Goal: Use online tool/utility: Utilize a website feature to perform a specific function

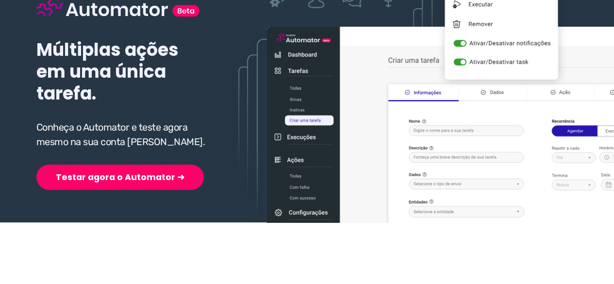
scroll to position [146, 0]
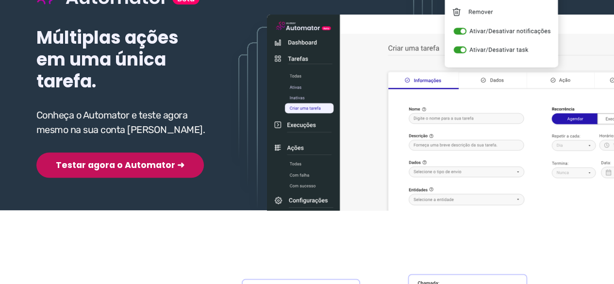
click at [112, 172] on button "Testar agora o Automator ➜" at bounding box center [119, 164] width 167 height 25
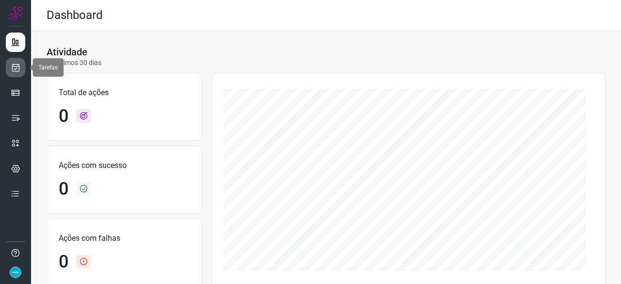
click at [18, 66] on icon at bounding box center [16, 68] width 10 height 10
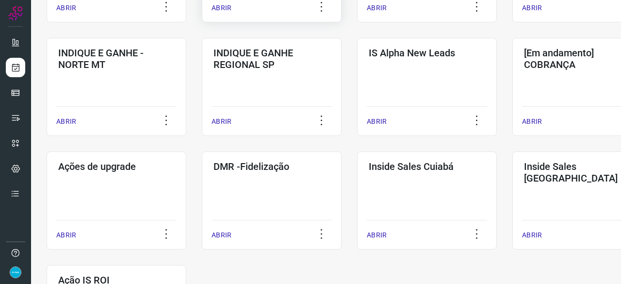
scroll to position [437, 0]
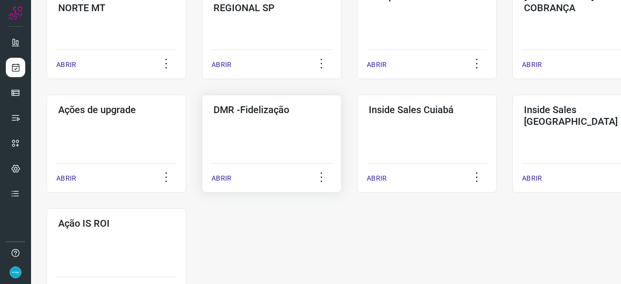
click at [225, 176] on p "ABRIR" at bounding box center [222, 178] width 20 height 10
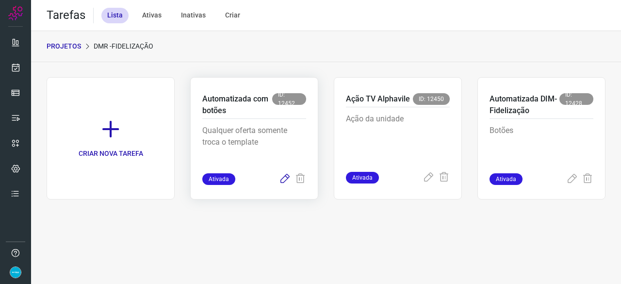
click at [284, 179] on icon at bounding box center [285, 179] width 12 height 12
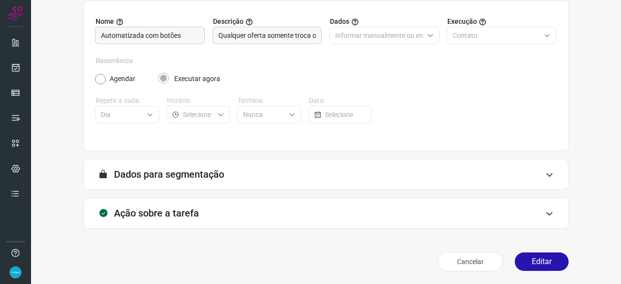
scroll to position [95, 0]
click at [544, 254] on button "Editar" at bounding box center [542, 261] width 54 height 18
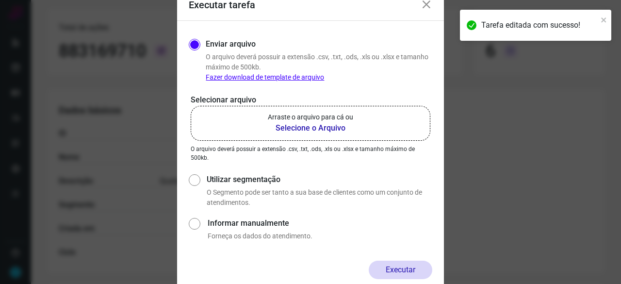
click at [299, 127] on b "Selecione o Arquivo" at bounding box center [310, 128] width 85 height 12
click at [0, 0] on input "Arraste o arquivo para cá ou Selecione o Arquivo" at bounding box center [0, 0] width 0 height 0
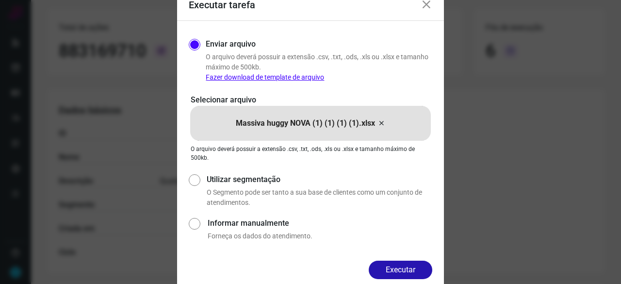
click at [407, 268] on button "Executar" at bounding box center [401, 270] width 64 height 18
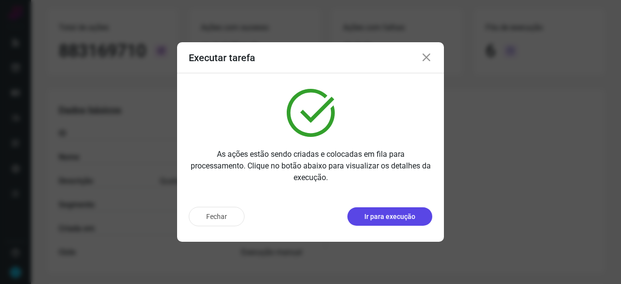
click at [392, 215] on p "Ir para execução" at bounding box center [389, 217] width 51 height 10
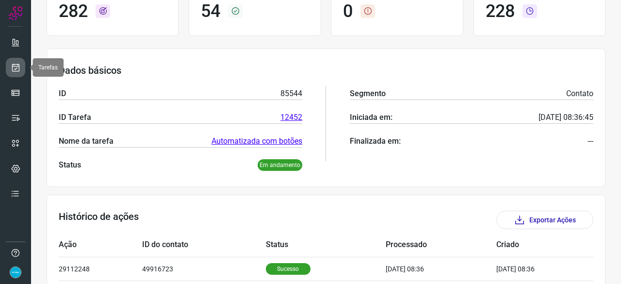
click at [20, 62] on link at bounding box center [15, 67] width 19 height 19
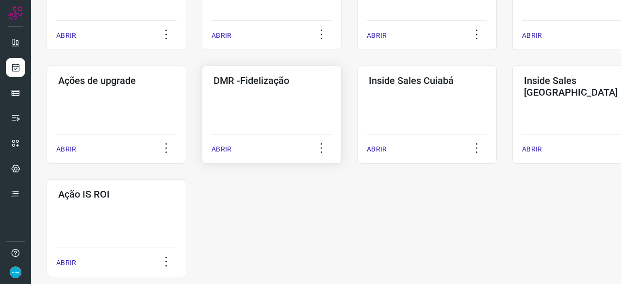
click at [223, 151] on p "ABRIR" at bounding box center [222, 149] width 20 height 10
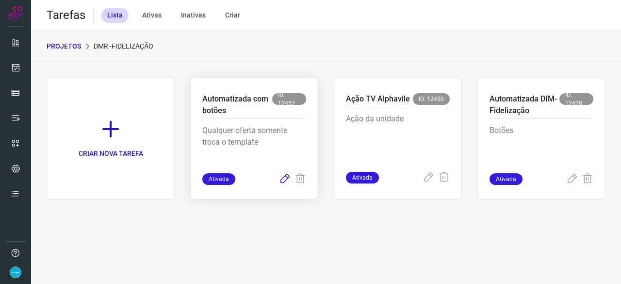
click at [283, 175] on icon at bounding box center [285, 179] width 12 height 12
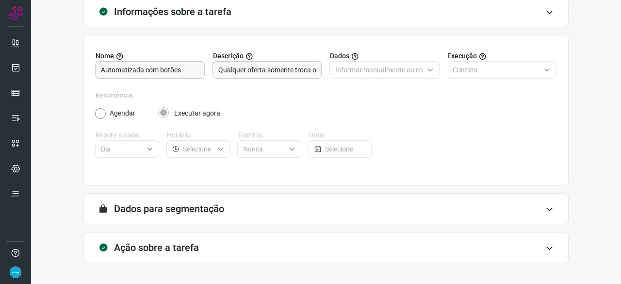
scroll to position [95, 0]
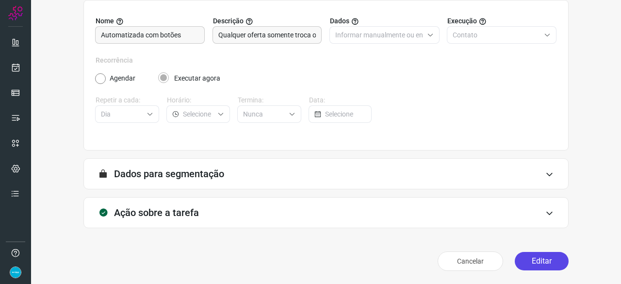
click at [532, 261] on button "Editar" at bounding box center [542, 261] width 54 height 18
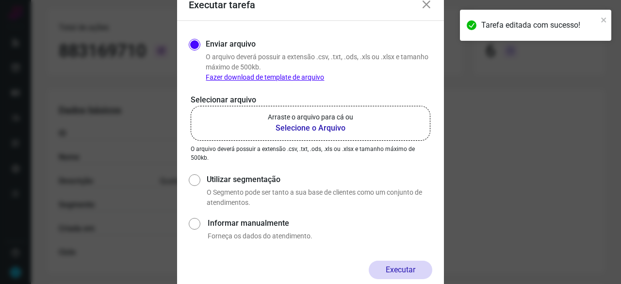
click at [304, 129] on b "Selecione o Arquivo" at bounding box center [310, 128] width 85 height 12
click at [0, 0] on input "Arraste o arquivo para cá ou Selecione o Arquivo" at bounding box center [0, 0] width 0 height 0
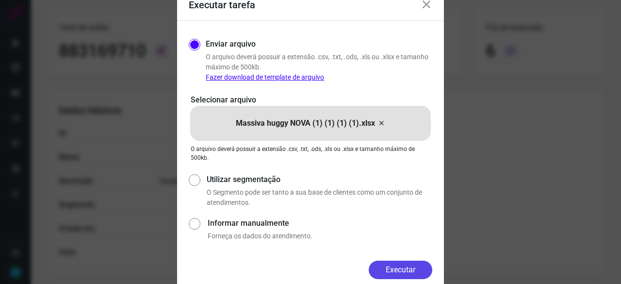
click at [423, 267] on button "Executar" at bounding box center [401, 270] width 64 height 18
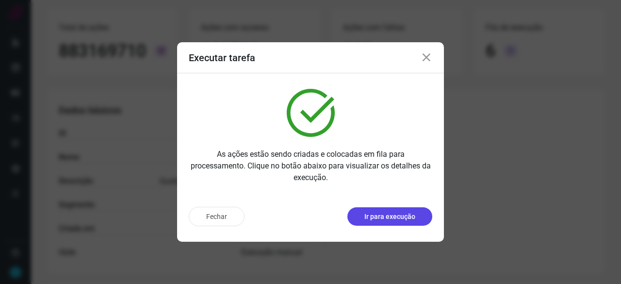
click at [382, 219] on p "Ir para execução" at bounding box center [389, 217] width 51 height 10
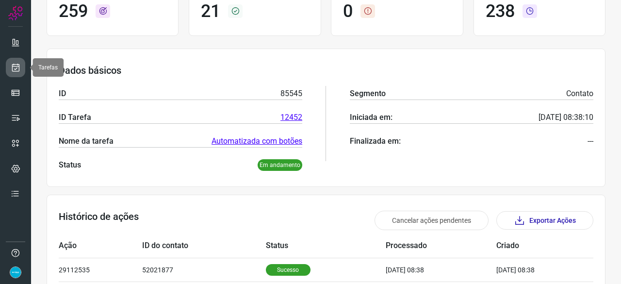
click at [17, 71] on icon at bounding box center [16, 68] width 10 height 10
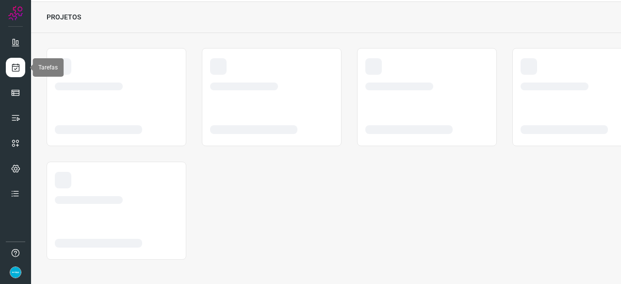
scroll to position [29, 0]
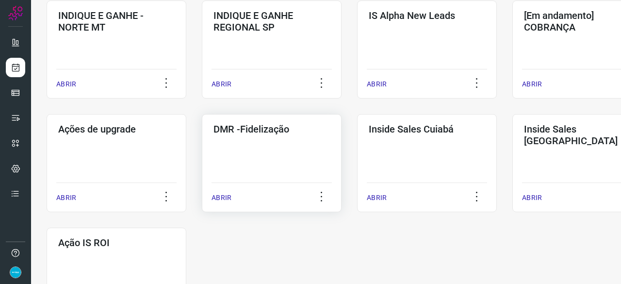
click at [223, 198] on p "ABRIR" at bounding box center [222, 198] width 20 height 10
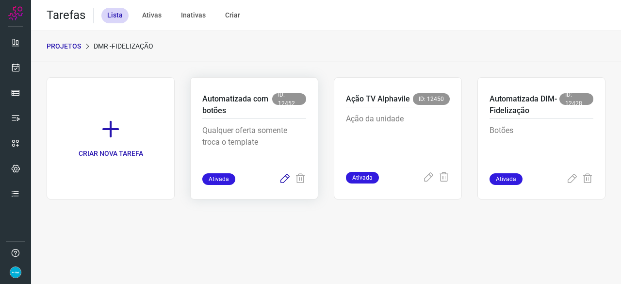
click at [286, 180] on icon at bounding box center [285, 179] width 12 height 12
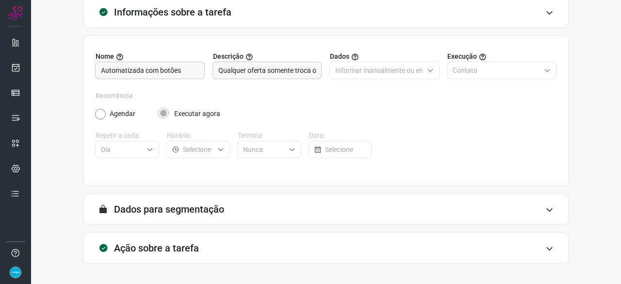
scroll to position [95, 0]
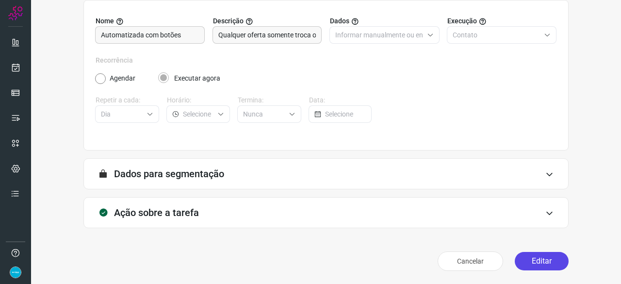
click at [546, 258] on button "Editar" at bounding box center [542, 261] width 54 height 18
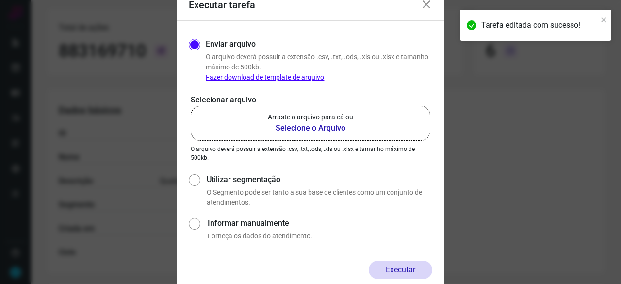
click at [292, 130] on b "Selecione o Arquivo" at bounding box center [310, 128] width 85 height 12
click at [0, 0] on input "Arraste o arquivo para cá ou Selecione o Arquivo" at bounding box center [0, 0] width 0 height 0
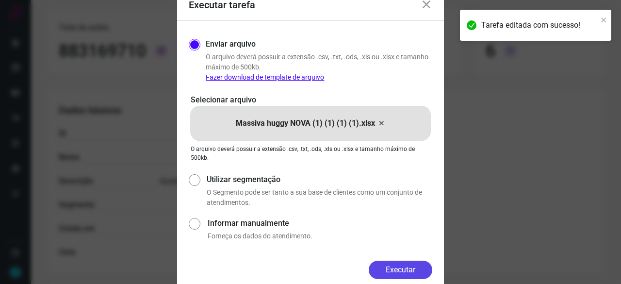
click at [423, 268] on button "Executar" at bounding box center [401, 270] width 64 height 18
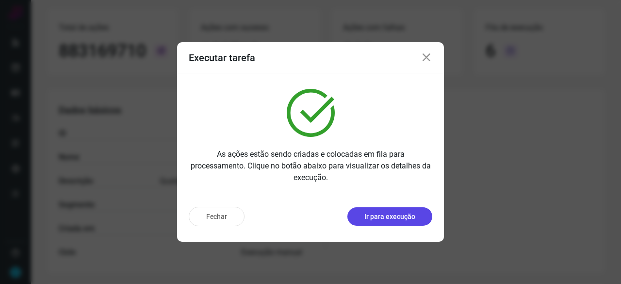
click at [400, 218] on p "Ir para execução" at bounding box center [389, 217] width 51 height 10
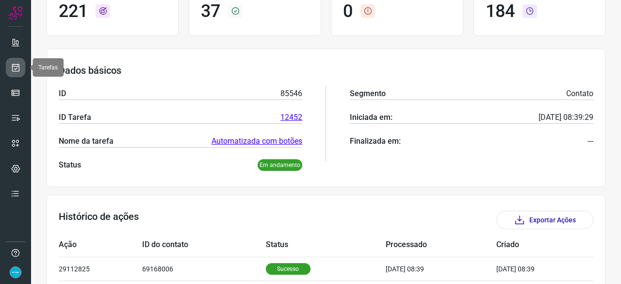
click at [20, 66] on link at bounding box center [15, 67] width 19 height 19
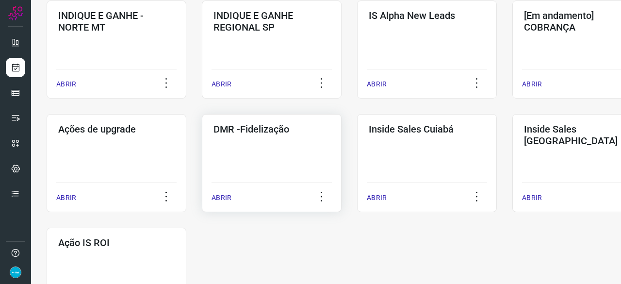
click at [219, 196] on p "ABRIR" at bounding box center [222, 198] width 20 height 10
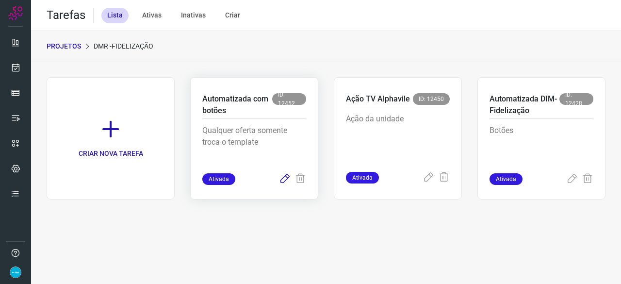
click at [282, 178] on icon at bounding box center [285, 179] width 12 height 12
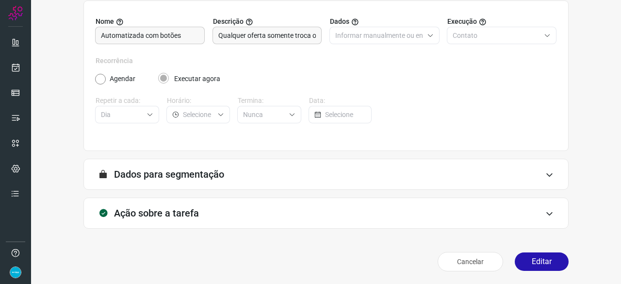
scroll to position [95, 0]
click at [544, 259] on button "Editar" at bounding box center [542, 261] width 54 height 18
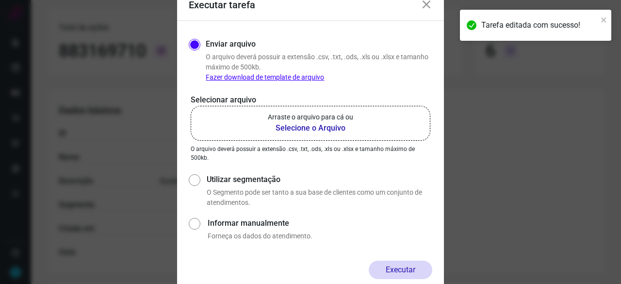
click at [319, 129] on b "Selecione o Arquivo" at bounding box center [310, 128] width 85 height 12
click at [0, 0] on input "Arraste o arquivo para cá ou Selecione o Arquivo" at bounding box center [0, 0] width 0 height 0
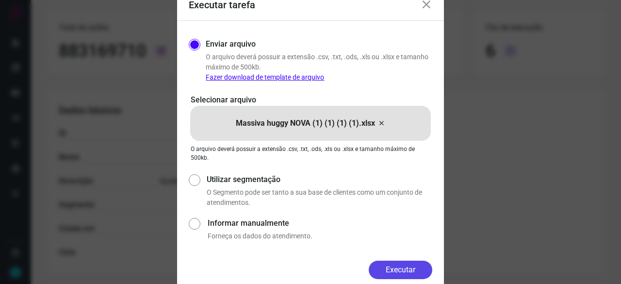
click at [417, 268] on button "Executar" at bounding box center [401, 270] width 64 height 18
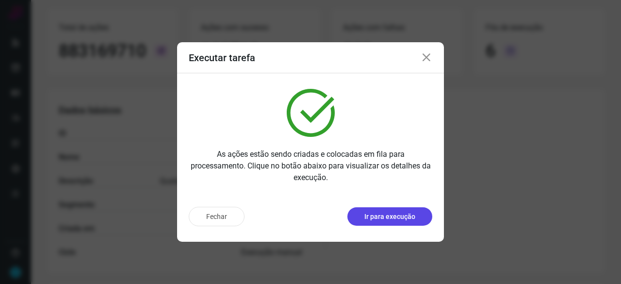
click at [398, 220] on p "Ir para execução" at bounding box center [389, 217] width 51 height 10
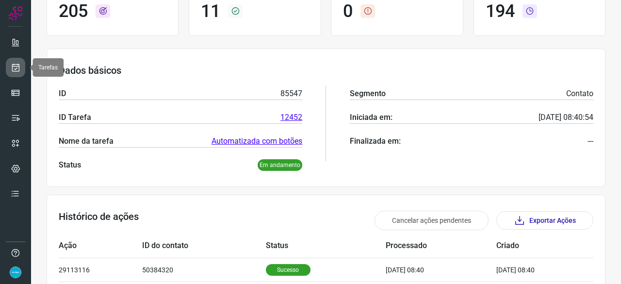
click at [20, 72] on link at bounding box center [15, 67] width 19 height 19
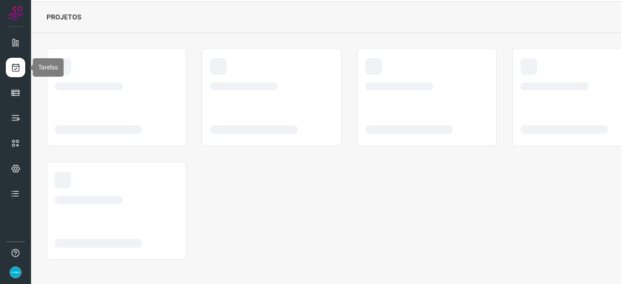
scroll to position [29, 0]
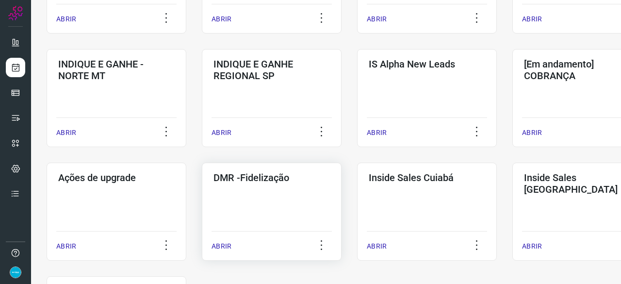
click at [227, 249] on p "ABRIR" at bounding box center [222, 246] width 20 height 10
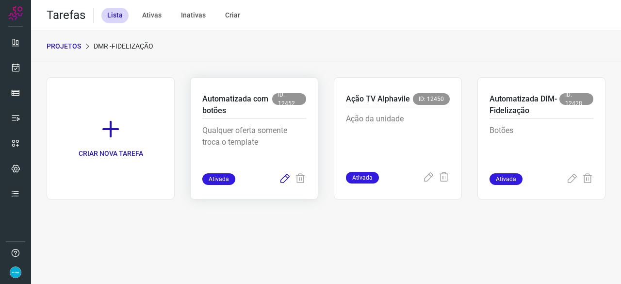
click at [286, 180] on icon at bounding box center [285, 179] width 12 height 12
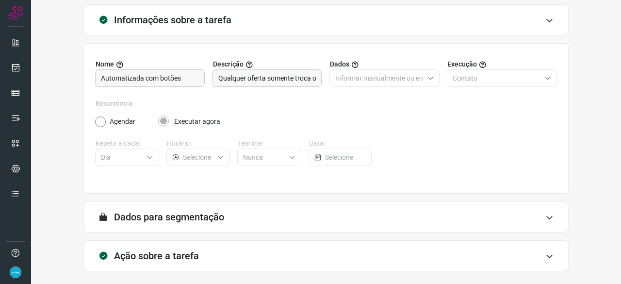
scroll to position [95, 0]
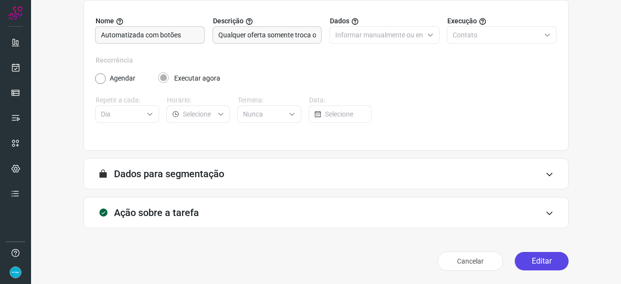
click at [530, 262] on button "Editar" at bounding box center [542, 261] width 54 height 18
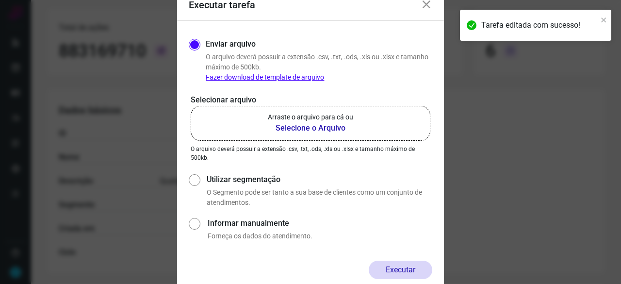
click at [291, 127] on b "Selecione o Arquivo" at bounding box center [310, 128] width 85 height 12
click at [0, 0] on input "Arraste o arquivo para cá ou Selecione o Arquivo" at bounding box center [0, 0] width 0 height 0
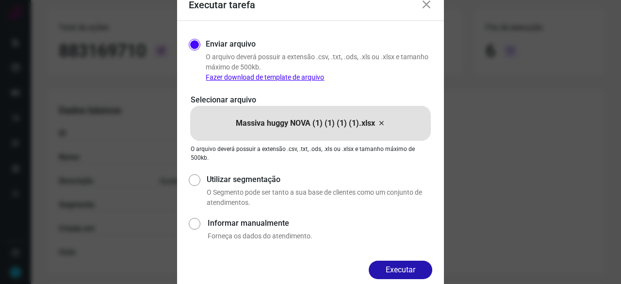
click at [402, 267] on button "Executar" at bounding box center [401, 270] width 64 height 18
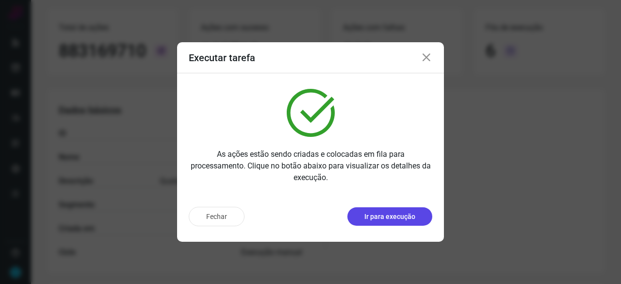
click at [364, 219] on button "Ir para execução" at bounding box center [390, 216] width 85 height 18
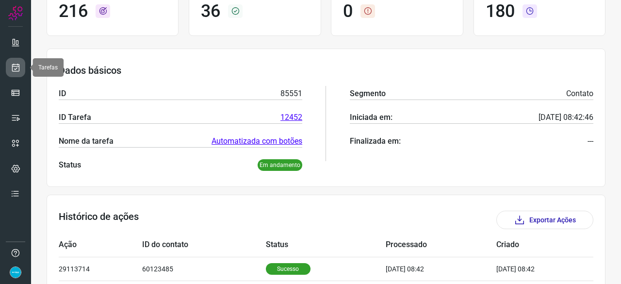
click at [12, 66] on icon at bounding box center [16, 68] width 10 height 10
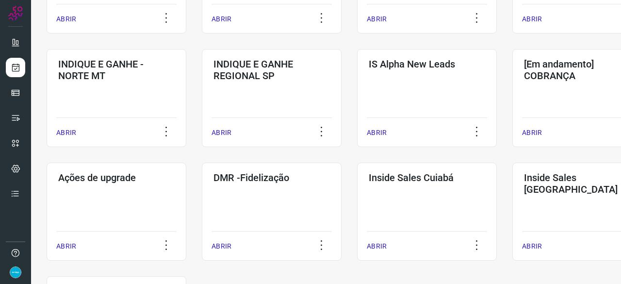
scroll to position [466, 0]
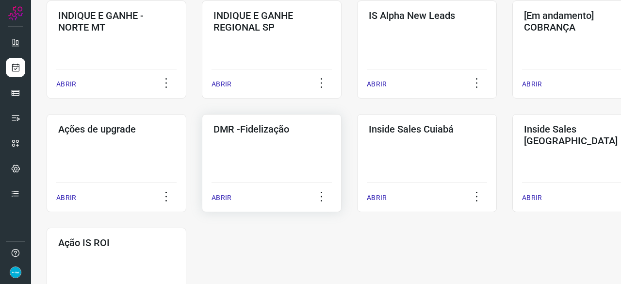
click at [224, 198] on p "ABRIR" at bounding box center [222, 198] width 20 height 10
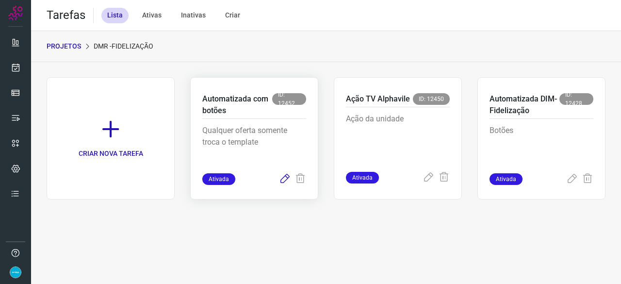
click at [287, 179] on icon at bounding box center [285, 179] width 12 height 12
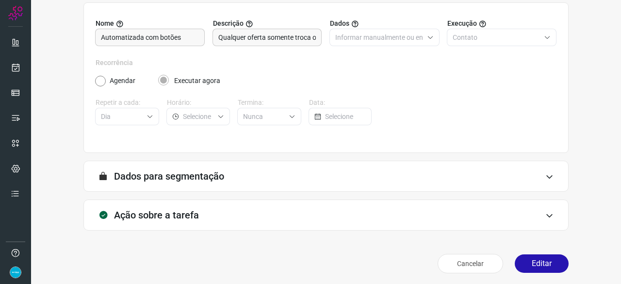
scroll to position [95, 0]
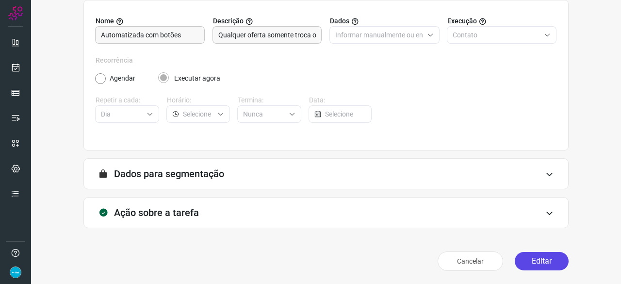
click at [548, 264] on button "Editar" at bounding box center [542, 261] width 54 height 18
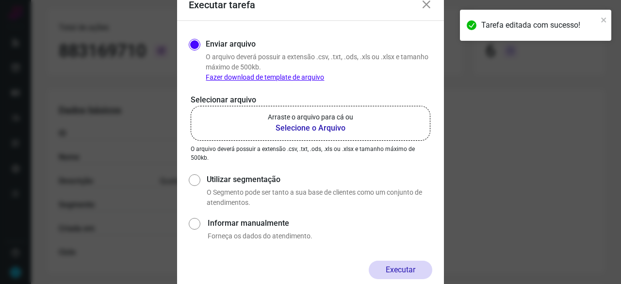
click at [285, 131] on b "Selecione o Arquivo" at bounding box center [310, 128] width 85 height 12
click at [0, 0] on input "Arraste o arquivo para cá ou Selecione o Arquivo" at bounding box center [0, 0] width 0 height 0
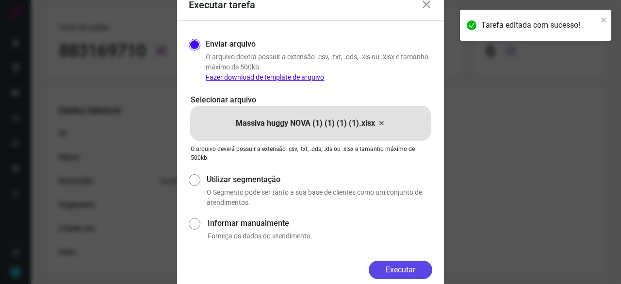
click at [415, 268] on button "Executar" at bounding box center [401, 270] width 64 height 18
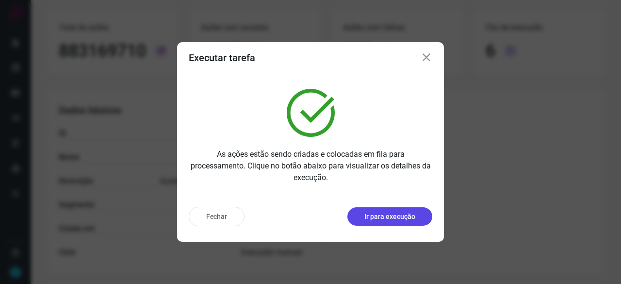
click at [381, 220] on p "Ir para execução" at bounding box center [389, 217] width 51 height 10
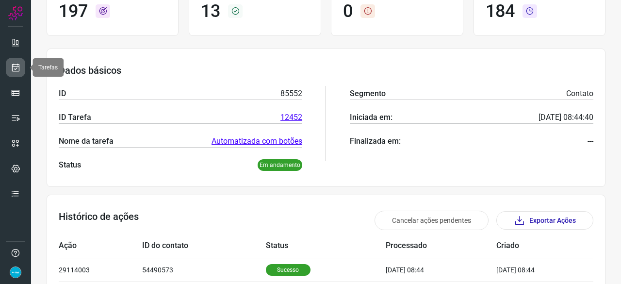
click at [15, 61] on link at bounding box center [15, 67] width 19 height 19
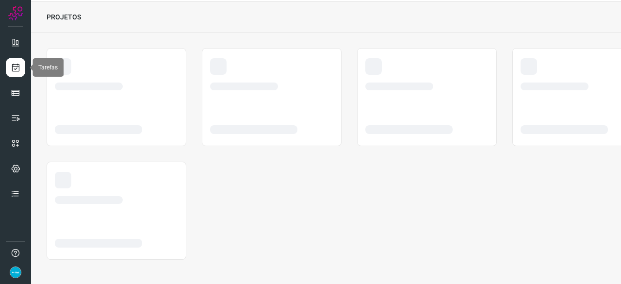
scroll to position [29, 0]
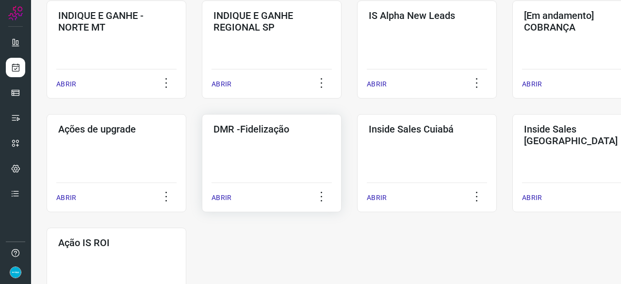
click at [220, 199] on p "ABRIR" at bounding box center [222, 198] width 20 height 10
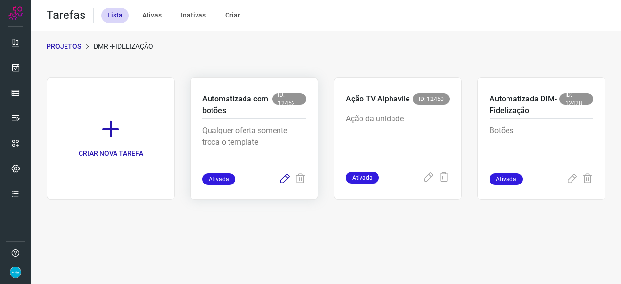
click at [284, 178] on icon at bounding box center [285, 179] width 12 height 12
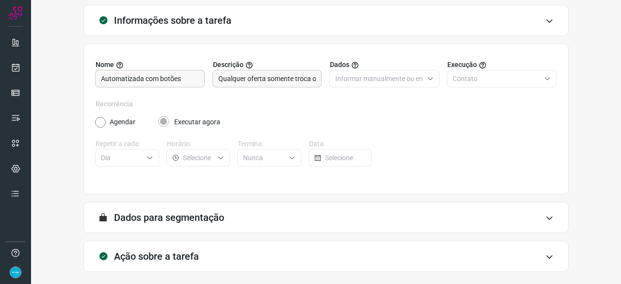
scroll to position [95, 0]
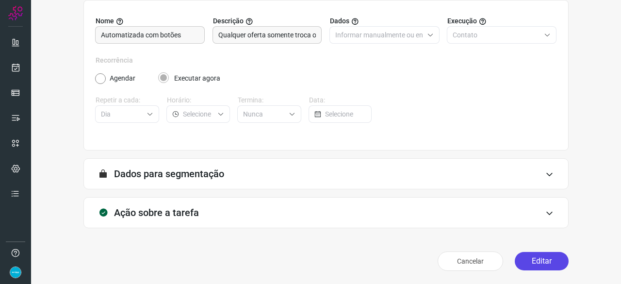
click at [530, 259] on button "Editar" at bounding box center [542, 261] width 54 height 18
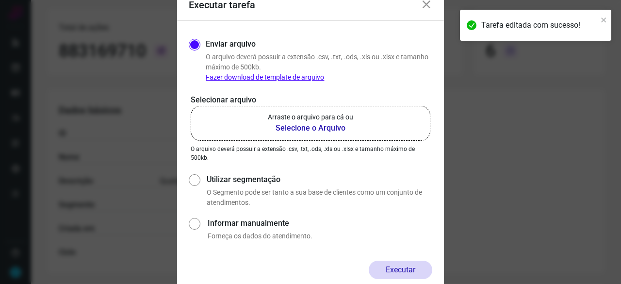
click at [306, 128] on b "Selecione o Arquivo" at bounding box center [310, 128] width 85 height 12
click at [0, 0] on input "Arraste o arquivo para cá ou Selecione o Arquivo" at bounding box center [0, 0] width 0 height 0
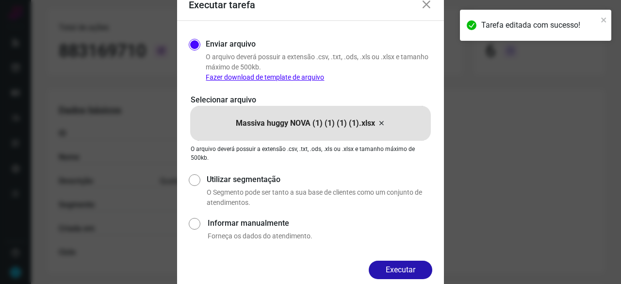
click at [405, 269] on button "Executar" at bounding box center [401, 270] width 64 height 18
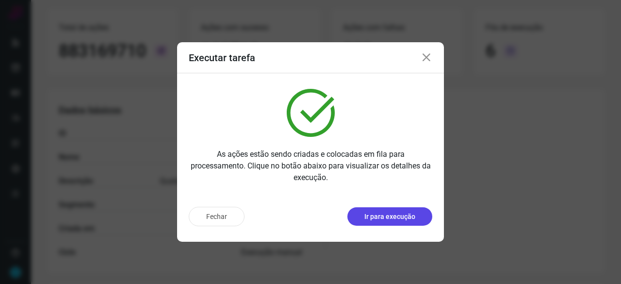
click at [398, 216] on p "Ir para execução" at bounding box center [389, 217] width 51 height 10
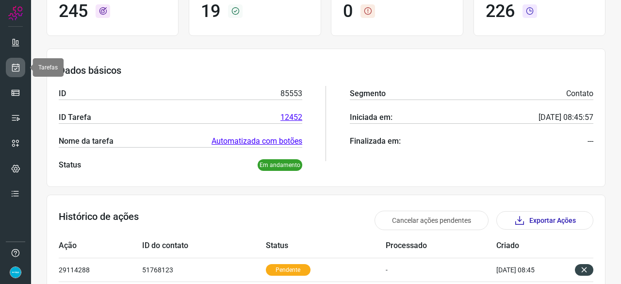
click at [16, 66] on icon at bounding box center [16, 68] width 10 height 10
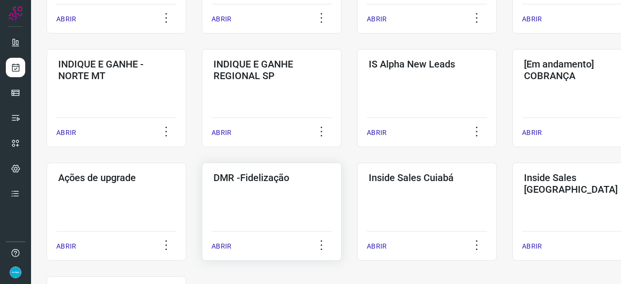
click at [224, 248] on p "ABRIR" at bounding box center [222, 246] width 20 height 10
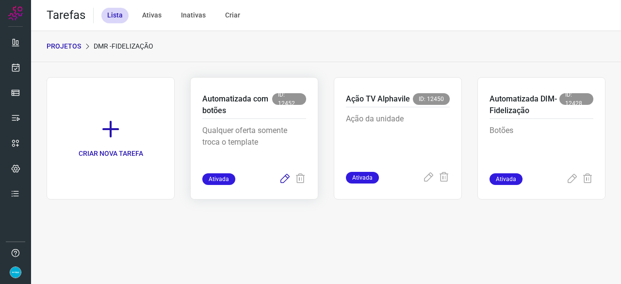
click at [283, 179] on icon at bounding box center [285, 179] width 12 height 12
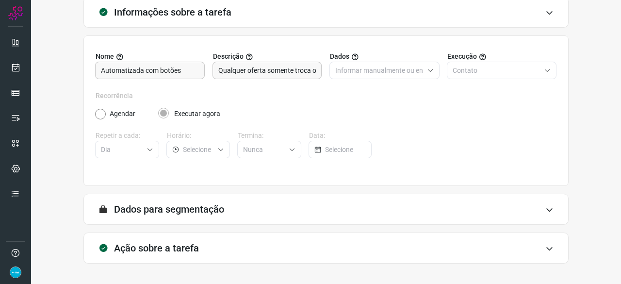
scroll to position [95, 0]
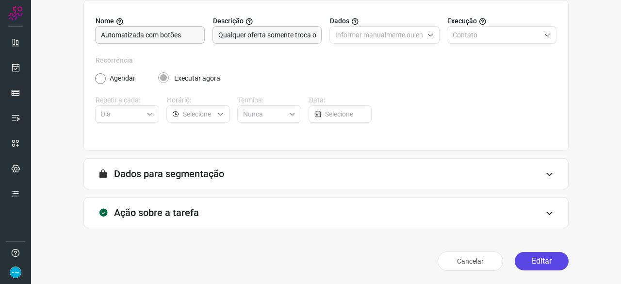
click at [548, 259] on button "Editar" at bounding box center [542, 261] width 54 height 18
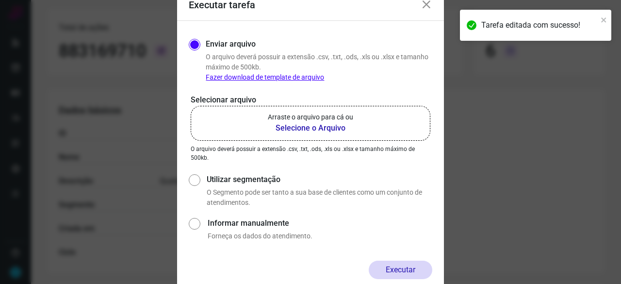
click at [285, 126] on b "Selecione o Arquivo" at bounding box center [310, 128] width 85 height 12
click at [0, 0] on input "Arraste o arquivo para cá ou Selecione o Arquivo" at bounding box center [0, 0] width 0 height 0
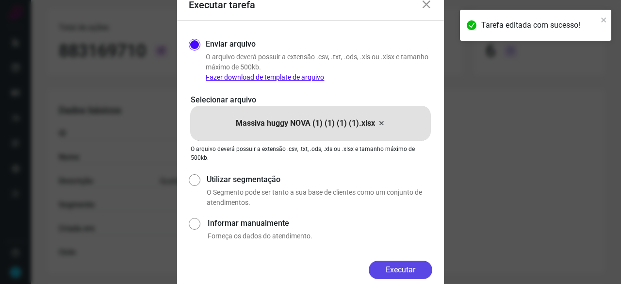
click at [412, 274] on button "Executar" at bounding box center [401, 270] width 64 height 18
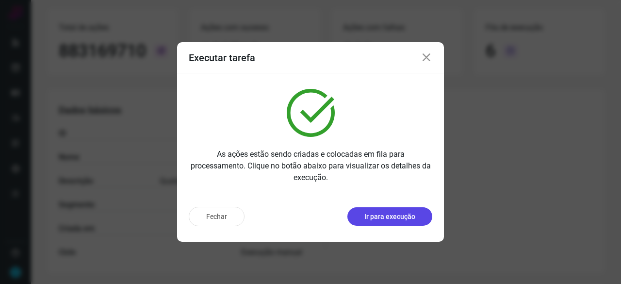
click at [369, 215] on p "Ir para execução" at bounding box center [389, 217] width 51 height 10
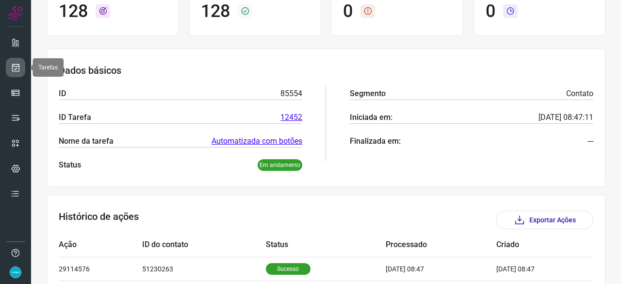
click at [15, 66] on icon at bounding box center [16, 68] width 10 height 10
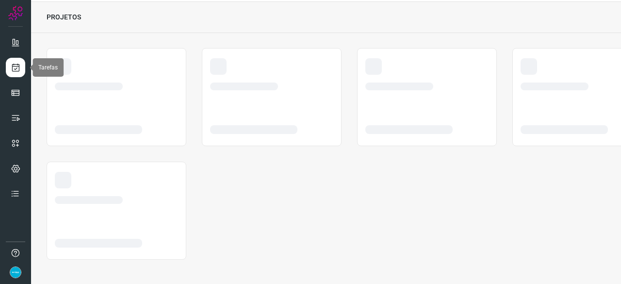
scroll to position [29, 0]
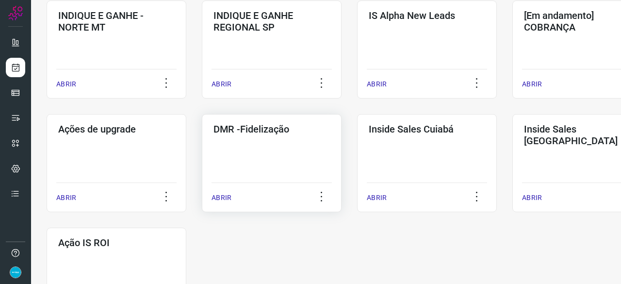
click at [225, 198] on p "ABRIR" at bounding box center [222, 198] width 20 height 10
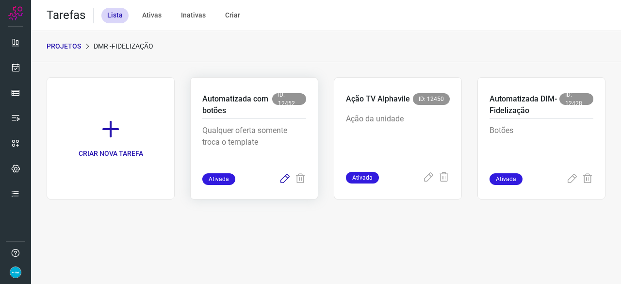
click at [284, 180] on icon at bounding box center [285, 179] width 12 height 12
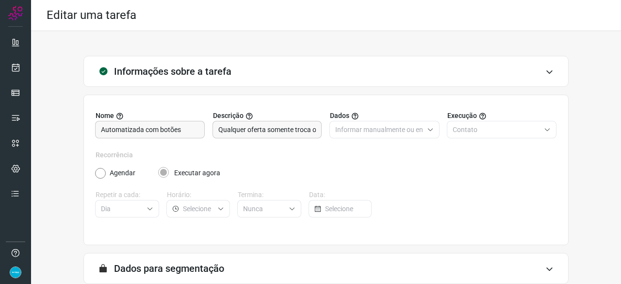
click at [445, 218] on div "Recorrência Agendar Executar agora Repetir a cada: Dia Horário: Termina: Nunca …" at bounding box center [326, 189] width 461 height 79
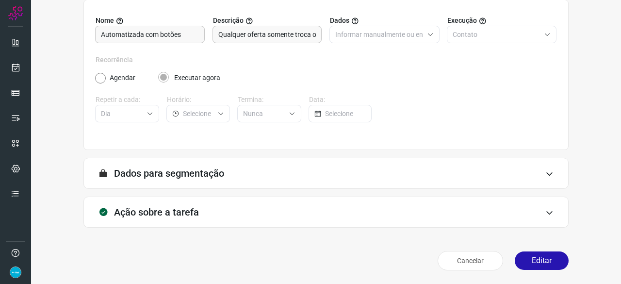
scroll to position [95, 0]
click at [519, 260] on button "Editar" at bounding box center [542, 261] width 54 height 18
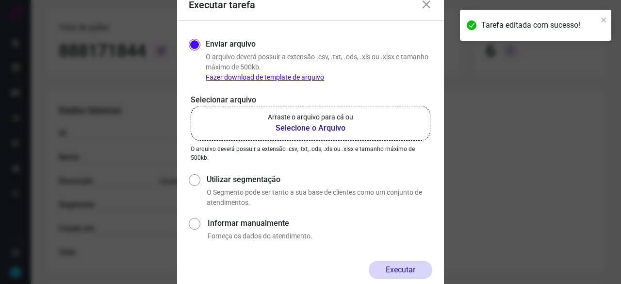
click at [282, 129] on b "Selecione o Arquivo" at bounding box center [310, 128] width 85 height 12
click at [0, 0] on input "Arraste o arquivo para cá ou Selecione o Arquivo" at bounding box center [0, 0] width 0 height 0
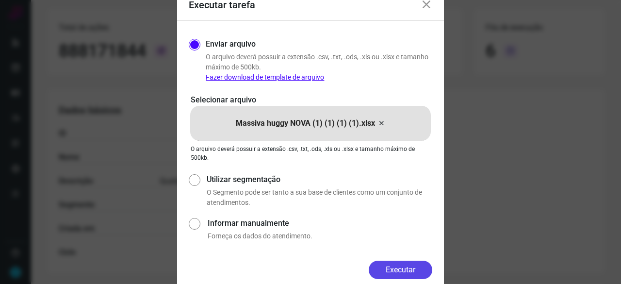
click at [400, 273] on button "Executar" at bounding box center [401, 270] width 64 height 18
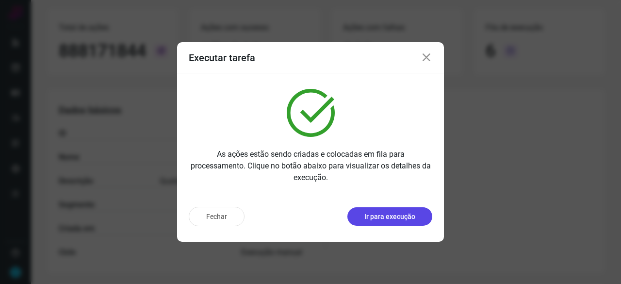
click at [376, 216] on p "Ir para execução" at bounding box center [389, 217] width 51 height 10
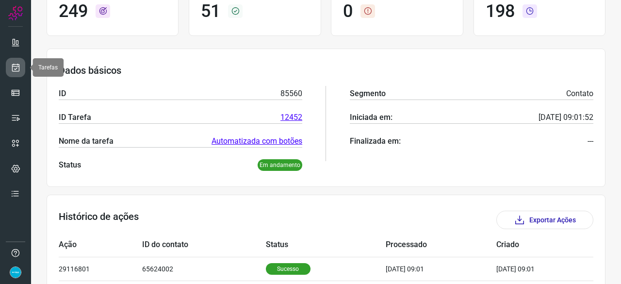
click at [17, 66] on icon at bounding box center [16, 68] width 10 height 10
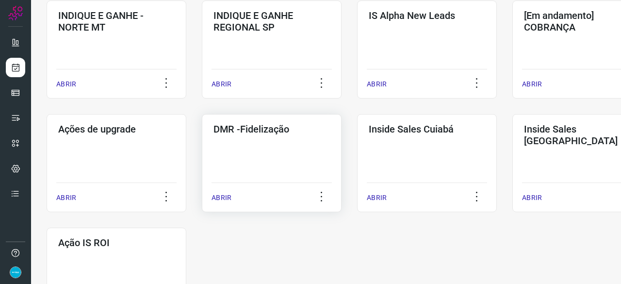
click at [228, 199] on p "ABRIR" at bounding box center [222, 198] width 20 height 10
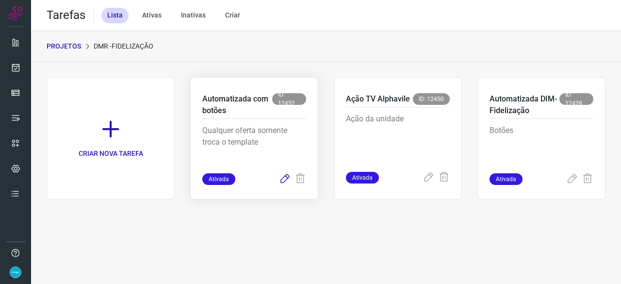
click at [284, 184] on icon at bounding box center [285, 179] width 12 height 12
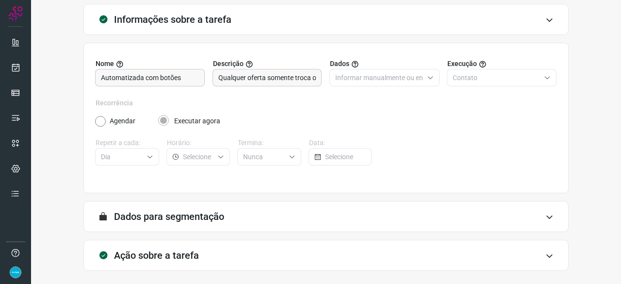
scroll to position [95, 0]
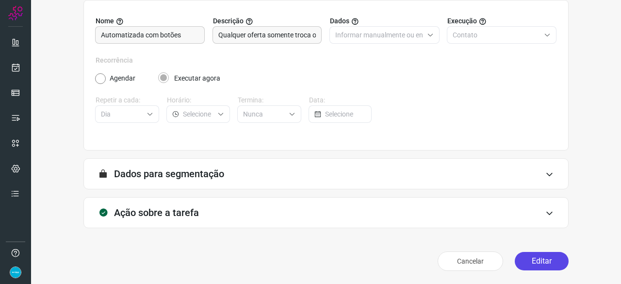
click at [535, 259] on button "Editar" at bounding box center [542, 261] width 54 height 18
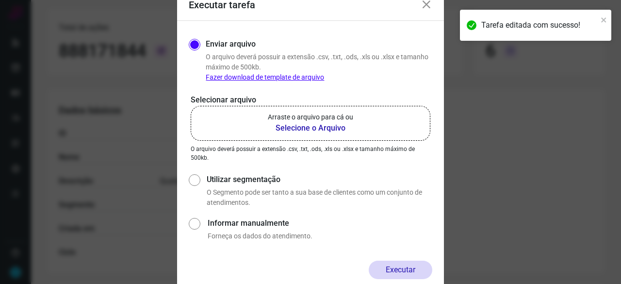
click at [317, 128] on b "Selecione o Arquivo" at bounding box center [310, 128] width 85 height 12
click at [0, 0] on input "Arraste o arquivo para cá ou Selecione o Arquivo" at bounding box center [0, 0] width 0 height 0
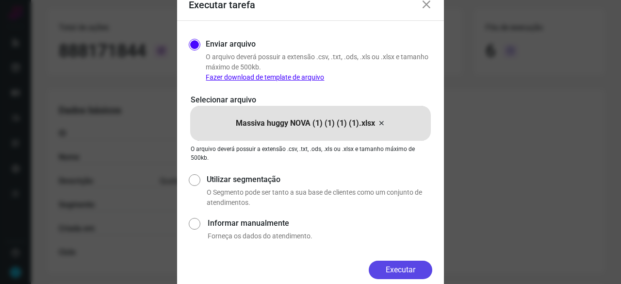
click at [395, 268] on button "Executar" at bounding box center [401, 270] width 64 height 18
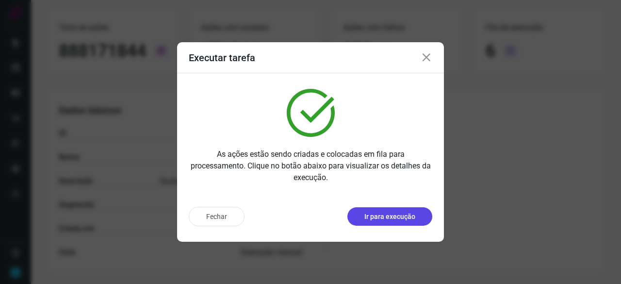
click at [377, 214] on p "Ir para execução" at bounding box center [389, 217] width 51 height 10
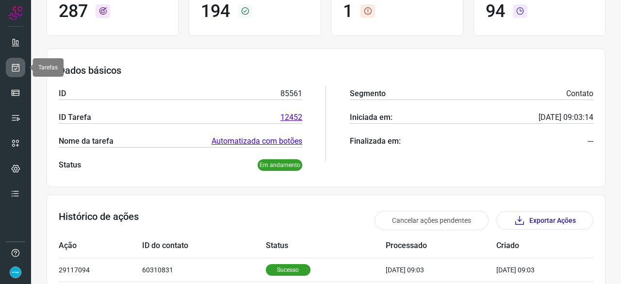
click at [22, 64] on link at bounding box center [15, 67] width 19 height 19
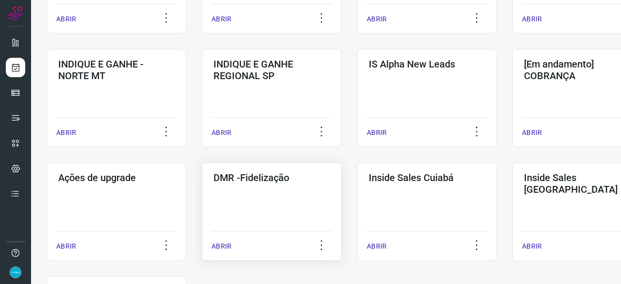
click at [226, 250] on p "ABRIR" at bounding box center [222, 246] width 20 height 10
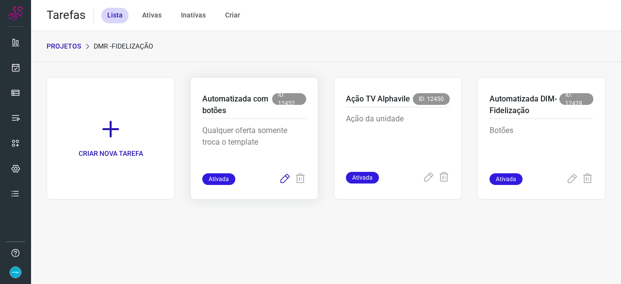
click at [287, 179] on icon at bounding box center [285, 179] width 12 height 12
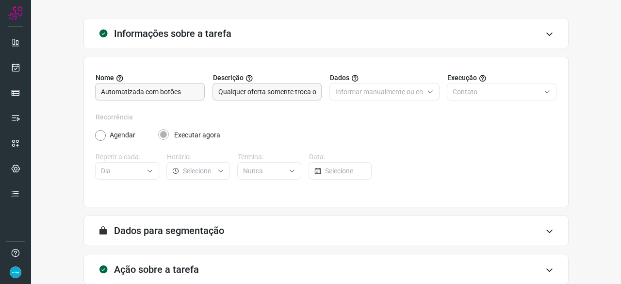
scroll to position [95, 0]
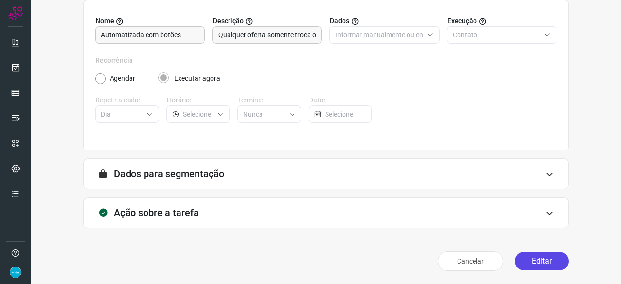
click at [546, 263] on button "Editar" at bounding box center [542, 261] width 54 height 18
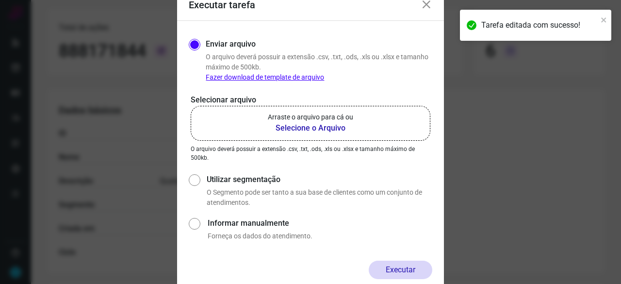
click at [297, 127] on b "Selecione o Arquivo" at bounding box center [310, 128] width 85 height 12
click at [0, 0] on input "Arraste o arquivo para cá ou Selecione o Arquivo" at bounding box center [0, 0] width 0 height 0
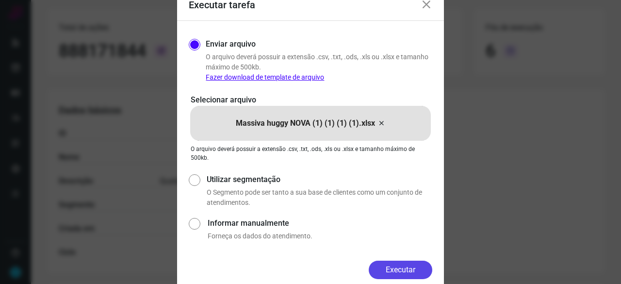
click at [391, 262] on button "Executar" at bounding box center [401, 270] width 64 height 18
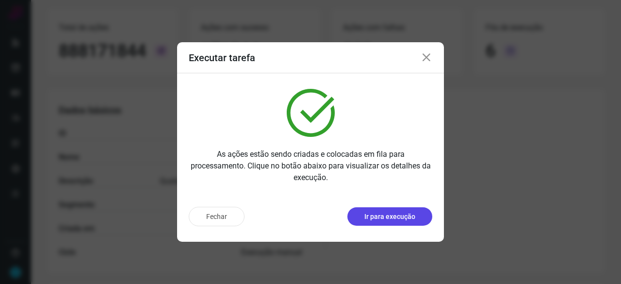
click at [376, 219] on p "Ir para execução" at bounding box center [389, 217] width 51 height 10
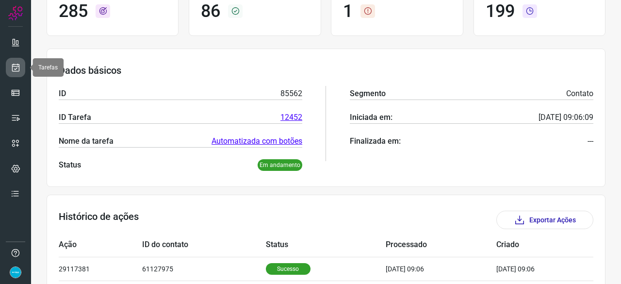
click at [19, 66] on icon at bounding box center [16, 68] width 10 height 10
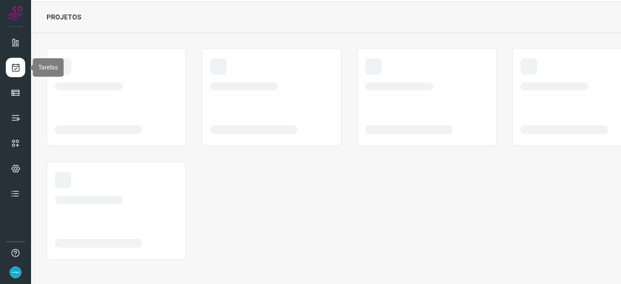
scroll to position [29, 0]
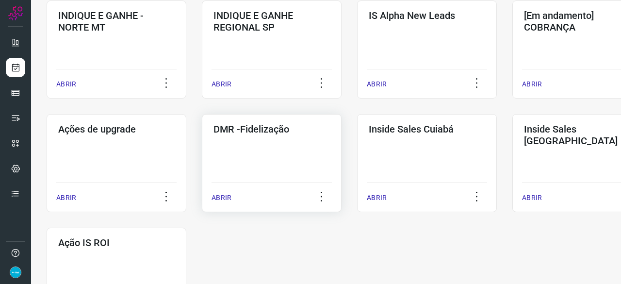
click at [225, 199] on p "ABRIR" at bounding box center [222, 198] width 20 height 10
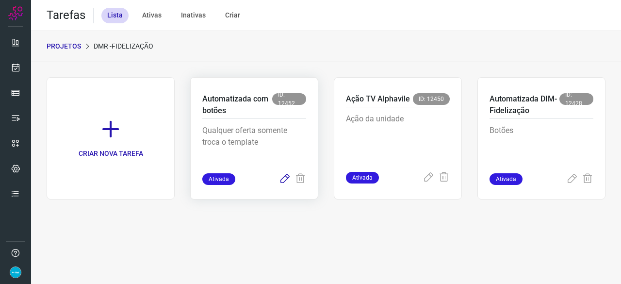
click at [287, 177] on icon at bounding box center [285, 179] width 12 height 12
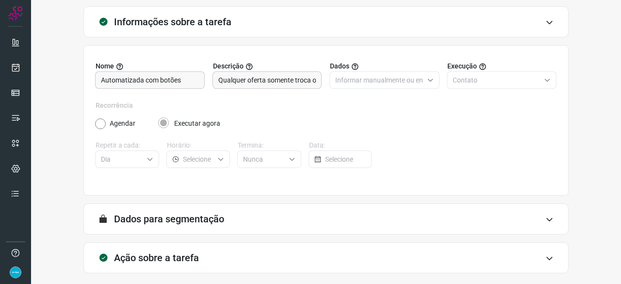
scroll to position [95, 0]
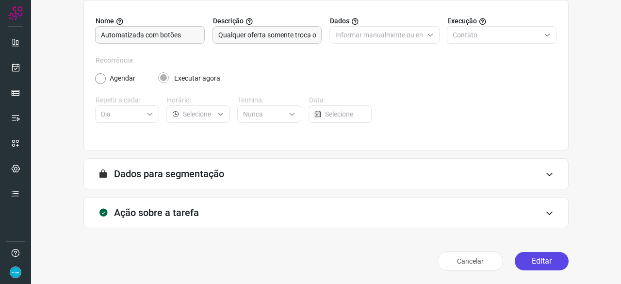
click at [530, 265] on button "Editar" at bounding box center [542, 261] width 54 height 18
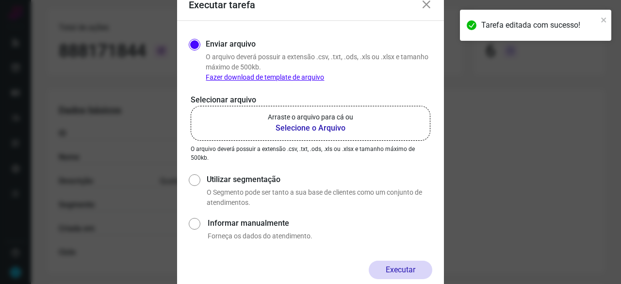
click at [285, 129] on b "Selecione o Arquivo" at bounding box center [310, 128] width 85 height 12
click at [0, 0] on input "Arraste o arquivo para cá ou Selecione o Arquivo" at bounding box center [0, 0] width 0 height 0
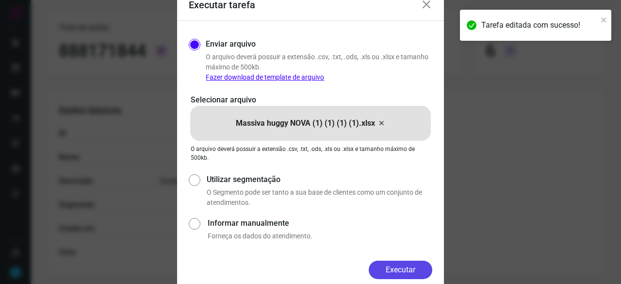
click at [419, 267] on button "Executar" at bounding box center [401, 270] width 64 height 18
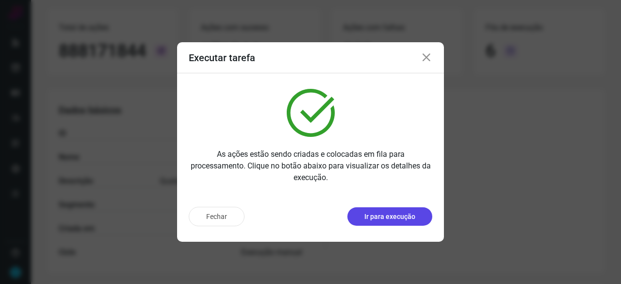
click at [397, 216] on p "Ir para execução" at bounding box center [389, 217] width 51 height 10
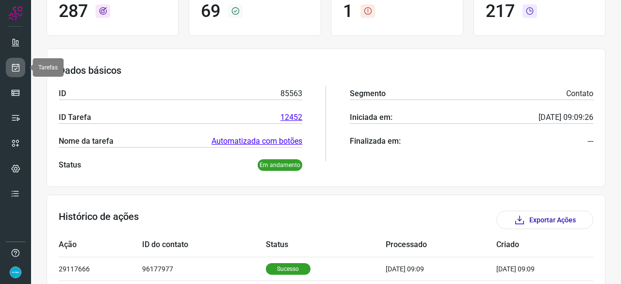
click at [20, 65] on link at bounding box center [15, 67] width 19 height 19
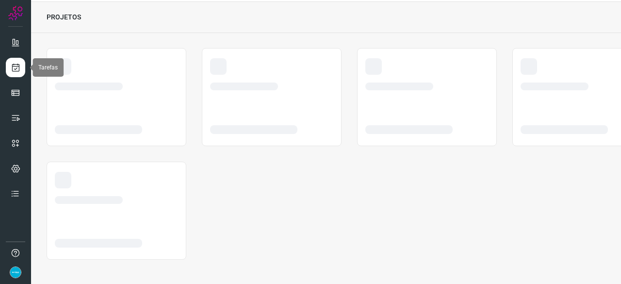
scroll to position [29, 0]
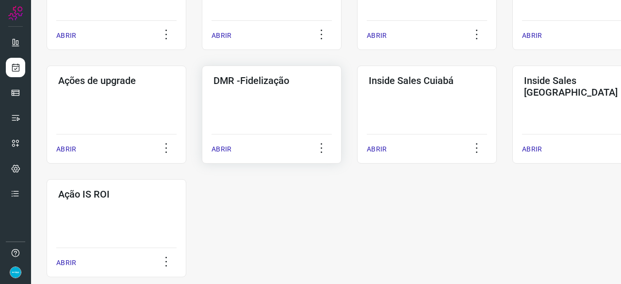
click at [220, 151] on p "ABRIR" at bounding box center [222, 149] width 20 height 10
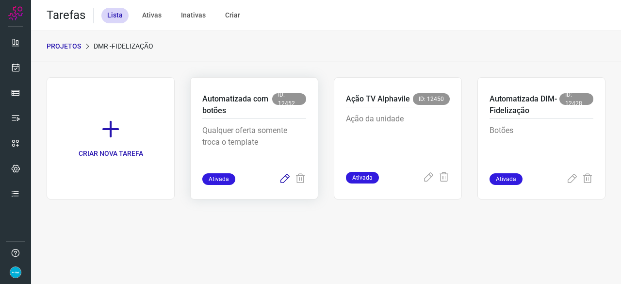
click at [285, 178] on icon at bounding box center [285, 179] width 12 height 12
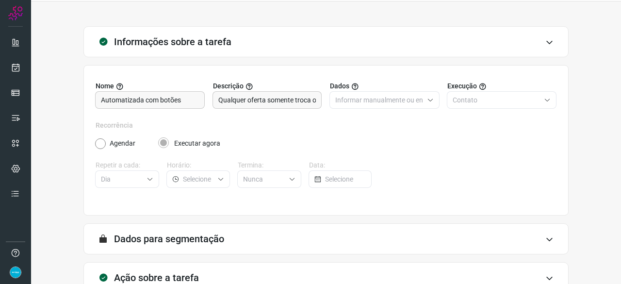
scroll to position [95, 0]
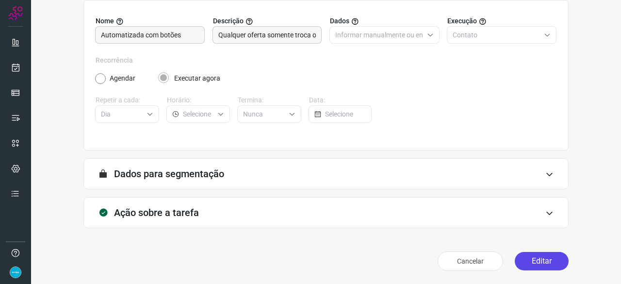
click at [521, 265] on button "Editar" at bounding box center [542, 261] width 54 height 18
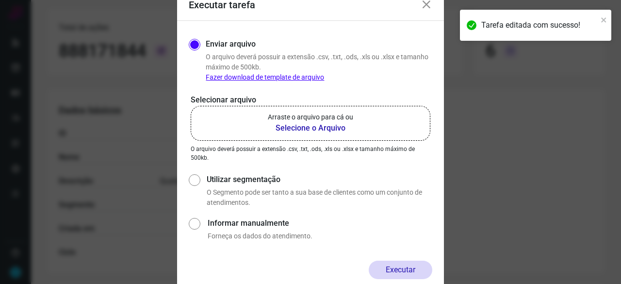
click at [321, 129] on b "Selecione o Arquivo" at bounding box center [310, 128] width 85 height 12
click at [0, 0] on input "Arraste o arquivo para cá ou Selecione o Arquivo" at bounding box center [0, 0] width 0 height 0
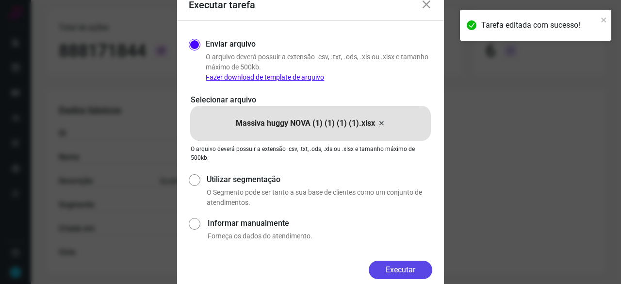
click at [419, 267] on button "Executar" at bounding box center [401, 270] width 64 height 18
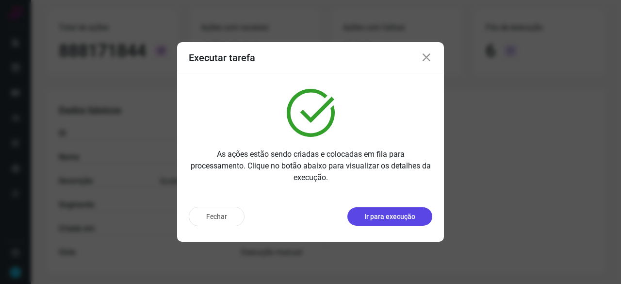
click at [381, 217] on p "Ir para execução" at bounding box center [389, 217] width 51 height 10
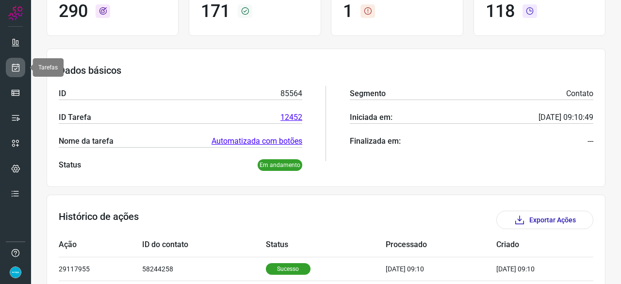
click at [18, 66] on icon at bounding box center [16, 68] width 10 height 10
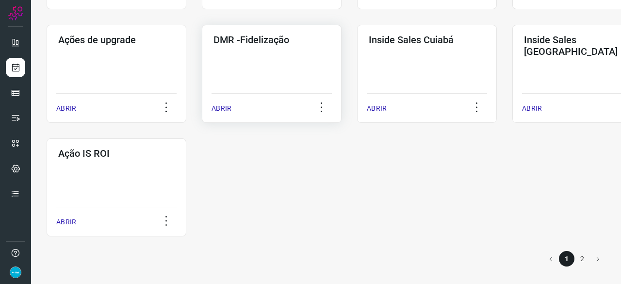
click at [223, 106] on p "ABRIR" at bounding box center [222, 108] width 20 height 10
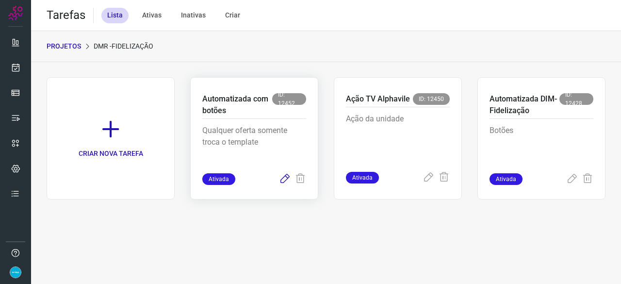
click at [282, 182] on icon at bounding box center [285, 179] width 12 height 12
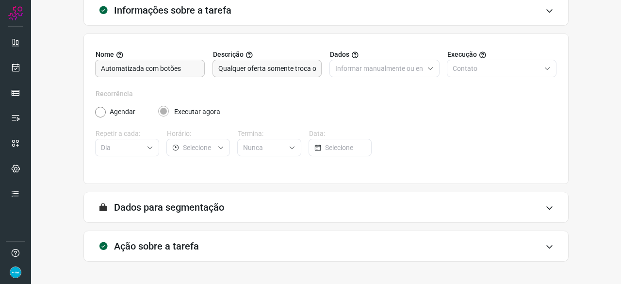
scroll to position [95, 0]
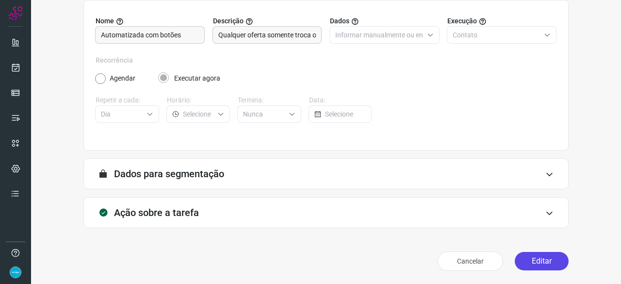
click at [542, 258] on button "Editar" at bounding box center [542, 261] width 54 height 18
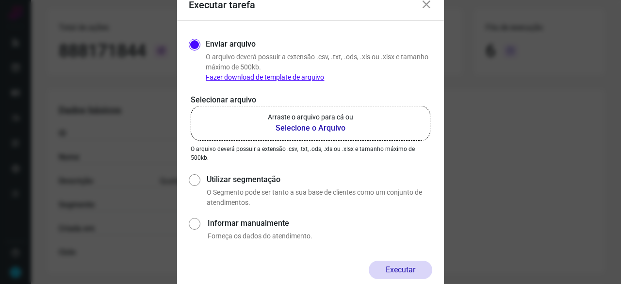
click at [304, 126] on b "Selecione o Arquivo" at bounding box center [310, 128] width 85 height 12
click at [0, 0] on input "Arraste o arquivo para cá ou Selecione o Arquivo" at bounding box center [0, 0] width 0 height 0
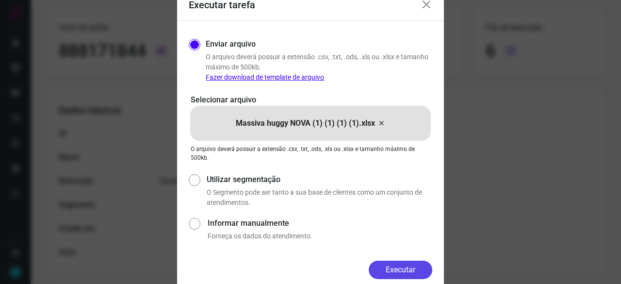
click at [389, 266] on button "Executar" at bounding box center [401, 270] width 64 height 18
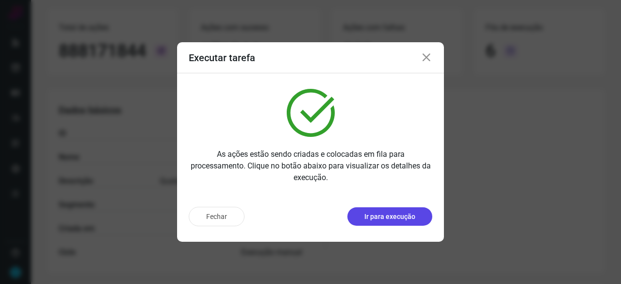
click at [381, 213] on p "Ir para execução" at bounding box center [389, 217] width 51 height 10
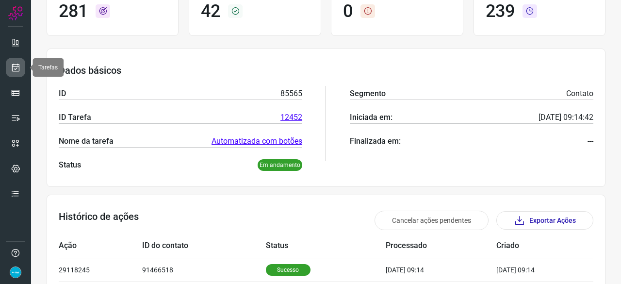
click at [17, 66] on icon at bounding box center [16, 68] width 10 height 10
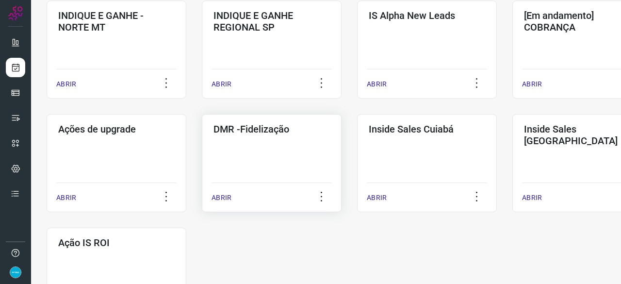
click at [217, 200] on p "ABRIR" at bounding box center [222, 198] width 20 height 10
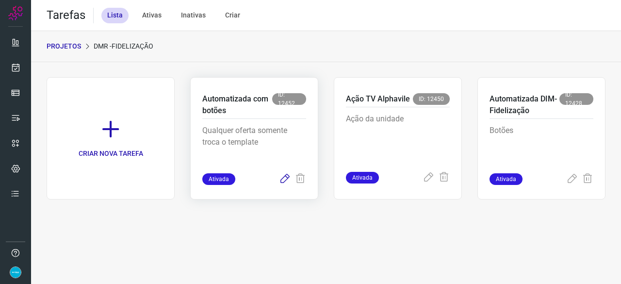
click at [284, 178] on icon at bounding box center [285, 179] width 12 height 12
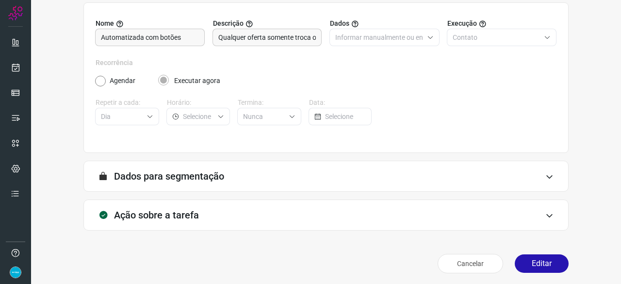
scroll to position [95, 0]
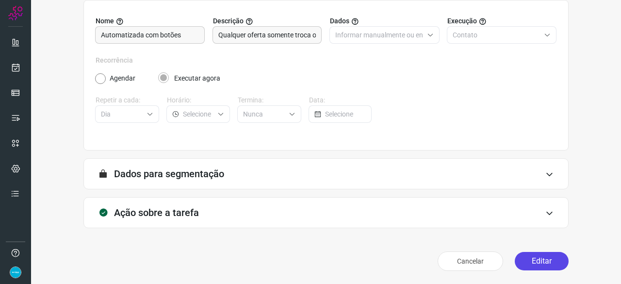
click at [546, 260] on button "Editar" at bounding box center [542, 261] width 54 height 18
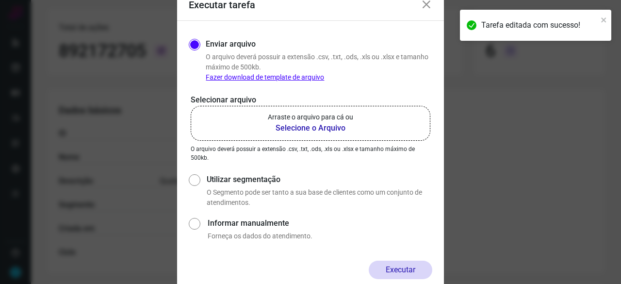
click at [312, 129] on b "Selecione o Arquivo" at bounding box center [310, 128] width 85 height 12
click at [0, 0] on input "Arraste o arquivo para cá ou Selecione o Arquivo" at bounding box center [0, 0] width 0 height 0
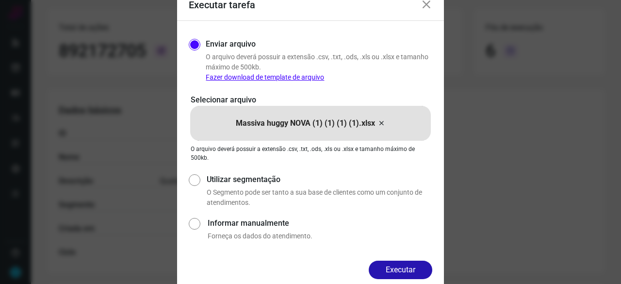
drag, startPoint x: 410, startPoint y: 271, endPoint x: 422, endPoint y: 272, distance: 12.1
click at [410, 271] on button "Executar" at bounding box center [401, 270] width 64 height 18
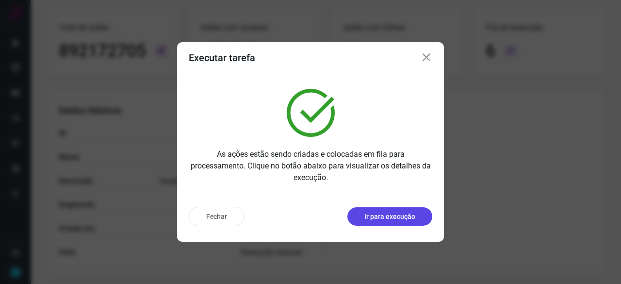
click at [370, 219] on p "Ir para execução" at bounding box center [389, 217] width 51 height 10
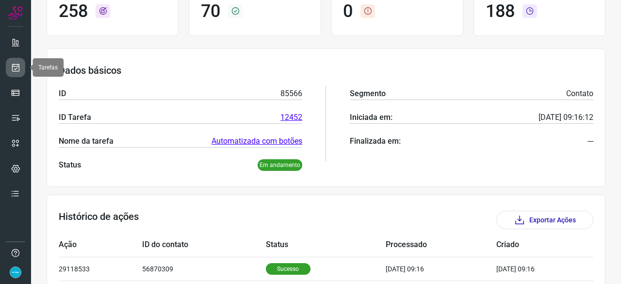
click at [12, 66] on icon at bounding box center [16, 68] width 10 height 10
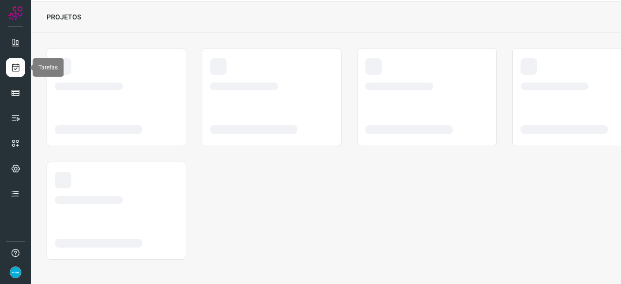
scroll to position [29, 0]
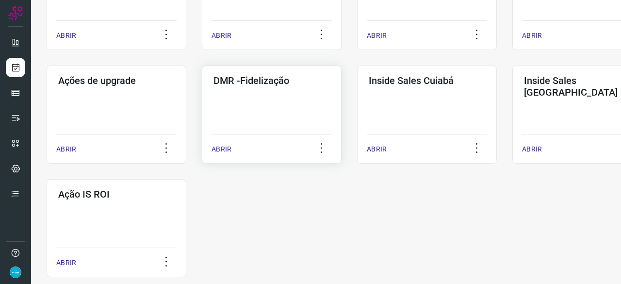
click at [220, 149] on p "ABRIR" at bounding box center [222, 149] width 20 height 10
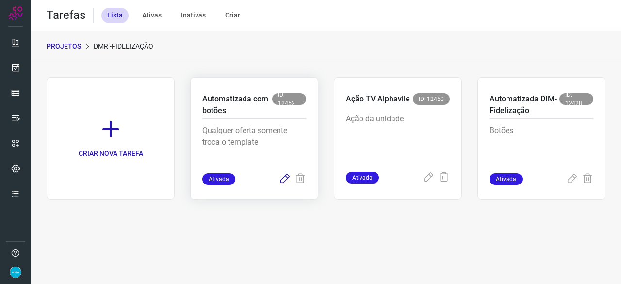
click at [284, 179] on icon at bounding box center [285, 179] width 12 height 12
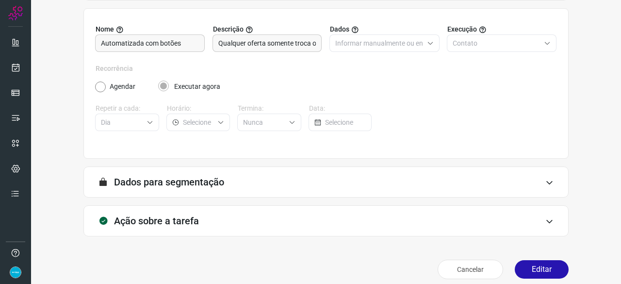
scroll to position [95, 0]
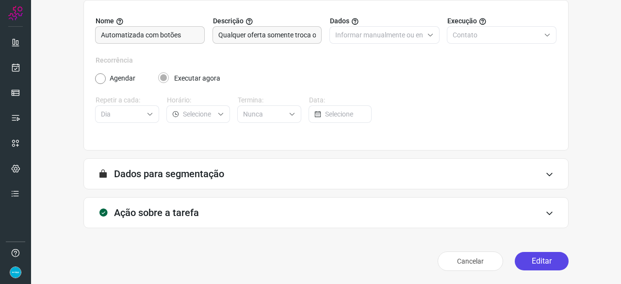
click at [528, 259] on button "Editar" at bounding box center [542, 261] width 54 height 18
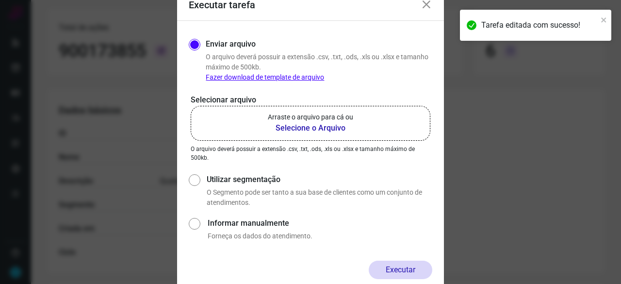
click at [282, 126] on b "Selecione o Arquivo" at bounding box center [310, 128] width 85 height 12
click at [0, 0] on input "Arraste o arquivo para cá ou Selecione o Arquivo" at bounding box center [0, 0] width 0 height 0
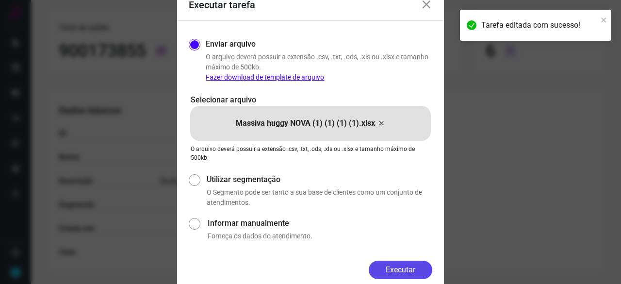
click at [414, 272] on button "Executar" at bounding box center [401, 270] width 64 height 18
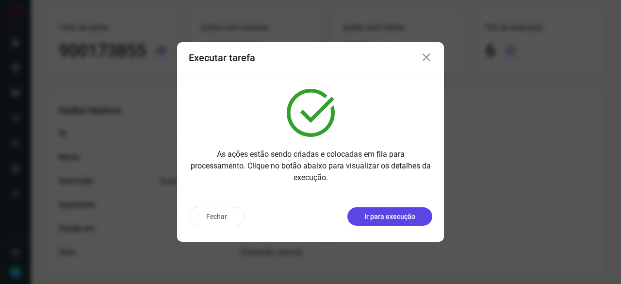
click at [386, 210] on button "Ir para execução" at bounding box center [390, 216] width 85 height 18
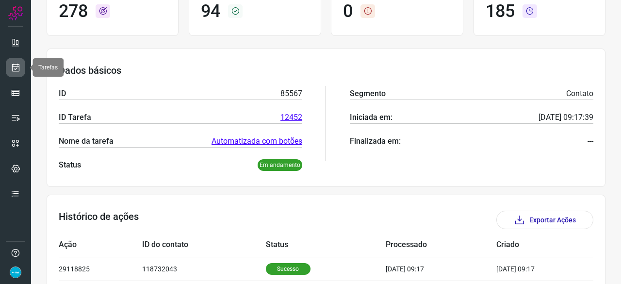
click at [17, 63] on icon at bounding box center [16, 68] width 10 height 10
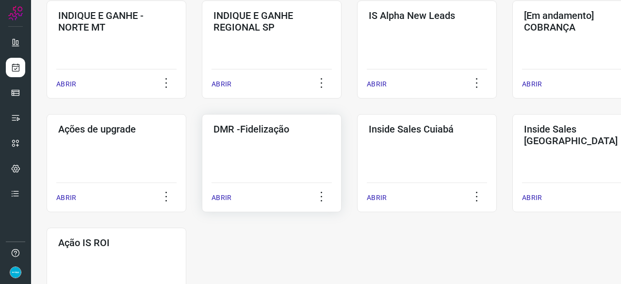
click at [222, 197] on p "ABRIR" at bounding box center [222, 198] width 20 height 10
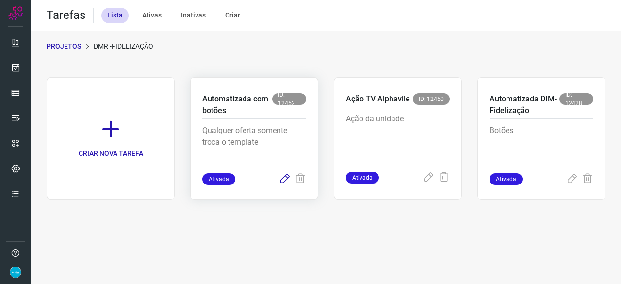
click at [284, 177] on icon at bounding box center [285, 179] width 12 height 12
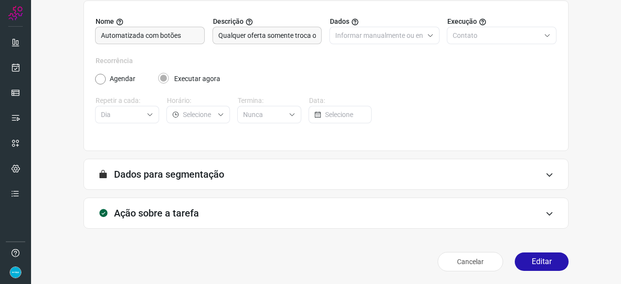
scroll to position [95, 0]
click at [528, 259] on button "Editar" at bounding box center [542, 261] width 54 height 18
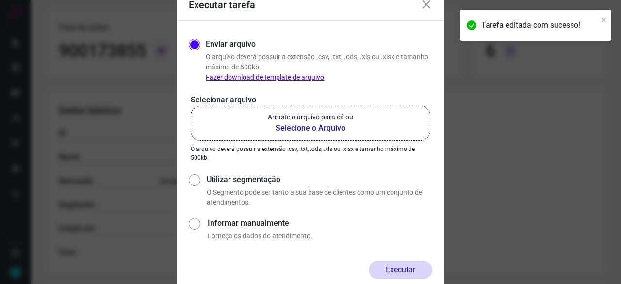
click at [283, 129] on b "Selecione o Arquivo" at bounding box center [310, 128] width 85 height 12
click at [0, 0] on input "Arraste o arquivo para cá ou Selecione o Arquivo" at bounding box center [0, 0] width 0 height 0
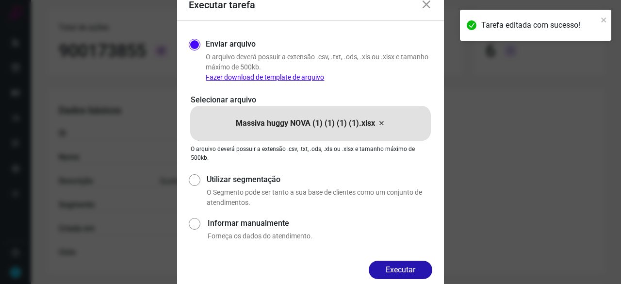
drag, startPoint x: 418, startPoint y: 268, endPoint x: 443, endPoint y: 280, distance: 27.2
click at [418, 268] on button "Executar" at bounding box center [401, 270] width 64 height 18
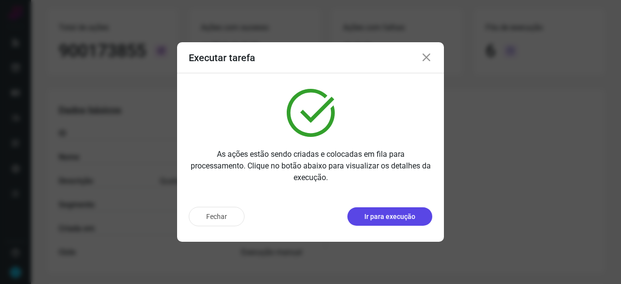
click at [382, 223] on button "Ir para execução" at bounding box center [390, 216] width 85 height 18
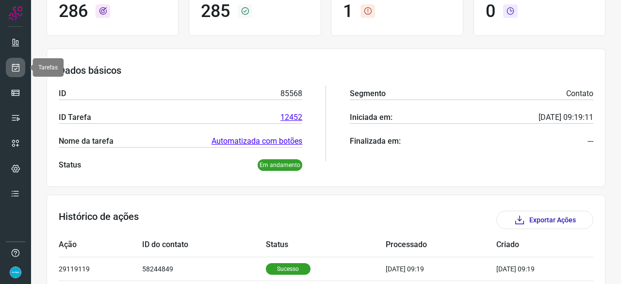
click at [13, 66] on icon at bounding box center [16, 68] width 10 height 10
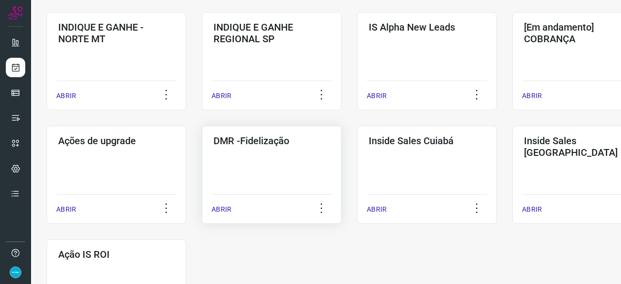
scroll to position [417, 0]
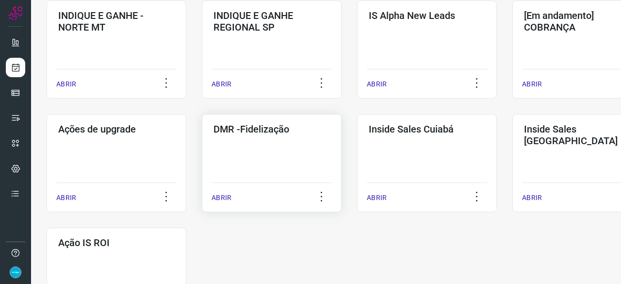
click at [223, 193] on p "ABRIR" at bounding box center [222, 198] width 20 height 10
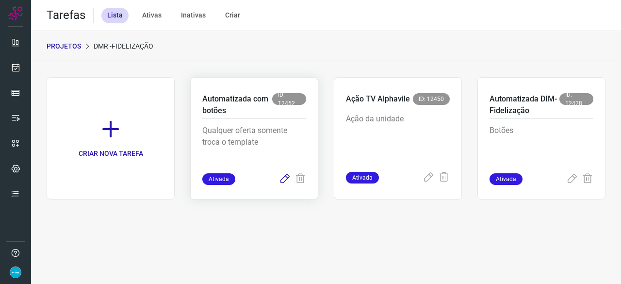
click at [282, 179] on icon at bounding box center [285, 179] width 12 height 12
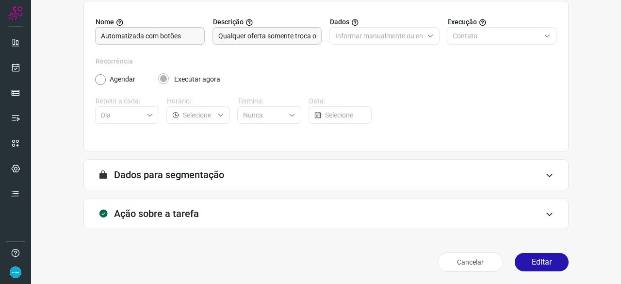
scroll to position [95, 0]
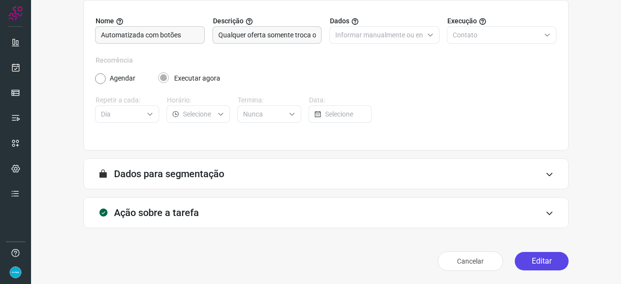
click at [528, 260] on button "Editar" at bounding box center [542, 261] width 54 height 18
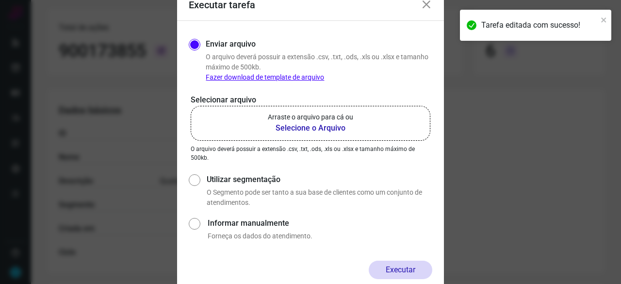
click at [310, 128] on b "Selecione o Arquivo" at bounding box center [310, 128] width 85 height 12
click at [0, 0] on input "Arraste o arquivo para cá ou Selecione o Arquivo" at bounding box center [0, 0] width 0 height 0
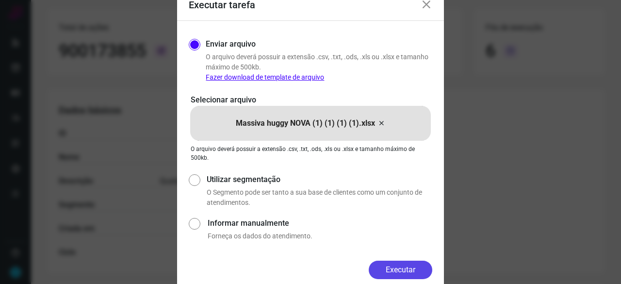
click at [388, 268] on button "Executar" at bounding box center [401, 270] width 64 height 18
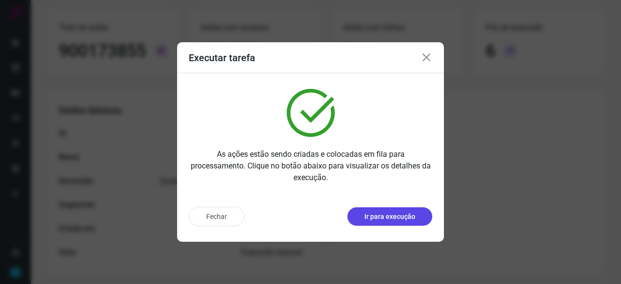
click at [394, 222] on button "Ir para execução" at bounding box center [390, 216] width 85 height 18
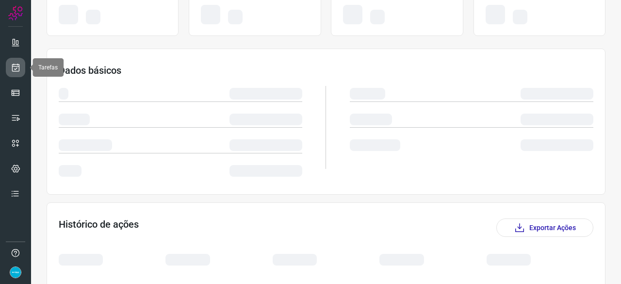
click at [18, 66] on icon at bounding box center [16, 68] width 10 height 10
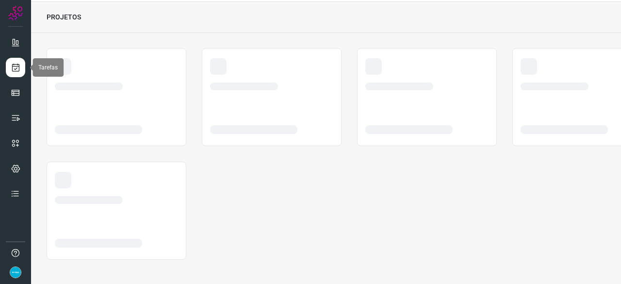
scroll to position [29, 0]
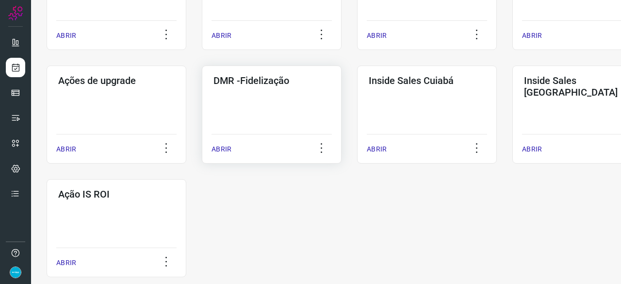
click at [221, 151] on p "ABRIR" at bounding box center [222, 149] width 20 height 10
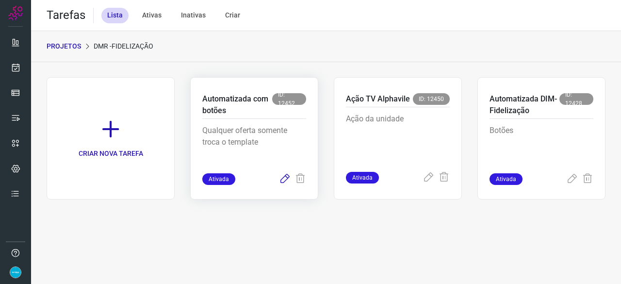
click at [283, 177] on icon at bounding box center [285, 179] width 12 height 12
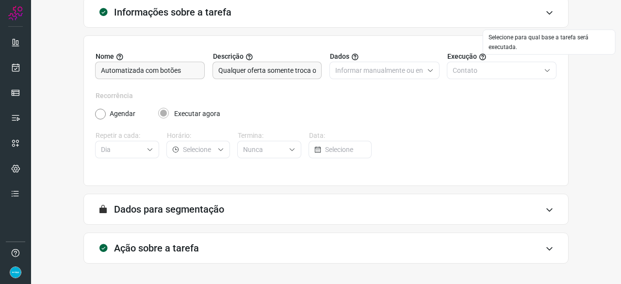
scroll to position [95, 0]
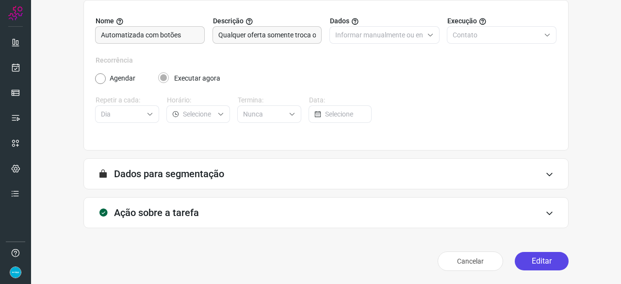
click at [533, 262] on button "Editar" at bounding box center [542, 261] width 54 height 18
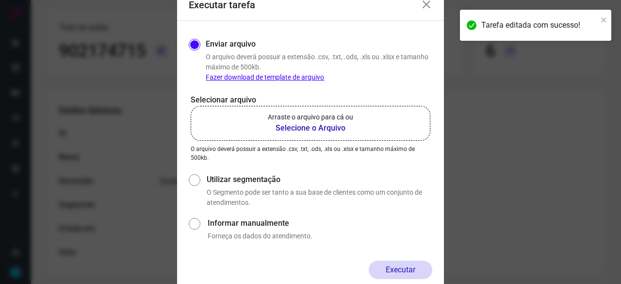
click at [291, 129] on b "Selecione o Arquivo" at bounding box center [310, 128] width 85 height 12
click at [0, 0] on input "Arraste o arquivo para cá ou Selecione o Arquivo" at bounding box center [0, 0] width 0 height 0
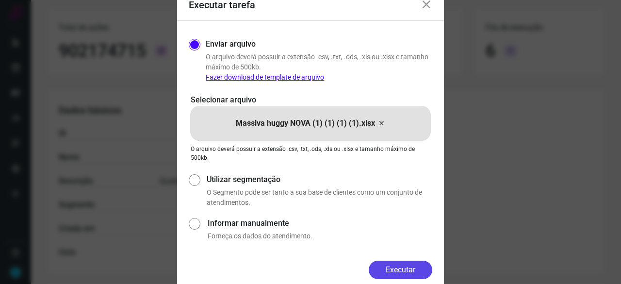
click at [394, 269] on button "Executar" at bounding box center [401, 270] width 64 height 18
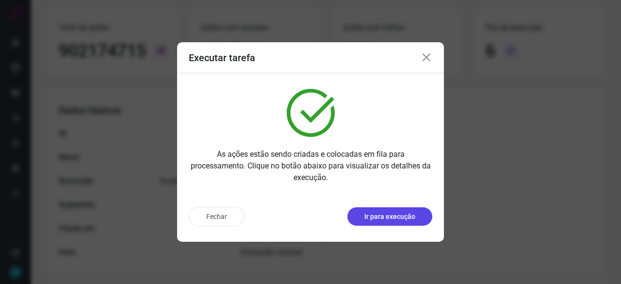
click at [395, 222] on button "Ir para execução" at bounding box center [390, 216] width 85 height 18
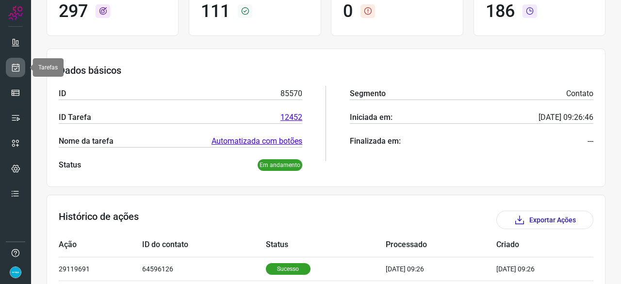
click at [13, 61] on link at bounding box center [15, 67] width 19 height 19
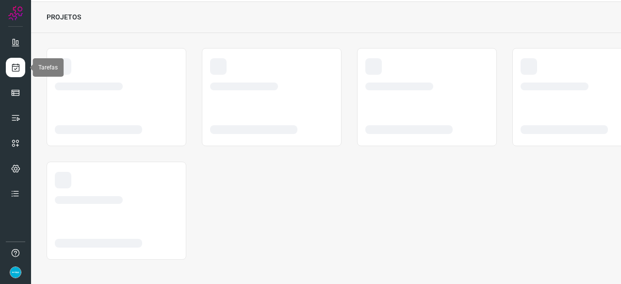
scroll to position [29, 0]
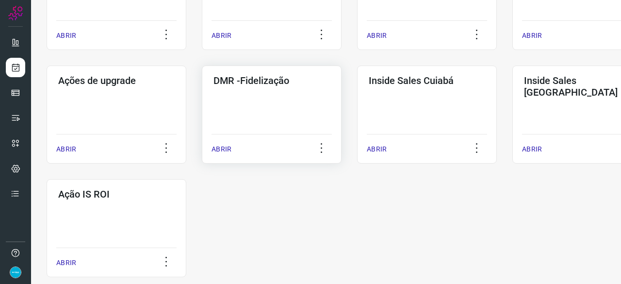
click at [216, 149] on p "ABRIR" at bounding box center [222, 149] width 20 height 10
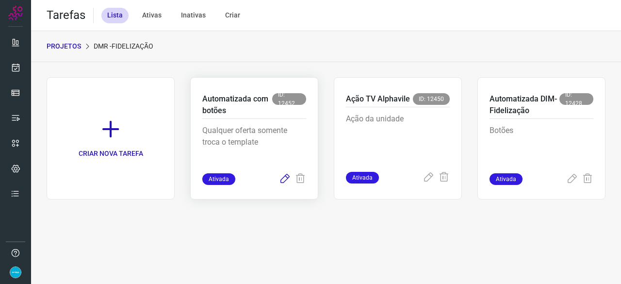
click at [282, 176] on icon at bounding box center [285, 179] width 12 height 12
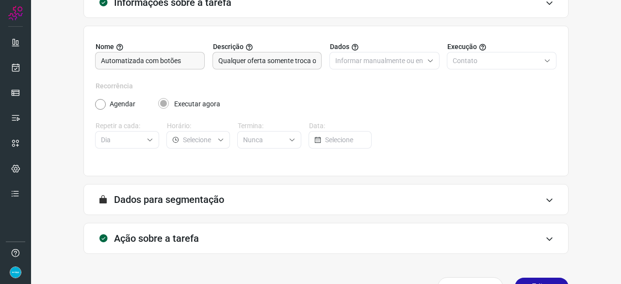
scroll to position [95, 0]
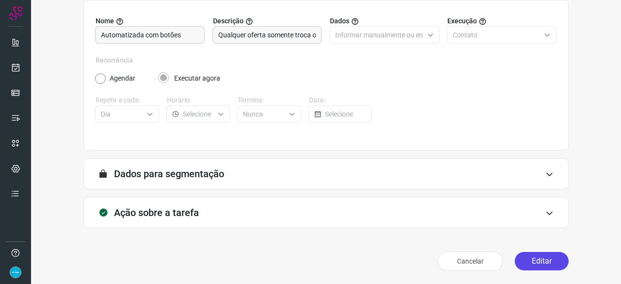
click at [530, 260] on button "Editar" at bounding box center [542, 261] width 54 height 18
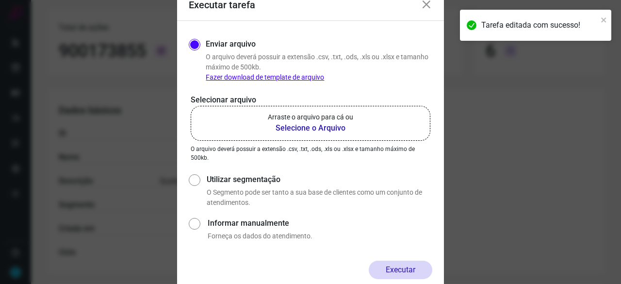
click at [297, 125] on b "Selecione o Arquivo" at bounding box center [310, 128] width 85 height 12
click at [0, 0] on input "Arraste o arquivo para cá ou Selecione o Arquivo" at bounding box center [0, 0] width 0 height 0
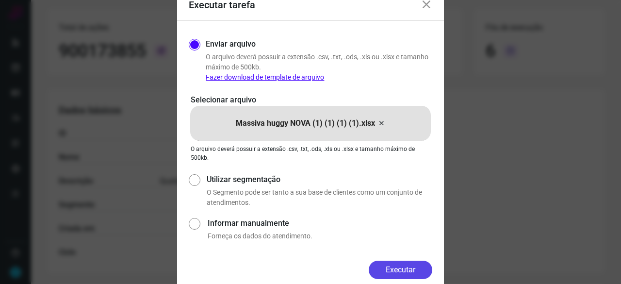
drag, startPoint x: 400, startPoint y: 265, endPoint x: 420, endPoint y: 268, distance: 20.2
click at [400, 265] on button "Executar" at bounding box center [401, 270] width 64 height 18
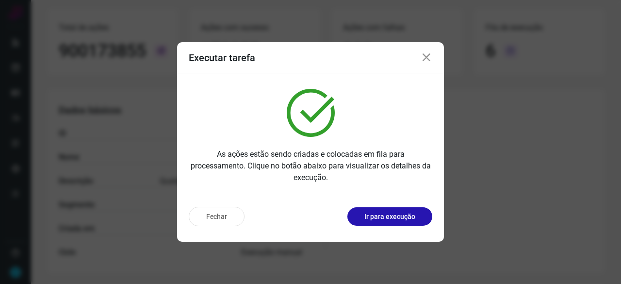
click at [383, 216] on p "Ir para execução" at bounding box center [389, 217] width 51 height 10
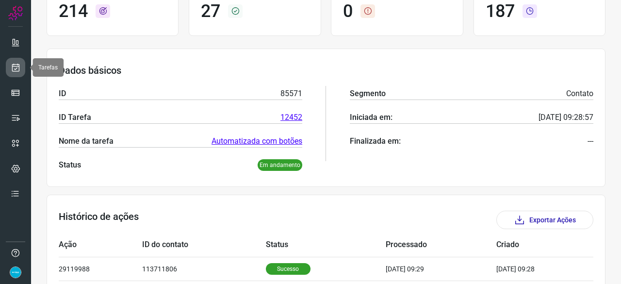
click at [17, 67] on icon at bounding box center [16, 68] width 10 height 10
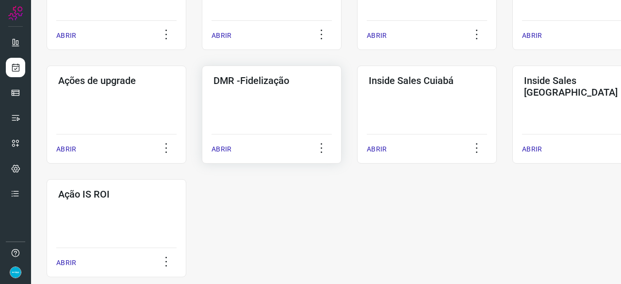
click at [225, 145] on p "ABRIR" at bounding box center [222, 149] width 20 height 10
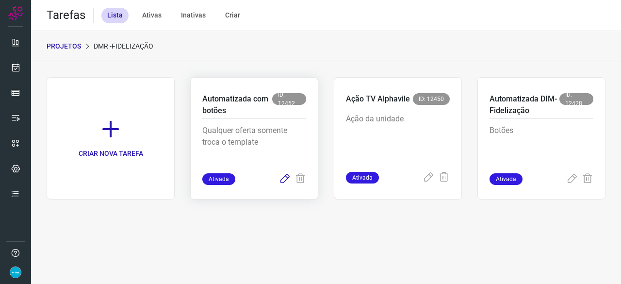
click at [282, 177] on icon at bounding box center [285, 179] width 12 height 12
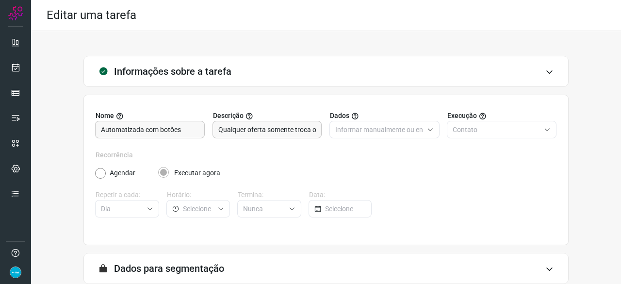
scroll to position [95, 0]
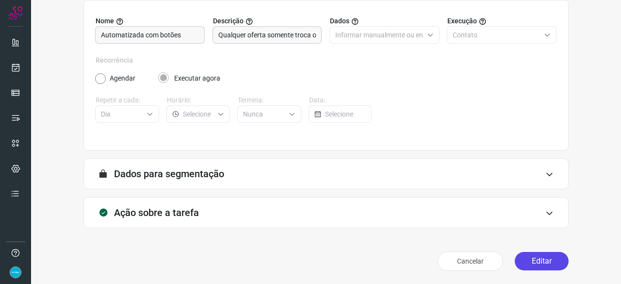
click at [535, 259] on button "Editar" at bounding box center [542, 261] width 54 height 18
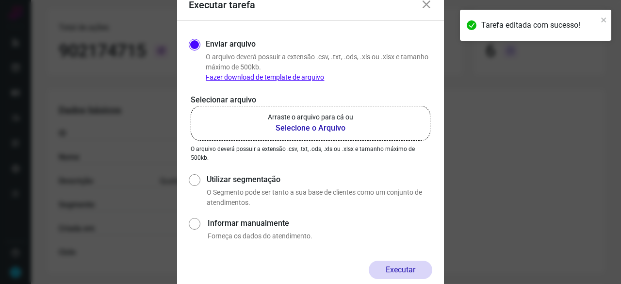
click at [285, 125] on b "Selecione o Arquivo" at bounding box center [310, 128] width 85 height 12
click at [0, 0] on input "Arraste o arquivo para cá ou Selecione o Arquivo" at bounding box center [0, 0] width 0 height 0
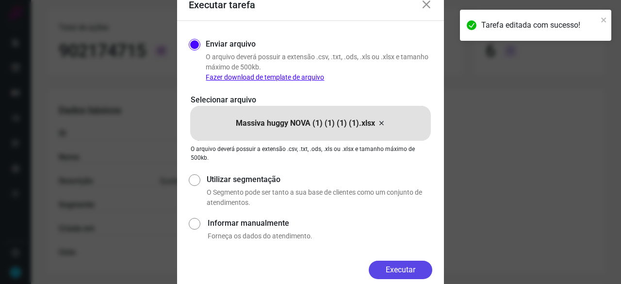
click at [398, 267] on button "Executar" at bounding box center [401, 270] width 64 height 18
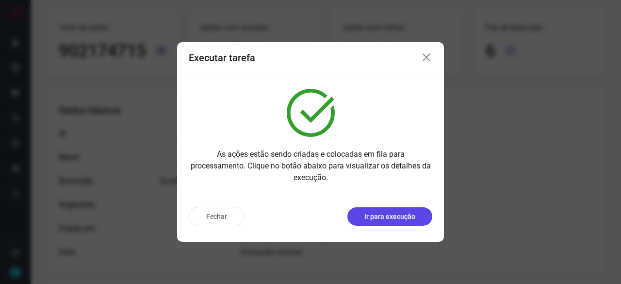
click at [391, 218] on p "Ir para execução" at bounding box center [389, 217] width 51 height 10
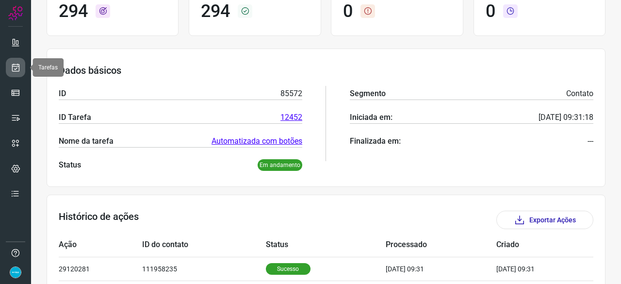
click at [16, 66] on icon at bounding box center [16, 68] width 10 height 10
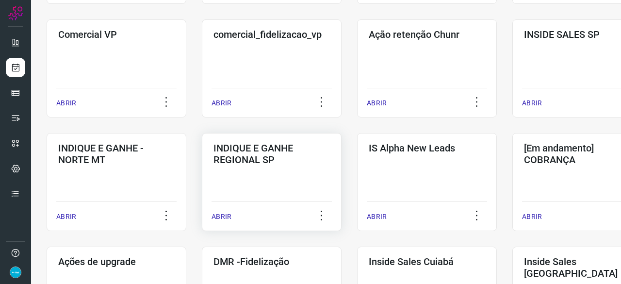
scroll to position [320, 0]
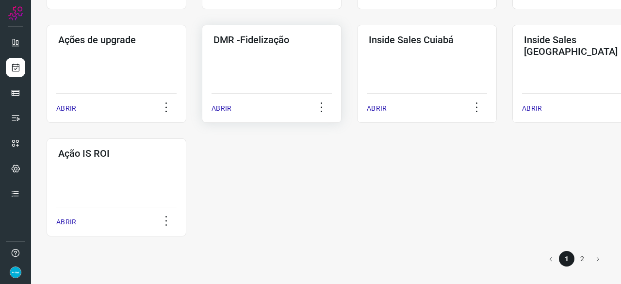
click at [222, 107] on p "ABRIR" at bounding box center [222, 108] width 20 height 10
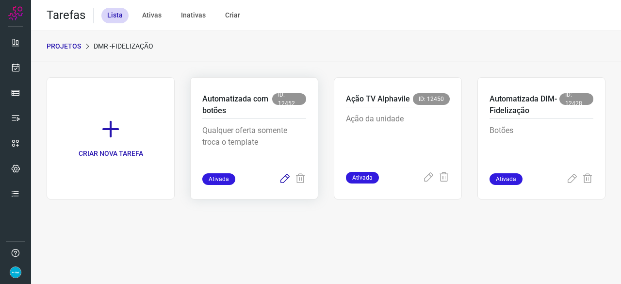
click at [286, 180] on icon at bounding box center [285, 179] width 12 height 12
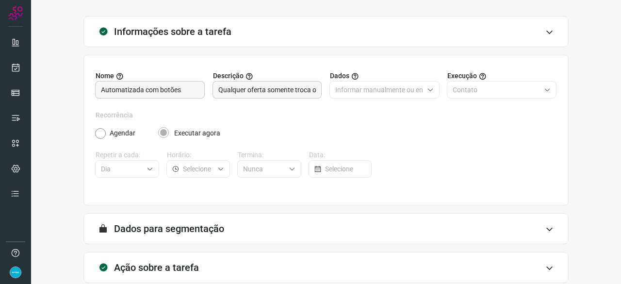
scroll to position [95, 0]
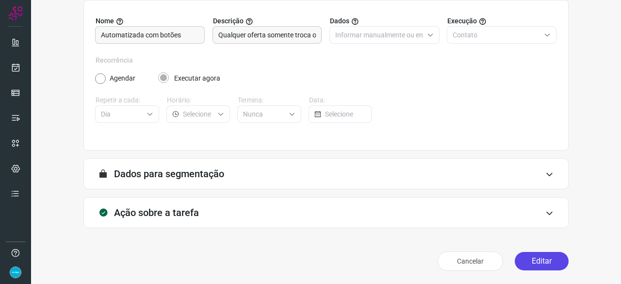
click at [528, 262] on button "Editar" at bounding box center [542, 261] width 54 height 18
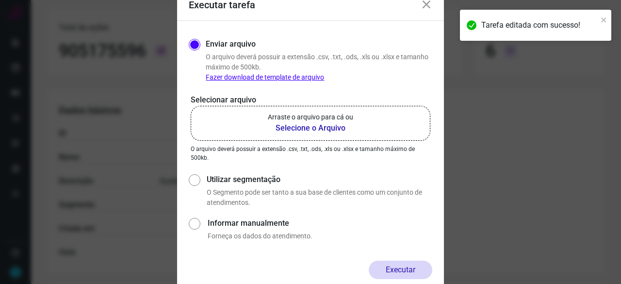
click at [307, 127] on b "Selecione o Arquivo" at bounding box center [310, 128] width 85 height 12
click at [0, 0] on input "Arraste o arquivo para cá ou Selecione o Arquivo" at bounding box center [0, 0] width 0 height 0
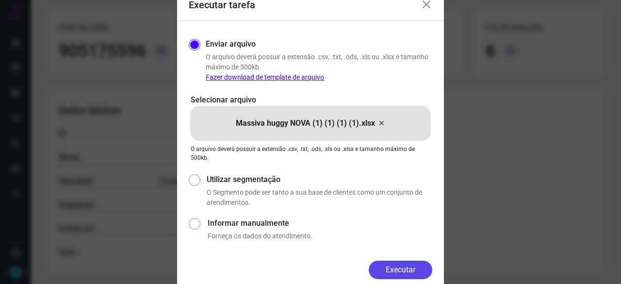
click at [390, 271] on button "Executar" at bounding box center [401, 270] width 64 height 18
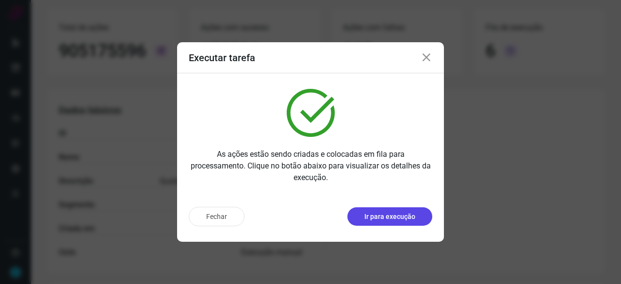
click at [376, 214] on p "Ir para execução" at bounding box center [389, 217] width 51 height 10
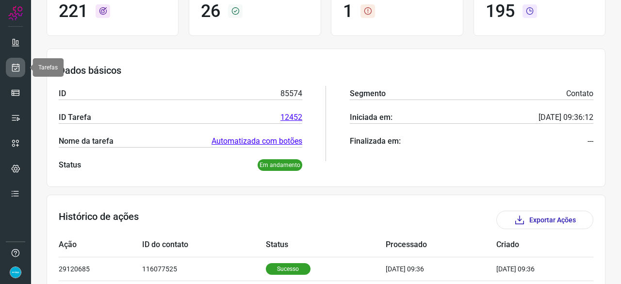
click at [17, 63] on icon at bounding box center [16, 68] width 10 height 10
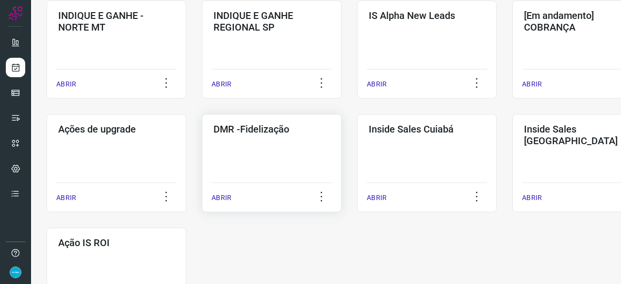
click at [223, 198] on p "ABRIR" at bounding box center [222, 198] width 20 height 10
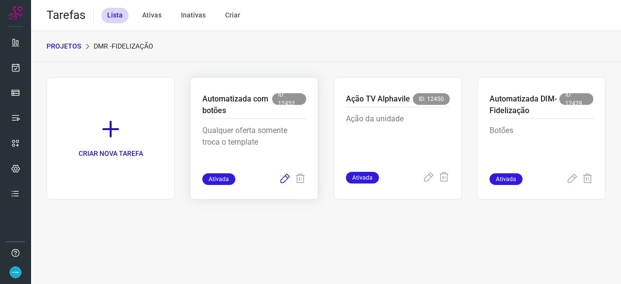
click at [283, 179] on icon at bounding box center [285, 179] width 12 height 12
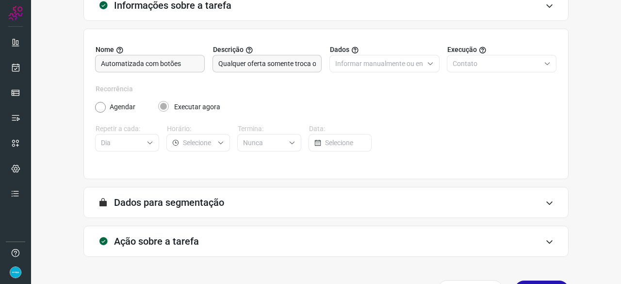
scroll to position [95, 0]
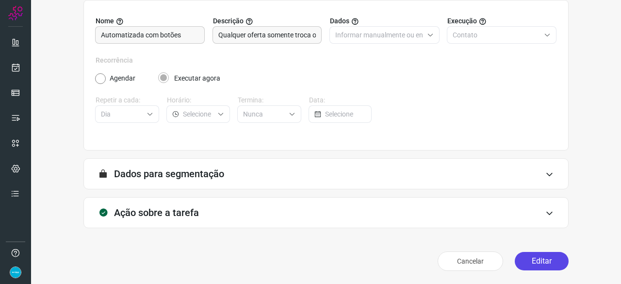
click at [527, 261] on button "Editar" at bounding box center [542, 261] width 54 height 18
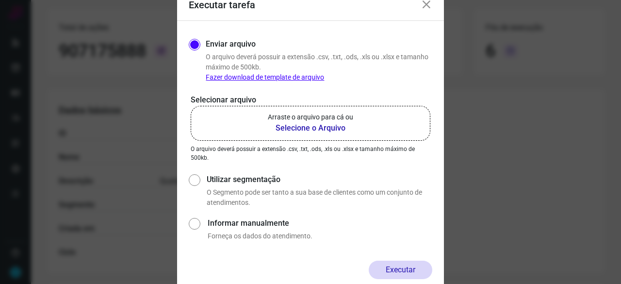
click at [327, 131] on b "Selecione o Arquivo" at bounding box center [310, 128] width 85 height 12
click at [0, 0] on input "Arraste o arquivo para cá ou Selecione o Arquivo" at bounding box center [0, 0] width 0 height 0
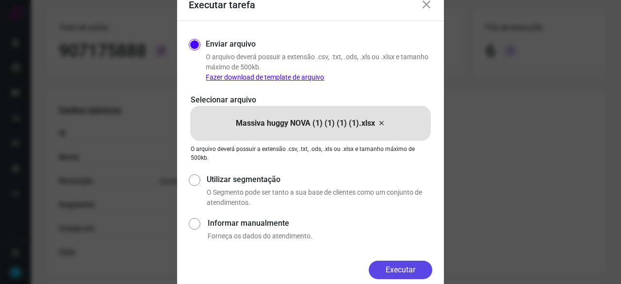
click at [405, 271] on button "Executar" at bounding box center [401, 270] width 64 height 18
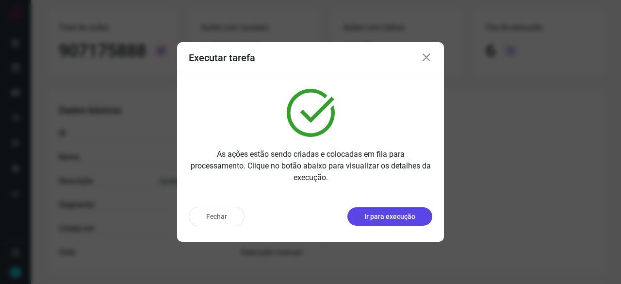
click at [383, 216] on p "Ir para execução" at bounding box center [389, 217] width 51 height 10
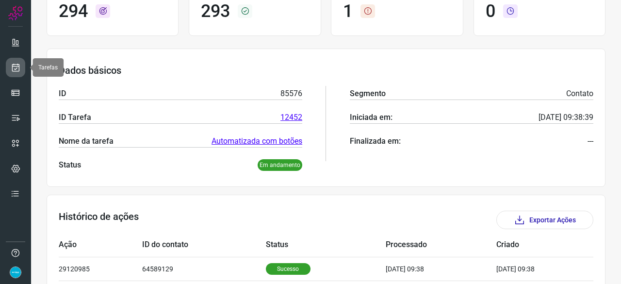
click at [20, 63] on icon at bounding box center [16, 68] width 10 height 10
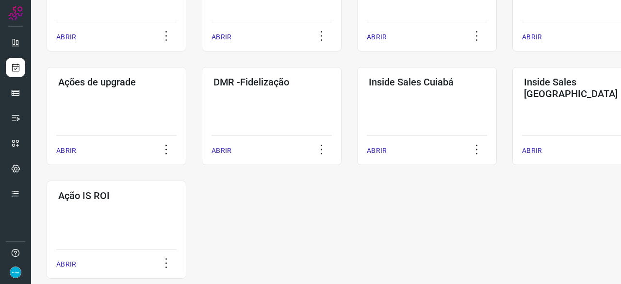
scroll to position [507, 0]
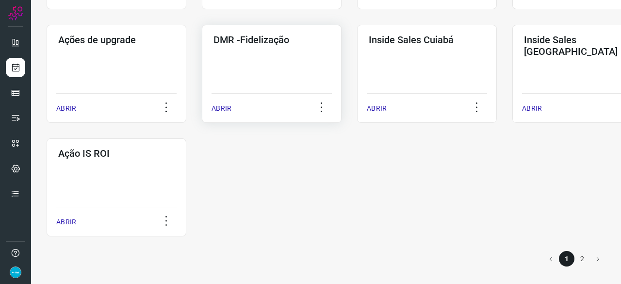
click at [223, 115] on div "ABRIR" at bounding box center [272, 105] width 120 height 24
click at [225, 112] on p "ABRIR" at bounding box center [222, 108] width 20 height 10
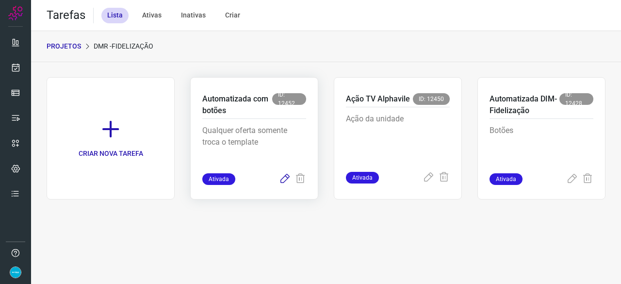
click at [283, 181] on icon at bounding box center [285, 179] width 12 height 12
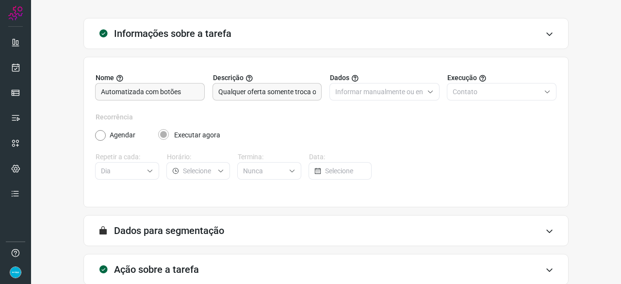
scroll to position [95, 0]
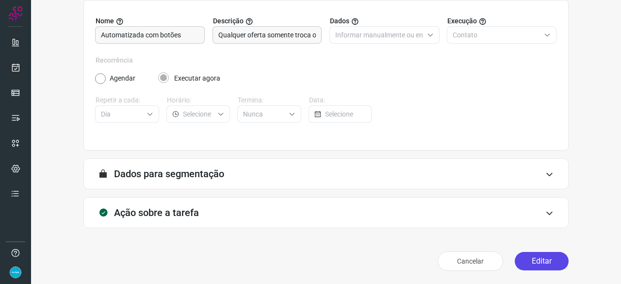
click at [550, 263] on button "Editar" at bounding box center [542, 261] width 54 height 18
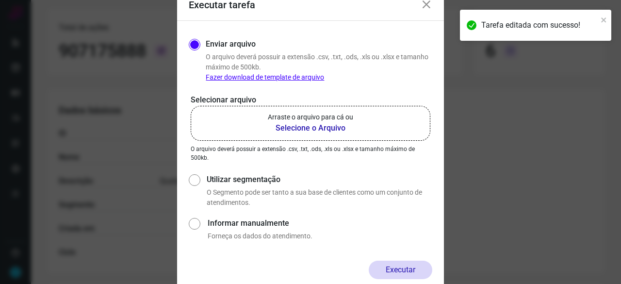
click at [303, 128] on b "Selecione o Arquivo" at bounding box center [310, 128] width 85 height 12
click at [0, 0] on input "Arraste o arquivo para cá ou Selecione o Arquivo" at bounding box center [0, 0] width 0 height 0
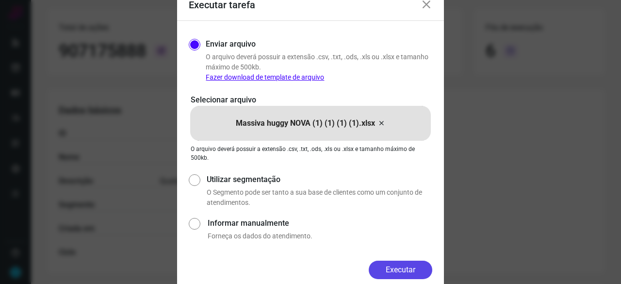
click at [400, 274] on button "Executar" at bounding box center [401, 270] width 64 height 18
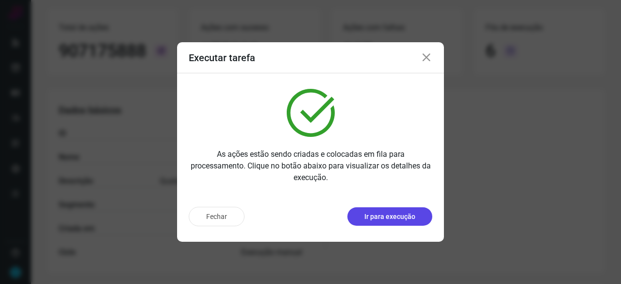
click at [377, 214] on p "Ir para execução" at bounding box center [389, 217] width 51 height 10
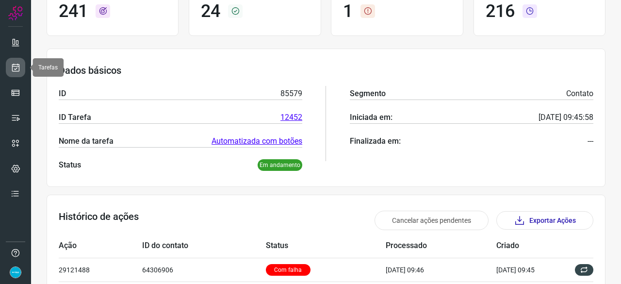
click at [15, 69] on icon at bounding box center [16, 68] width 10 height 10
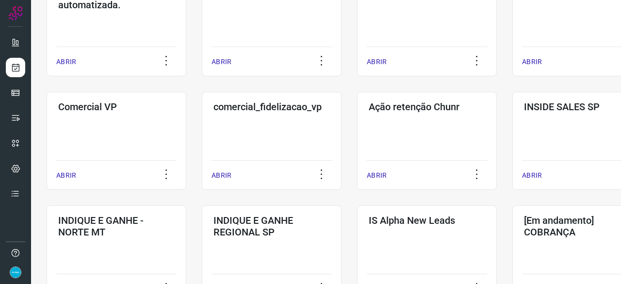
scroll to position [223, 0]
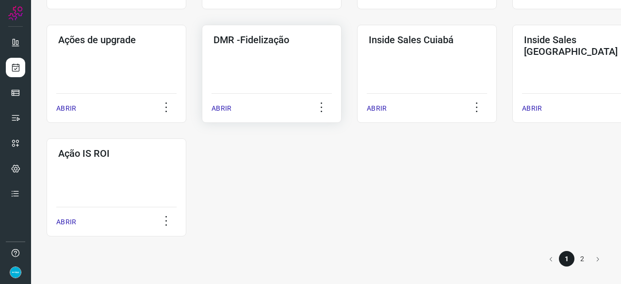
click at [227, 109] on p "ABRIR" at bounding box center [222, 108] width 20 height 10
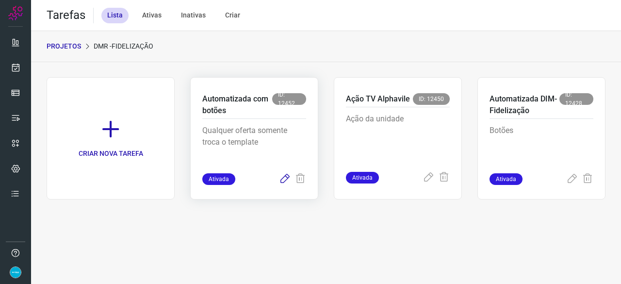
click at [283, 178] on icon at bounding box center [285, 179] width 12 height 12
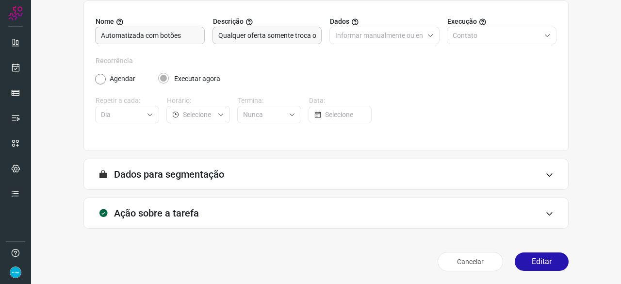
scroll to position [95, 0]
click at [546, 259] on button "Editar" at bounding box center [542, 261] width 54 height 18
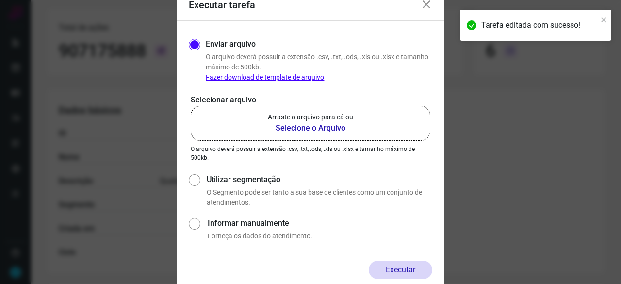
click at [284, 128] on b "Selecione o Arquivo" at bounding box center [310, 128] width 85 height 12
click at [0, 0] on input "Arraste o arquivo para cá ou Selecione o Arquivo" at bounding box center [0, 0] width 0 height 0
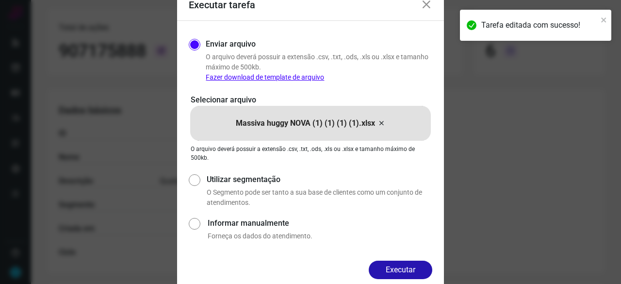
drag, startPoint x: 405, startPoint y: 269, endPoint x: 411, endPoint y: 270, distance: 5.8
click at [406, 270] on button "Executar" at bounding box center [401, 270] width 64 height 18
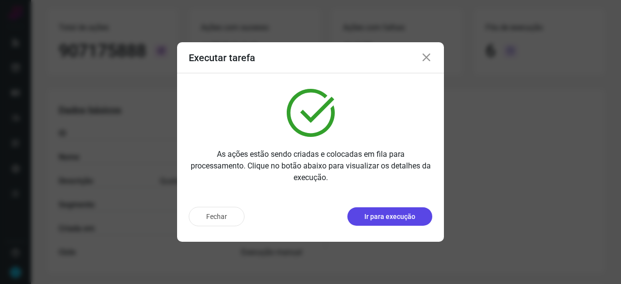
click at [386, 217] on p "Ir para execução" at bounding box center [389, 217] width 51 height 10
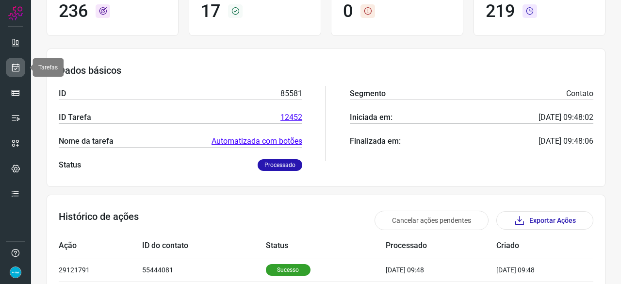
click at [17, 65] on icon at bounding box center [16, 68] width 10 height 10
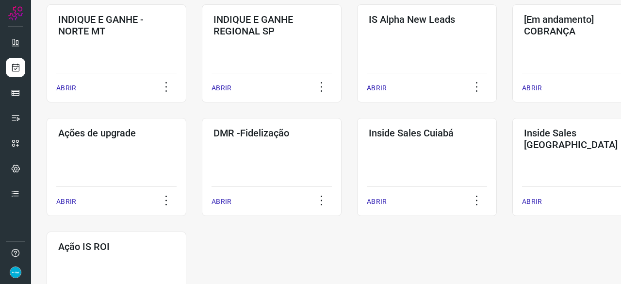
scroll to position [466, 0]
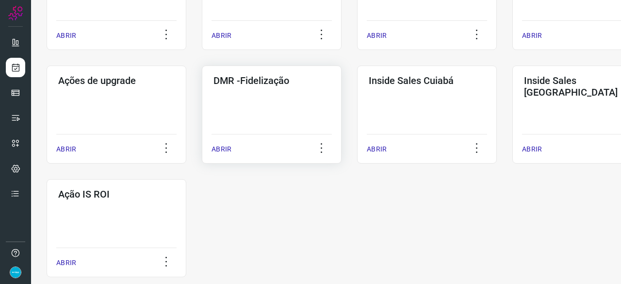
click at [222, 152] on p "ABRIR" at bounding box center [222, 149] width 20 height 10
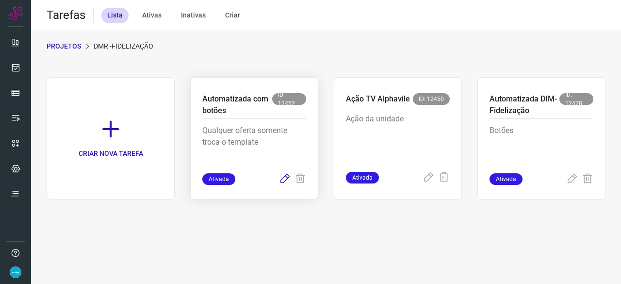
click at [283, 177] on icon at bounding box center [285, 179] width 12 height 12
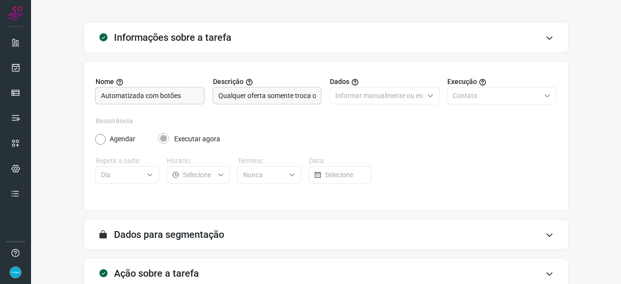
scroll to position [95, 0]
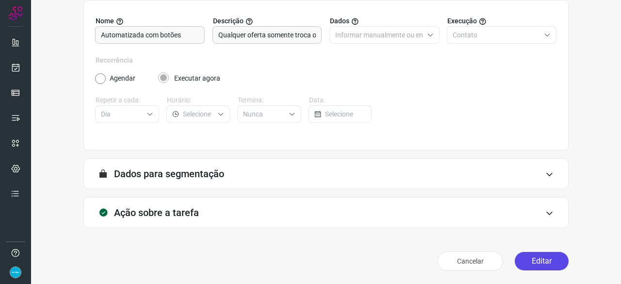
drag, startPoint x: 527, startPoint y: 260, endPoint x: 521, endPoint y: 261, distance: 6.0
click at [526, 259] on button "Editar" at bounding box center [542, 261] width 54 height 18
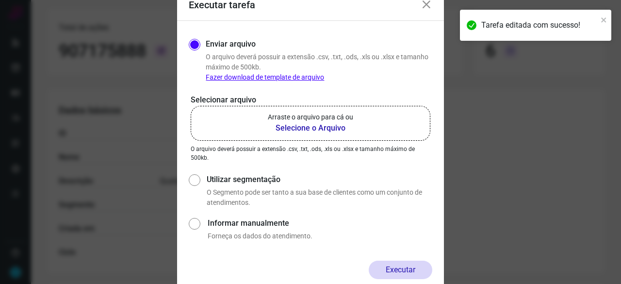
click at [324, 128] on b "Selecione o Arquivo" at bounding box center [310, 128] width 85 height 12
click at [0, 0] on input "Arraste o arquivo para cá ou Selecione o Arquivo" at bounding box center [0, 0] width 0 height 0
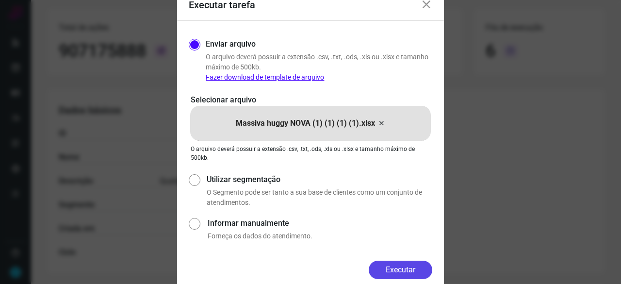
click at [427, 276] on button "Executar" at bounding box center [401, 270] width 64 height 18
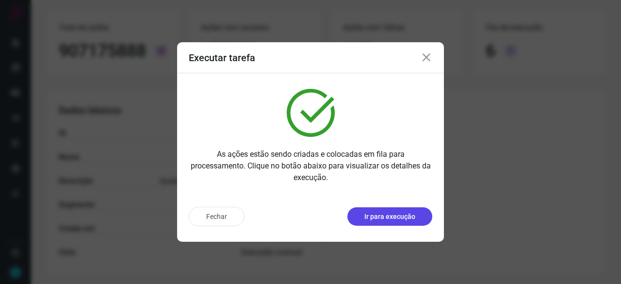
click at [396, 214] on p "Ir para execução" at bounding box center [389, 217] width 51 height 10
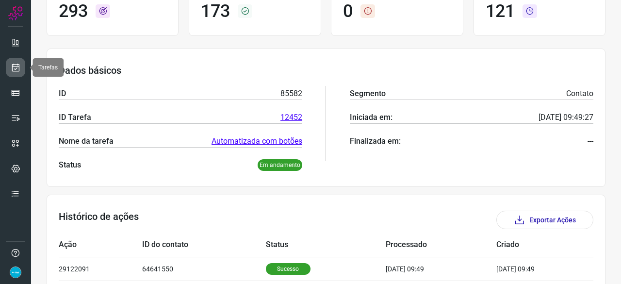
click at [15, 63] on icon at bounding box center [16, 68] width 10 height 10
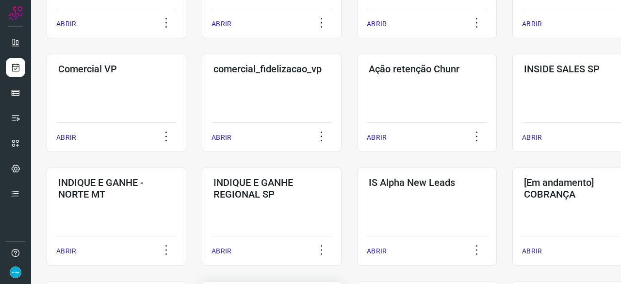
scroll to position [369, 0]
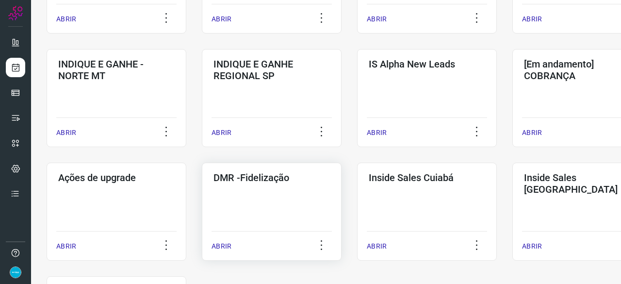
click at [225, 245] on p "ABRIR" at bounding box center [222, 246] width 20 height 10
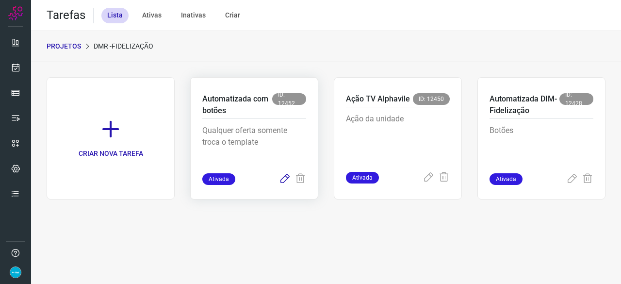
click at [285, 178] on icon at bounding box center [285, 179] width 12 height 12
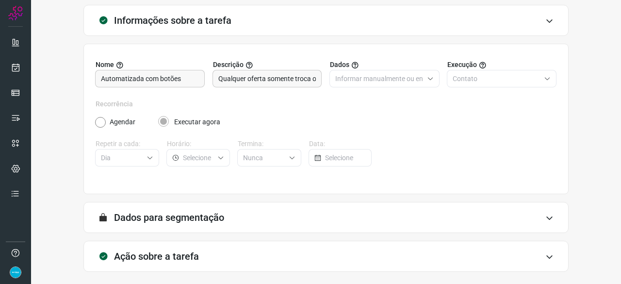
scroll to position [95, 0]
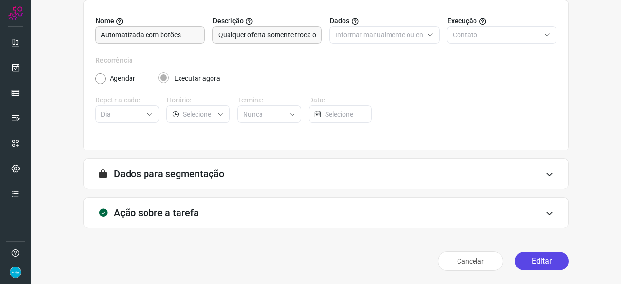
click at [533, 265] on button "Editar" at bounding box center [542, 261] width 54 height 18
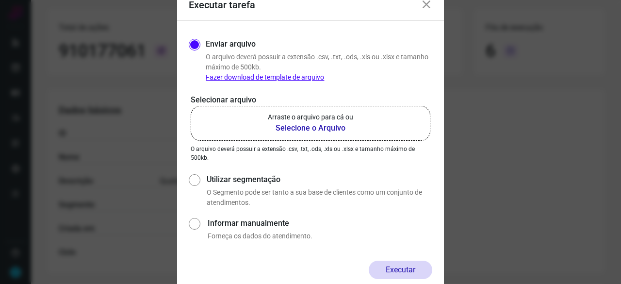
click at [294, 127] on b "Selecione o Arquivo" at bounding box center [310, 128] width 85 height 12
click at [0, 0] on input "Arraste o arquivo para cá ou Selecione o Arquivo" at bounding box center [0, 0] width 0 height 0
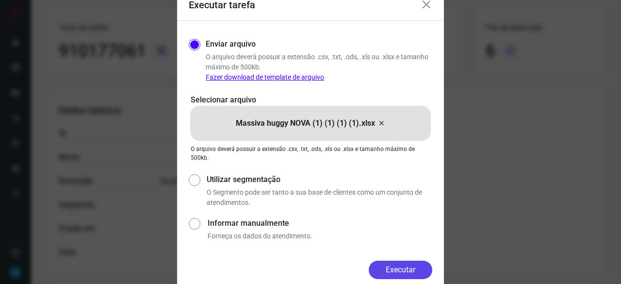
click at [415, 273] on button "Executar" at bounding box center [401, 270] width 64 height 18
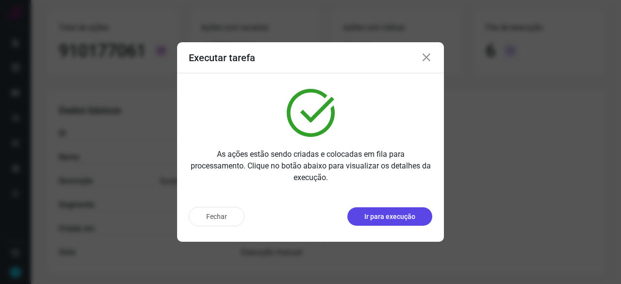
click at [369, 215] on p "Ir para execução" at bounding box center [389, 217] width 51 height 10
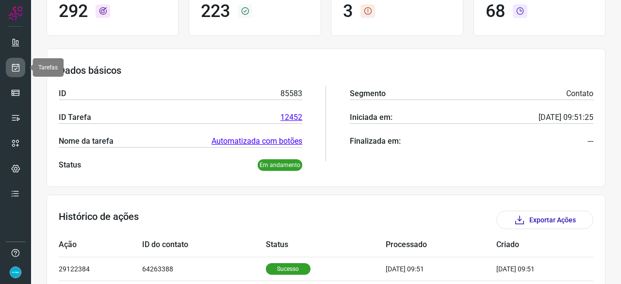
click at [20, 67] on icon at bounding box center [16, 68] width 10 height 10
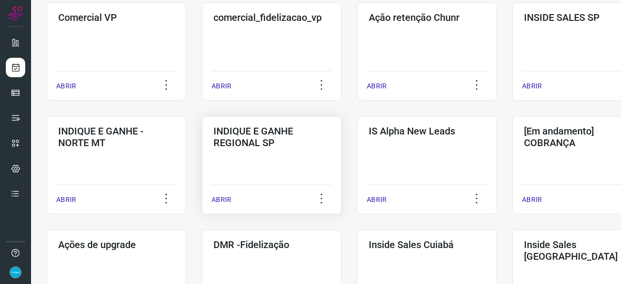
scroll to position [320, 0]
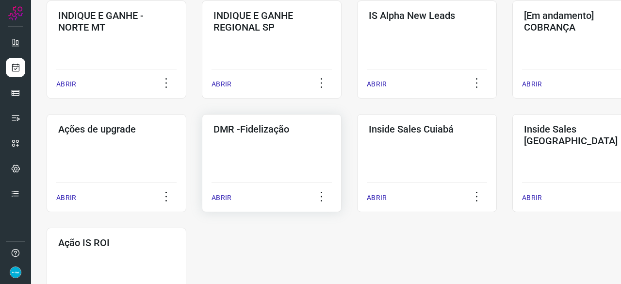
click at [229, 198] on p "ABRIR" at bounding box center [222, 198] width 20 height 10
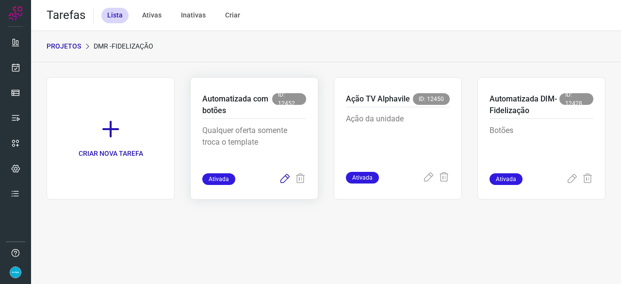
click at [284, 180] on icon at bounding box center [285, 179] width 12 height 12
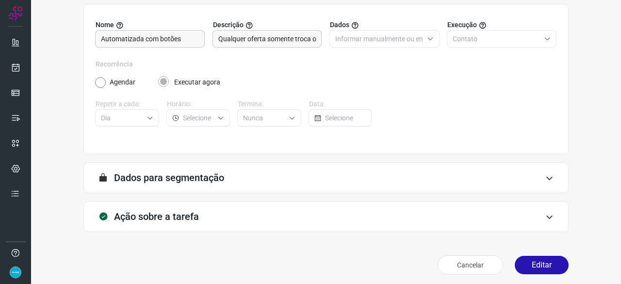
scroll to position [95, 0]
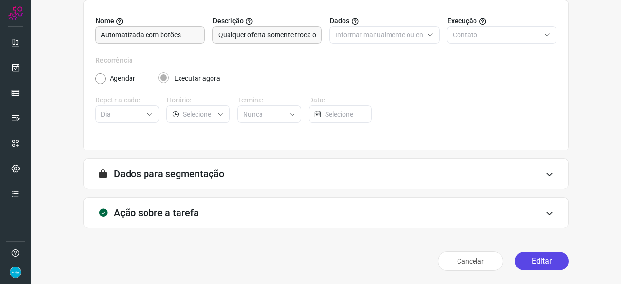
click at [527, 258] on button "Editar" at bounding box center [542, 261] width 54 height 18
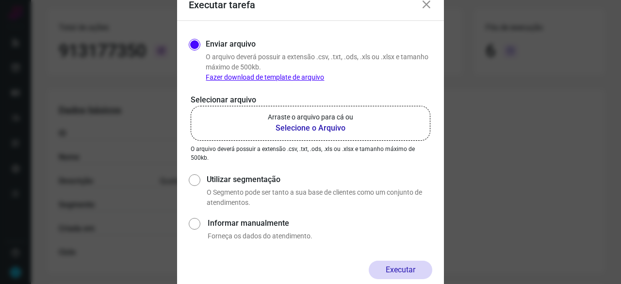
click at [294, 129] on b "Selecione o Arquivo" at bounding box center [310, 128] width 85 height 12
click at [0, 0] on input "Arraste o arquivo para cá ou Selecione o Arquivo" at bounding box center [0, 0] width 0 height 0
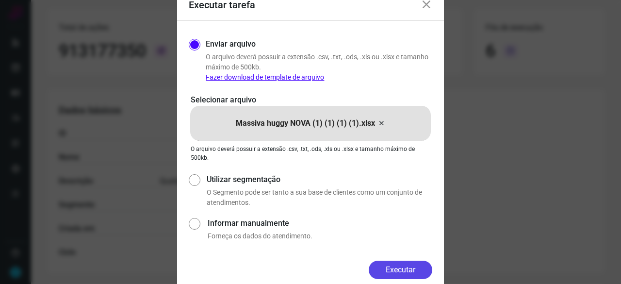
click at [389, 265] on button "Executar" at bounding box center [401, 270] width 64 height 18
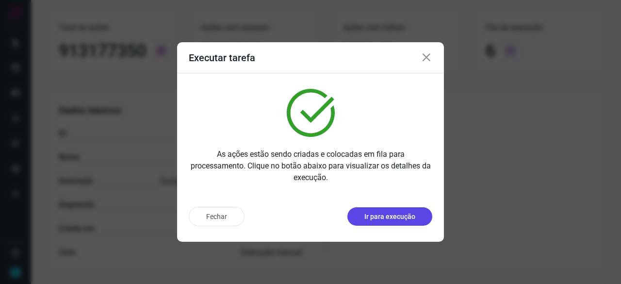
click at [389, 215] on p "Ir para execução" at bounding box center [389, 217] width 51 height 10
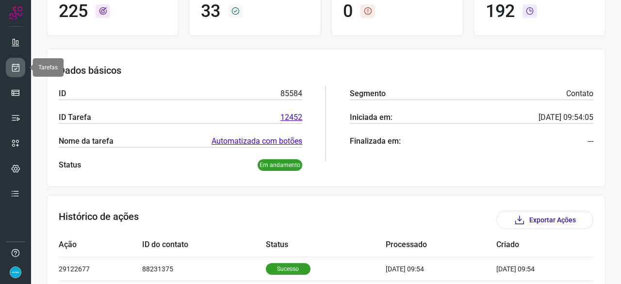
click at [19, 68] on icon at bounding box center [16, 68] width 10 height 10
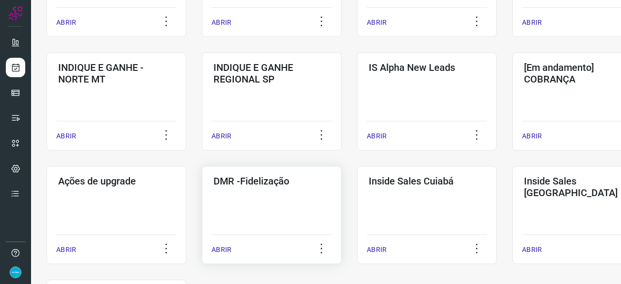
scroll to position [466, 0]
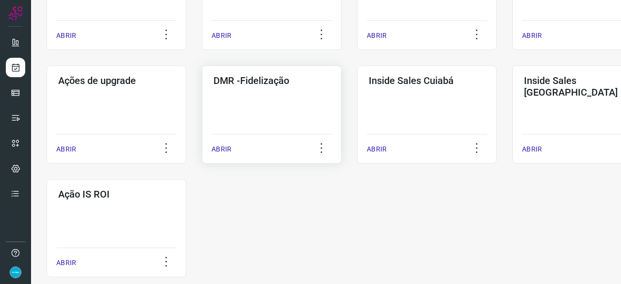
click at [224, 153] on p "ABRIR" at bounding box center [222, 149] width 20 height 10
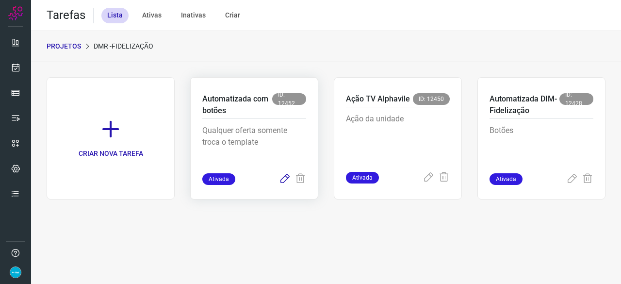
click at [281, 179] on icon at bounding box center [285, 179] width 12 height 12
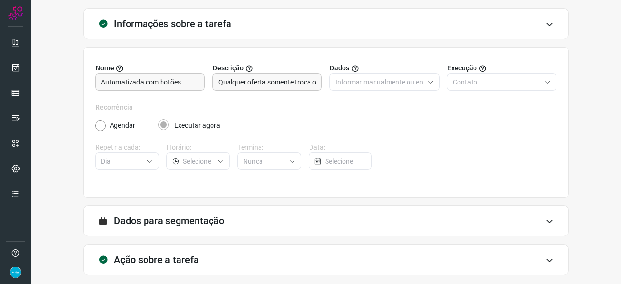
scroll to position [95, 0]
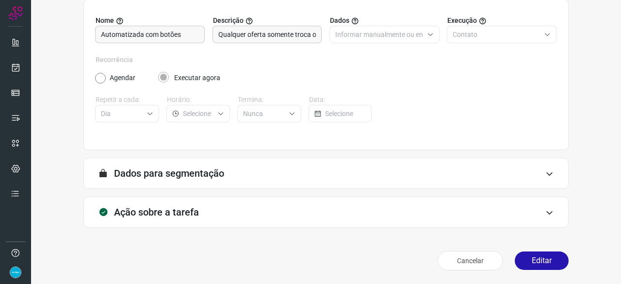
scroll to position [95, 0]
click at [523, 254] on button "Editar" at bounding box center [542, 261] width 54 height 18
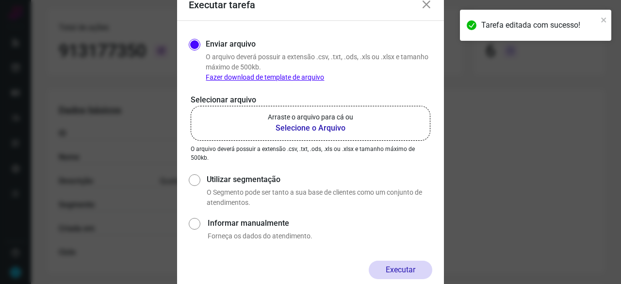
click at [292, 128] on b "Selecione o Arquivo" at bounding box center [310, 128] width 85 height 12
click at [0, 0] on input "Arraste o arquivo para cá ou Selecione o Arquivo" at bounding box center [0, 0] width 0 height 0
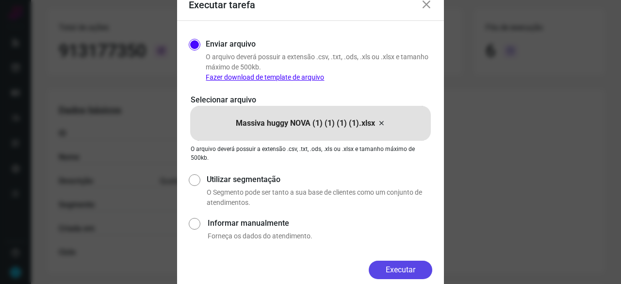
click at [403, 263] on button "Executar" at bounding box center [401, 270] width 64 height 18
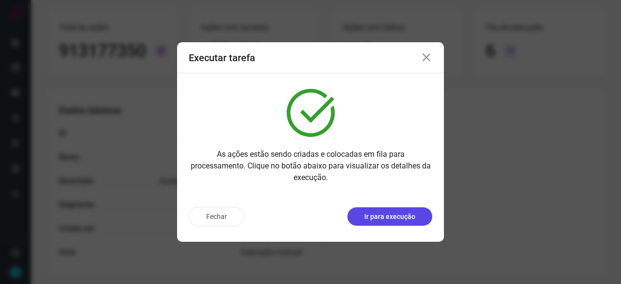
click at [391, 216] on p "Ir para execução" at bounding box center [389, 217] width 51 height 10
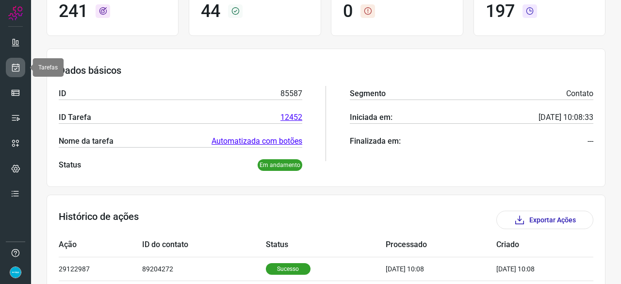
click at [16, 66] on icon at bounding box center [16, 68] width 10 height 10
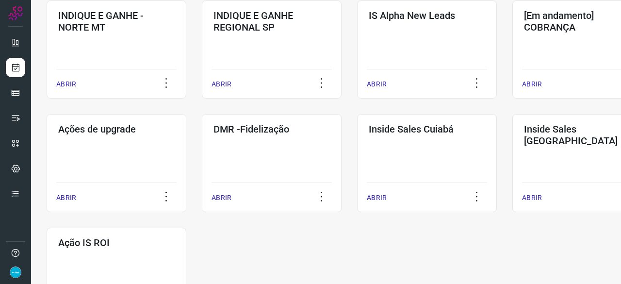
scroll to position [507, 0]
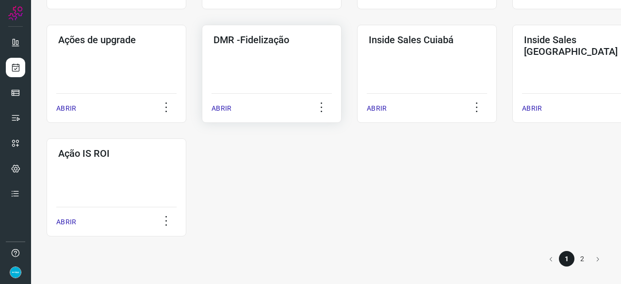
click at [221, 107] on p "ABRIR" at bounding box center [222, 108] width 20 height 10
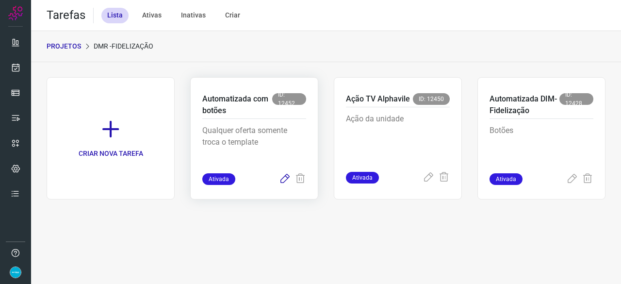
click at [285, 177] on icon at bounding box center [285, 179] width 12 height 12
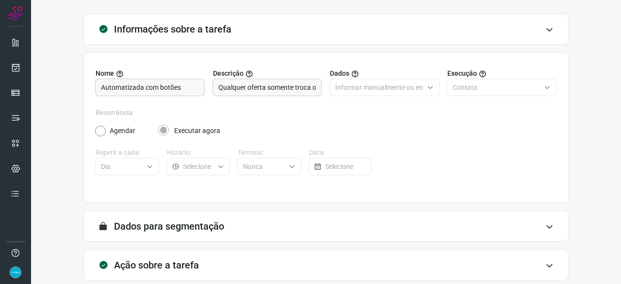
scroll to position [95, 0]
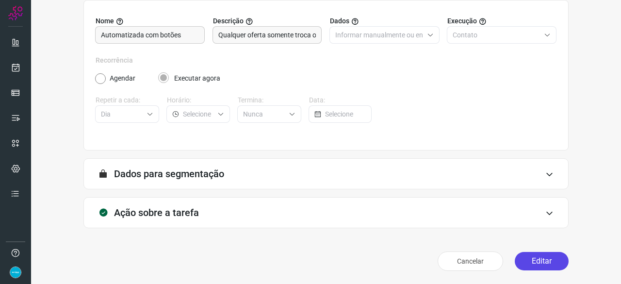
click at [546, 264] on button "Editar" at bounding box center [542, 261] width 54 height 18
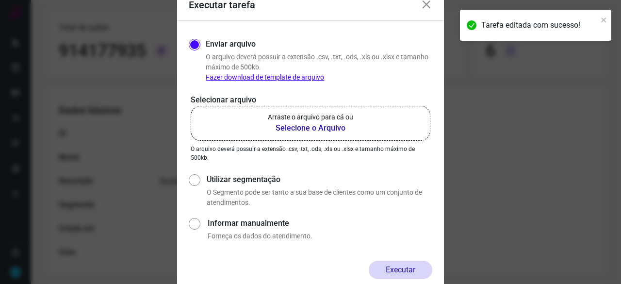
click at [305, 129] on b "Selecione o Arquivo" at bounding box center [310, 128] width 85 height 12
click at [0, 0] on input "Arraste o arquivo para cá ou Selecione o Arquivo" at bounding box center [0, 0] width 0 height 0
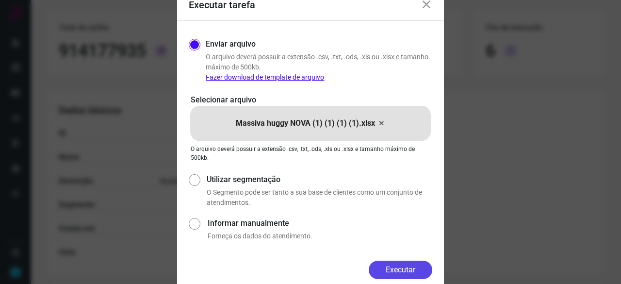
click at [401, 263] on button "Executar" at bounding box center [401, 270] width 64 height 18
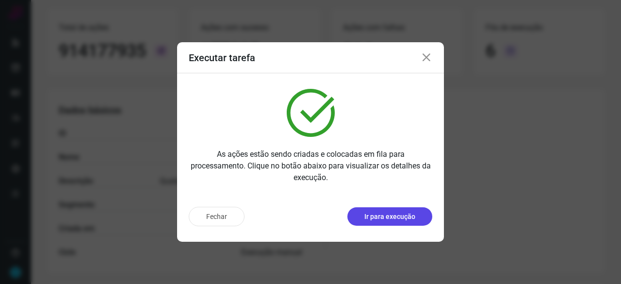
click at [390, 215] on p "Ir para execução" at bounding box center [389, 217] width 51 height 10
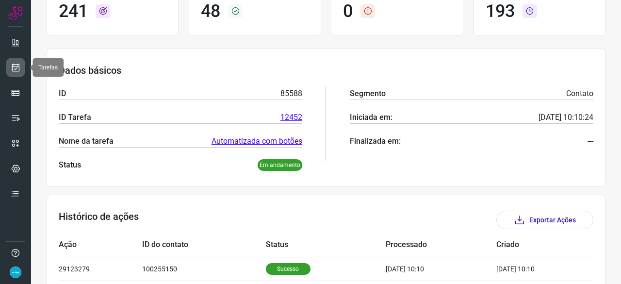
click at [15, 66] on icon at bounding box center [16, 68] width 10 height 10
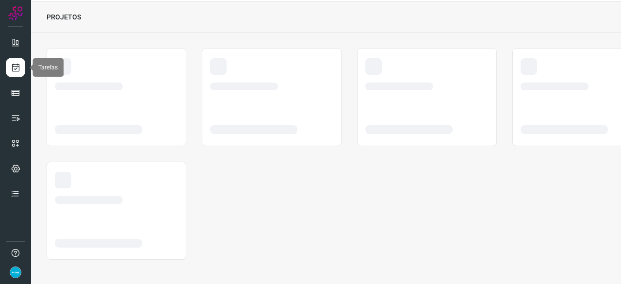
scroll to position [29, 0]
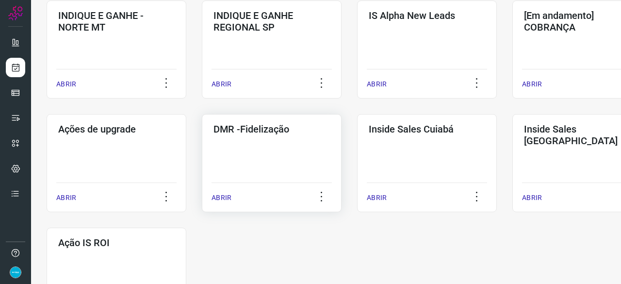
click at [227, 197] on p "ABRIR" at bounding box center [222, 198] width 20 height 10
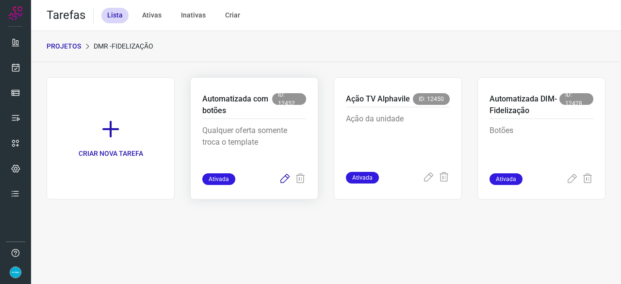
click at [288, 178] on icon at bounding box center [285, 179] width 12 height 12
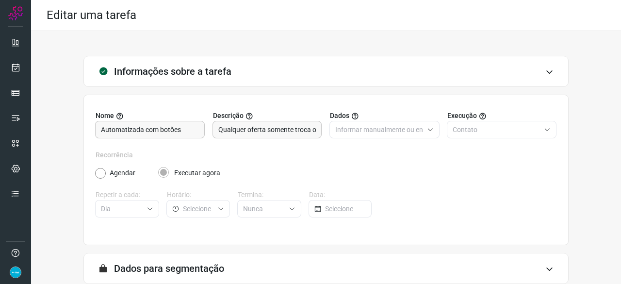
scroll to position [95, 0]
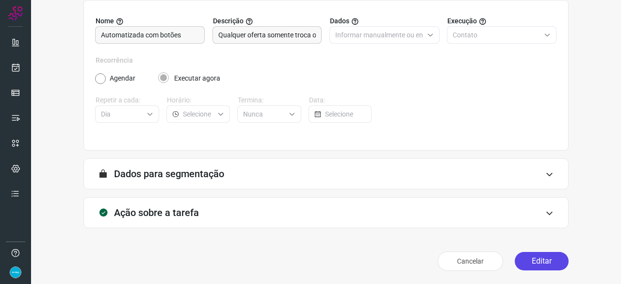
click at [539, 263] on button "Editar" at bounding box center [542, 261] width 54 height 18
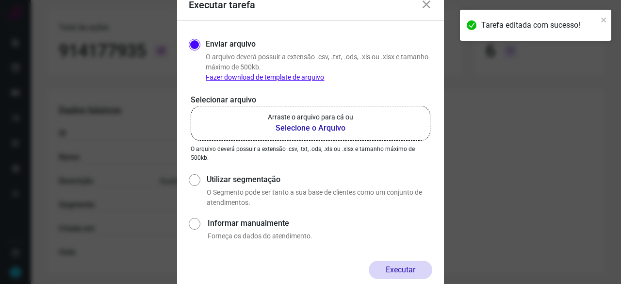
click at [299, 130] on b "Selecione o Arquivo" at bounding box center [310, 128] width 85 height 12
click at [0, 0] on input "Arraste o arquivo para cá ou Selecione o Arquivo" at bounding box center [0, 0] width 0 height 0
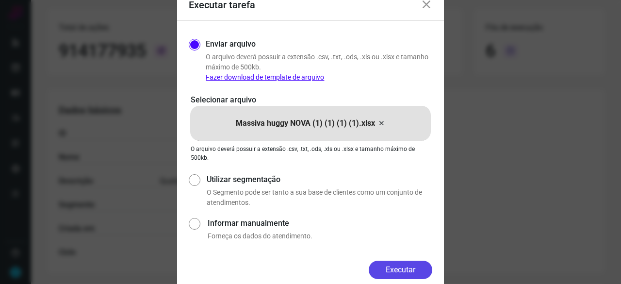
click at [429, 269] on button "Executar" at bounding box center [401, 270] width 64 height 18
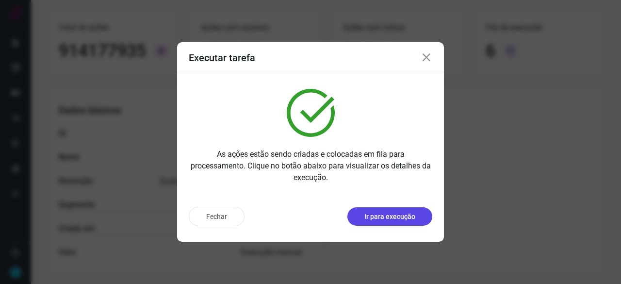
click at [410, 220] on p "Ir para execução" at bounding box center [389, 217] width 51 height 10
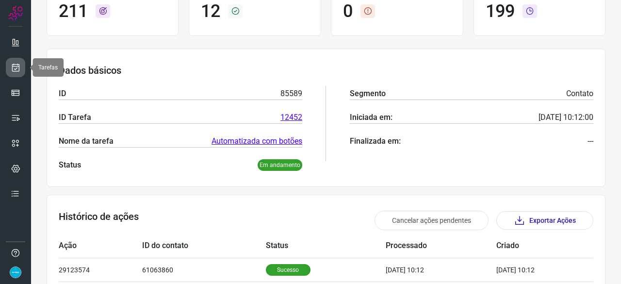
click at [19, 66] on icon at bounding box center [16, 68] width 10 height 10
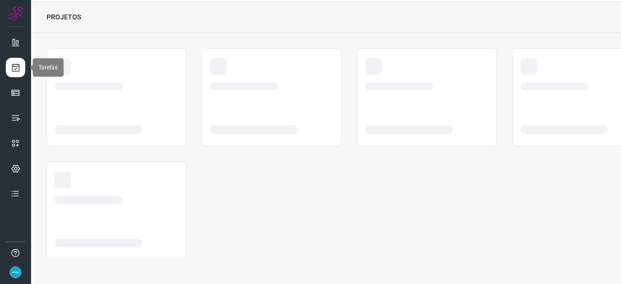
scroll to position [29, 0]
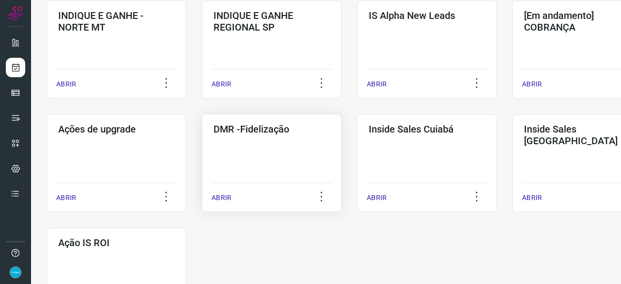
click at [221, 197] on p "ABRIR" at bounding box center [222, 198] width 20 height 10
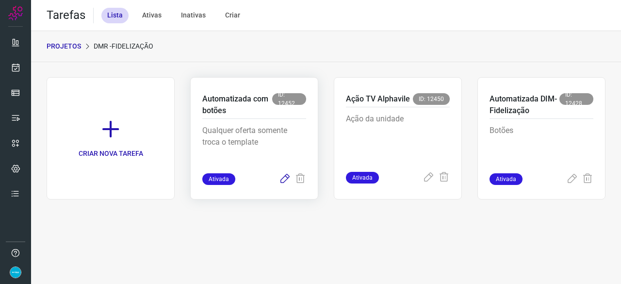
click at [286, 178] on icon at bounding box center [285, 179] width 12 height 12
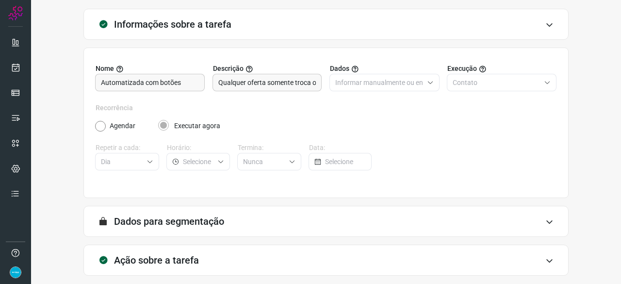
scroll to position [95, 0]
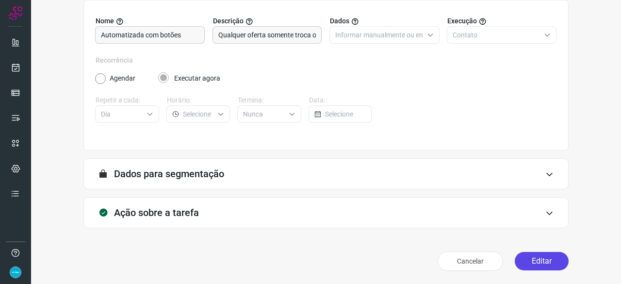
drag, startPoint x: 542, startPoint y: 263, endPoint x: 528, endPoint y: 254, distance: 15.9
click at [542, 263] on button "Editar" at bounding box center [542, 261] width 54 height 18
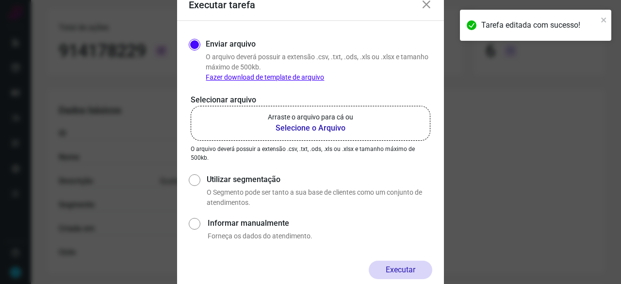
click at [317, 129] on b "Selecione o Arquivo" at bounding box center [310, 128] width 85 height 12
click at [0, 0] on input "Arraste o arquivo para cá ou Selecione o Arquivo" at bounding box center [0, 0] width 0 height 0
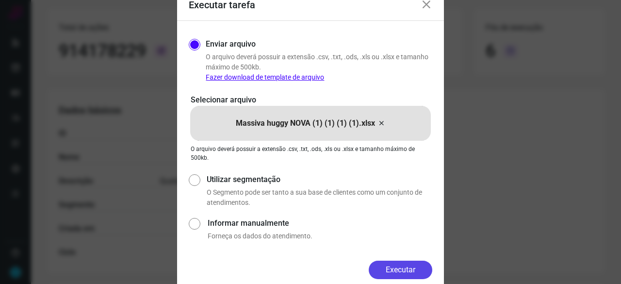
click at [383, 266] on button "Executar" at bounding box center [401, 270] width 64 height 18
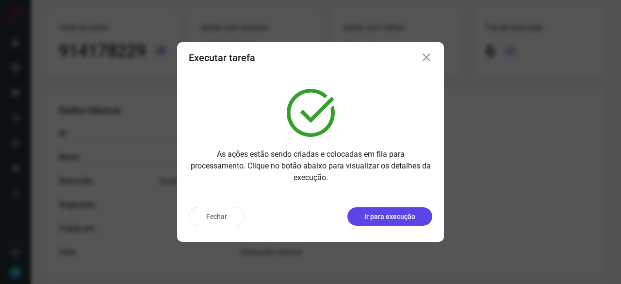
click at [379, 221] on p "Ir para execução" at bounding box center [389, 217] width 51 height 10
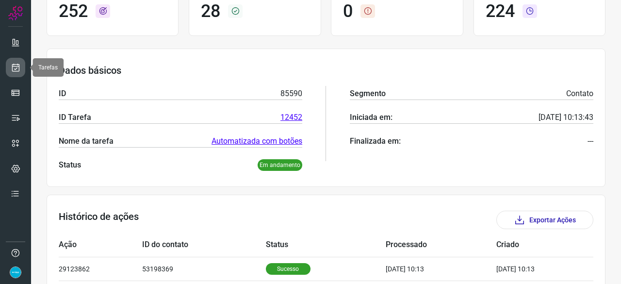
click at [9, 66] on link at bounding box center [15, 67] width 19 height 19
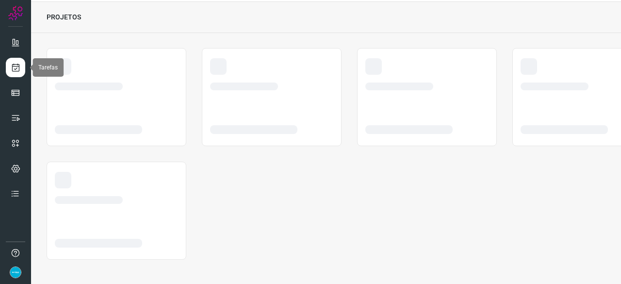
scroll to position [29, 0]
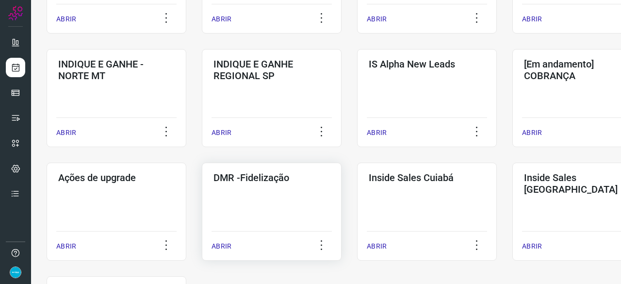
click at [224, 245] on p "ABRIR" at bounding box center [222, 246] width 20 height 10
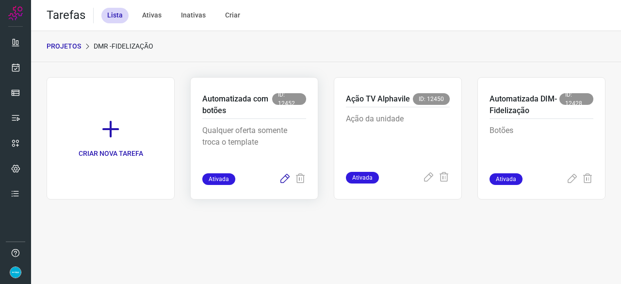
click at [286, 177] on icon at bounding box center [285, 179] width 12 height 12
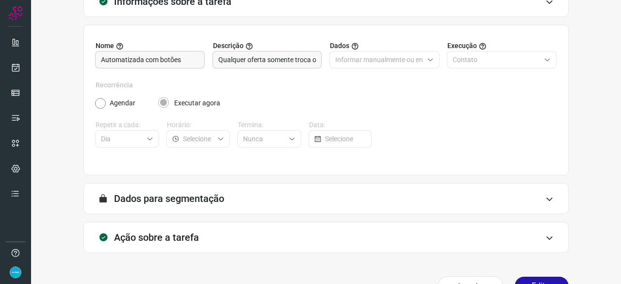
scroll to position [95, 0]
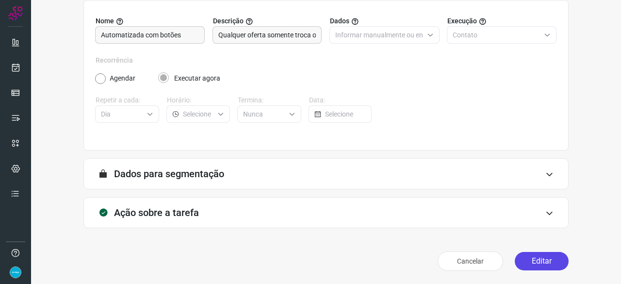
drag, startPoint x: 537, startPoint y: 265, endPoint x: 513, endPoint y: 259, distance: 24.5
click at [537, 265] on button "Editar" at bounding box center [542, 261] width 54 height 18
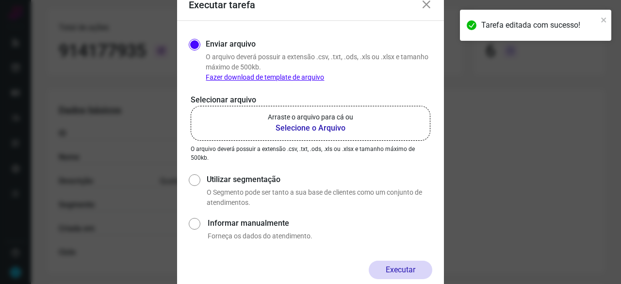
click at [316, 129] on b "Selecione o Arquivo" at bounding box center [310, 128] width 85 height 12
click at [0, 0] on input "Arraste o arquivo para cá ou Selecione o Arquivo" at bounding box center [0, 0] width 0 height 0
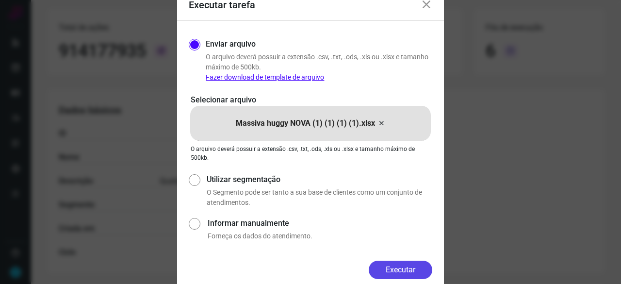
click at [416, 267] on button "Executar" at bounding box center [401, 270] width 64 height 18
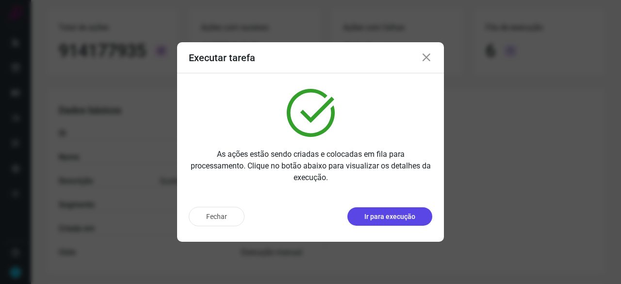
click at [392, 218] on p "Ir para execução" at bounding box center [389, 217] width 51 height 10
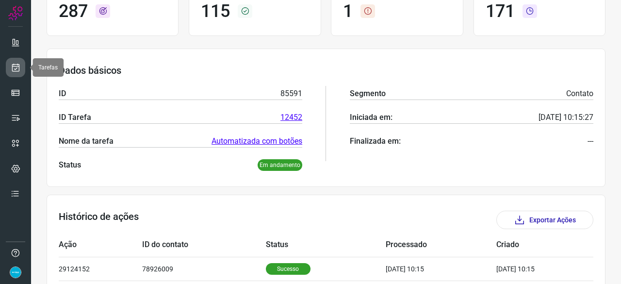
click at [16, 67] on icon at bounding box center [16, 68] width 10 height 10
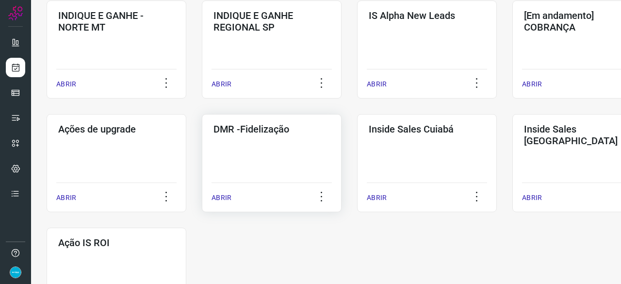
click at [220, 199] on p "ABRIR" at bounding box center [222, 198] width 20 height 10
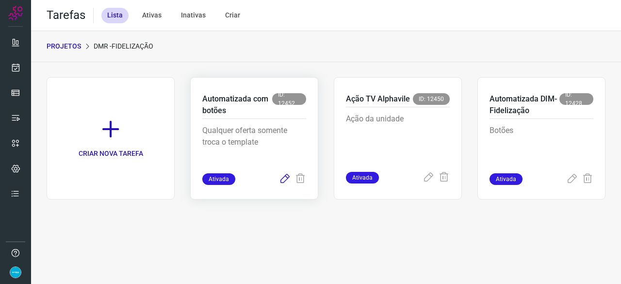
click at [286, 177] on icon at bounding box center [285, 179] width 12 height 12
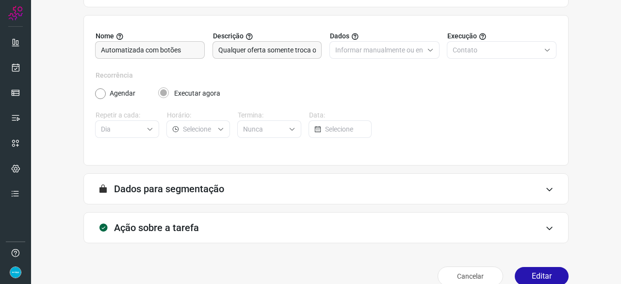
scroll to position [95, 0]
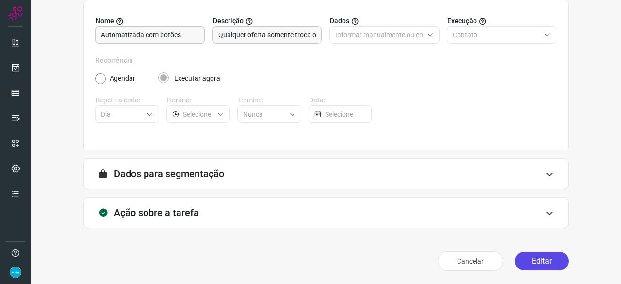
click at [534, 262] on button "Editar" at bounding box center [542, 261] width 54 height 18
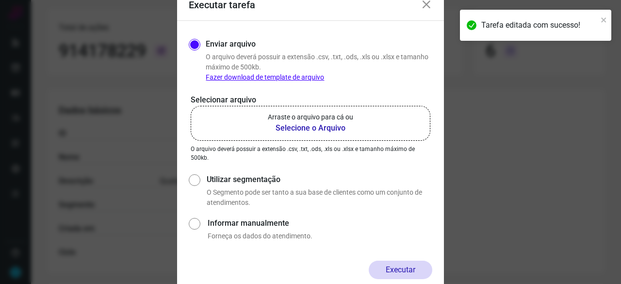
click at [315, 128] on b "Selecione o Arquivo" at bounding box center [310, 128] width 85 height 12
click at [0, 0] on input "Arraste o arquivo para cá ou Selecione o Arquivo" at bounding box center [0, 0] width 0 height 0
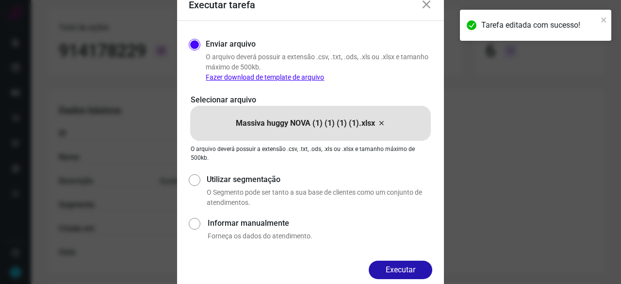
click at [414, 267] on button "Executar" at bounding box center [401, 270] width 64 height 18
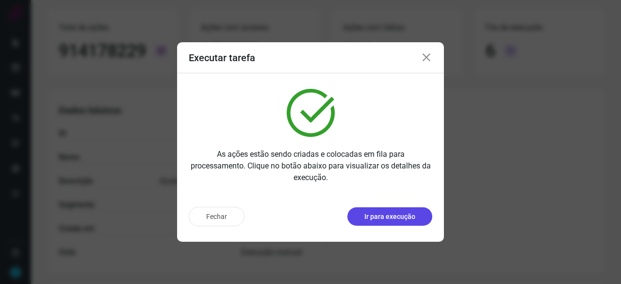
click at [396, 218] on p "Ir para execução" at bounding box center [389, 217] width 51 height 10
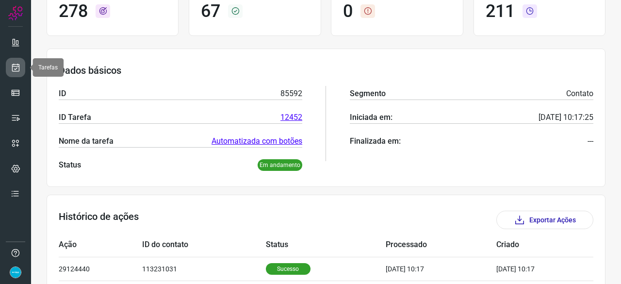
click at [17, 66] on icon at bounding box center [16, 68] width 10 height 10
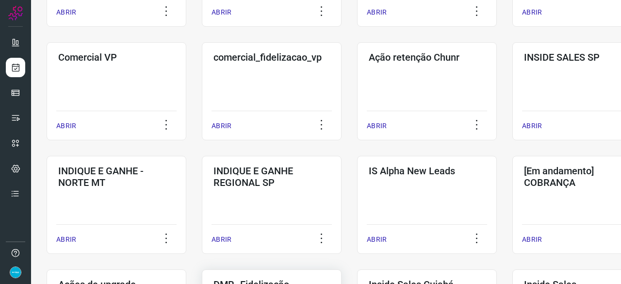
scroll to position [417, 0]
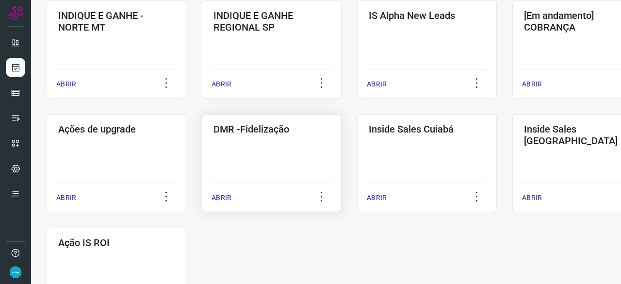
click at [221, 198] on p "ABRIR" at bounding box center [222, 198] width 20 height 10
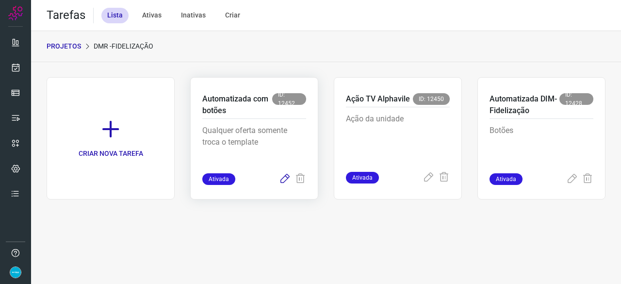
click at [286, 178] on icon at bounding box center [285, 179] width 12 height 12
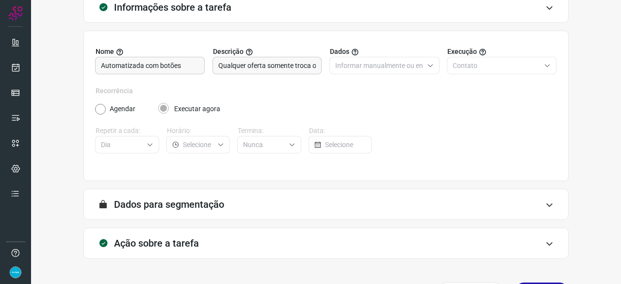
scroll to position [95, 0]
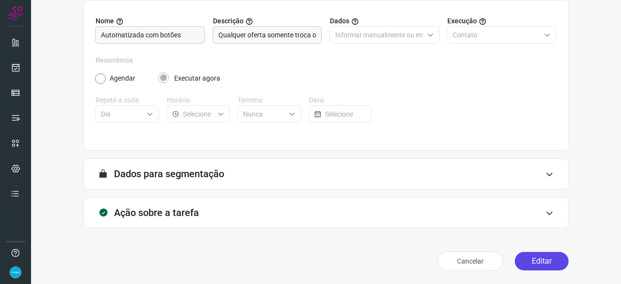
click at [537, 258] on button "Editar" at bounding box center [542, 261] width 54 height 18
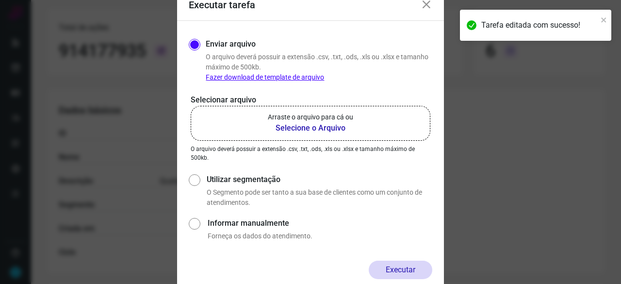
click at [312, 126] on b "Selecione o Arquivo" at bounding box center [310, 128] width 85 height 12
click at [0, 0] on input "Arraste o arquivo para cá ou Selecione o Arquivo" at bounding box center [0, 0] width 0 height 0
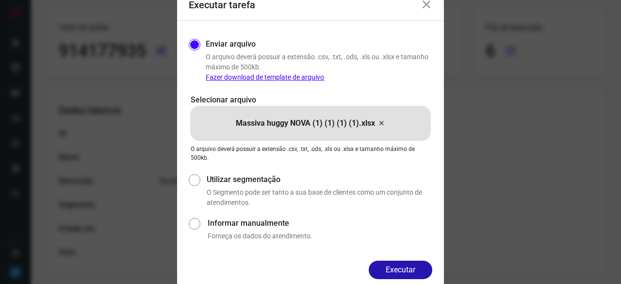
click at [427, 270] on button "Executar" at bounding box center [401, 270] width 64 height 18
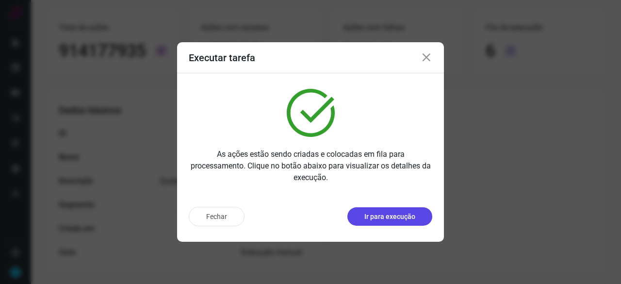
click at [403, 219] on p "Ir para execução" at bounding box center [389, 217] width 51 height 10
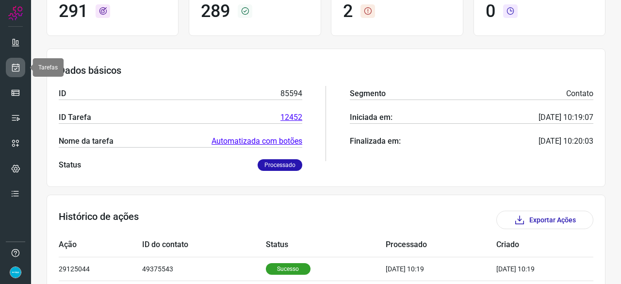
click at [16, 70] on icon at bounding box center [16, 68] width 10 height 10
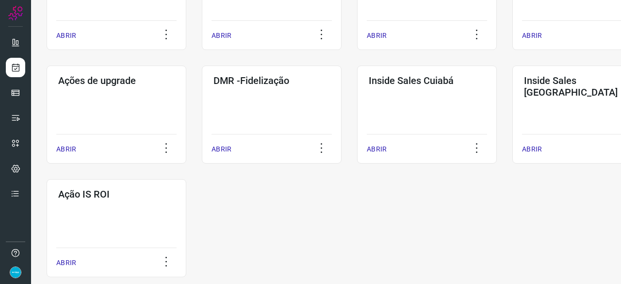
scroll to position [507, 0]
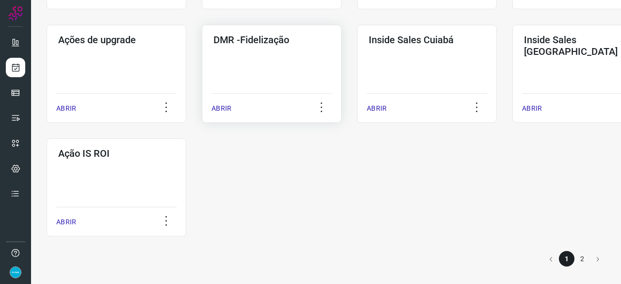
click at [216, 107] on p "ABRIR" at bounding box center [222, 108] width 20 height 10
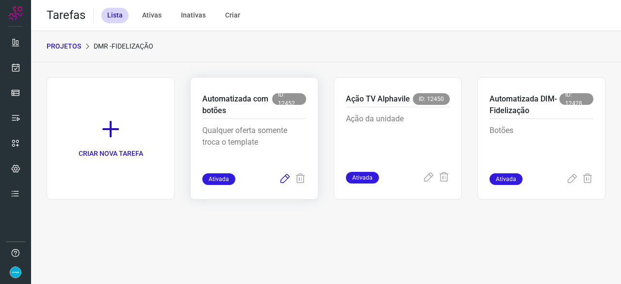
click at [286, 178] on icon at bounding box center [285, 179] width 12 height 12
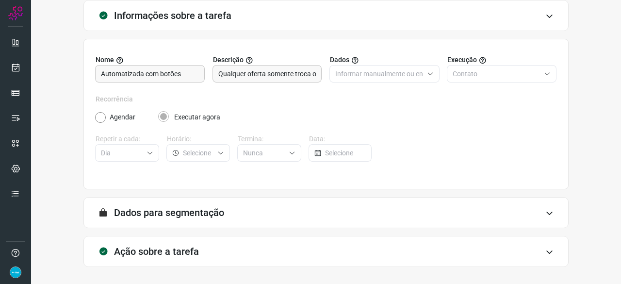
scroll to position [95, 0]
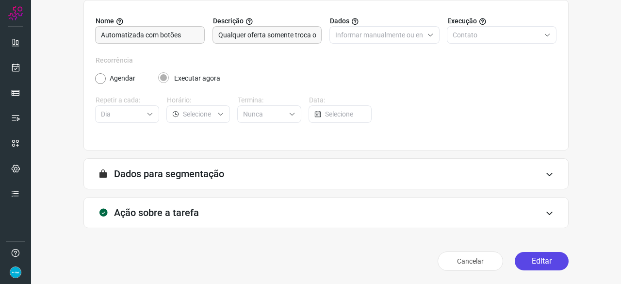
click at [539, 262] on button "Editar" at bounding box center [542, 261] width 54 height 18
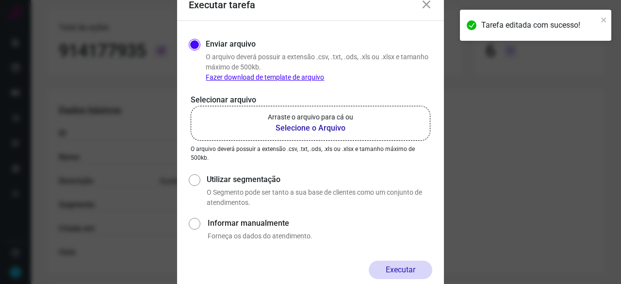
click at [309, 126] on b "Selecione o Arquivo" at bounding box center [310, 128] width 85 height 12
click at [0, 0] on input "Arraste o arquivo para cá ou Selecione o Arquivo" at bounding box center [0, 0] width 0 height 0
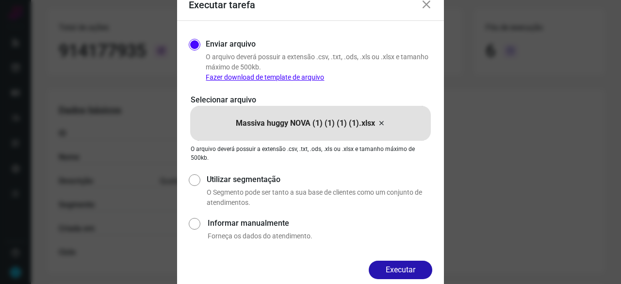
drag, startPoint x: 409, startPoint y: 271, endPoint x: 431, endPoint y: 282, distance: 24.5
click at [410, 270] on button "Executar" at bounding box center [401, 270] width 64 height 18
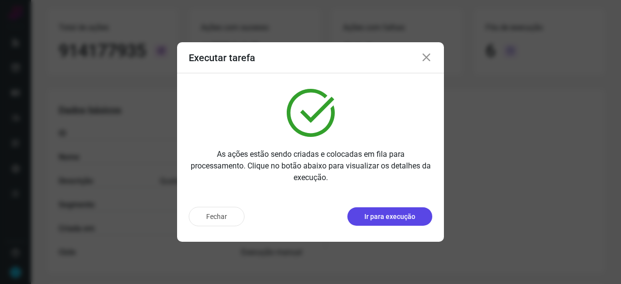
click at [398, 211] on button "Ir para execução" at bounding box center [390, 216] width 85 height 18
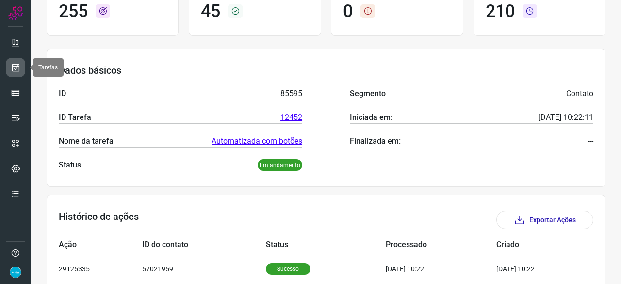
click at [14, 65] on icon at bounding box center [16, 68] width 10 height 10
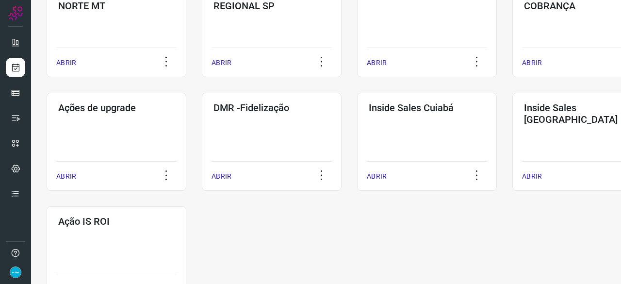
scroll to position [507, 0]
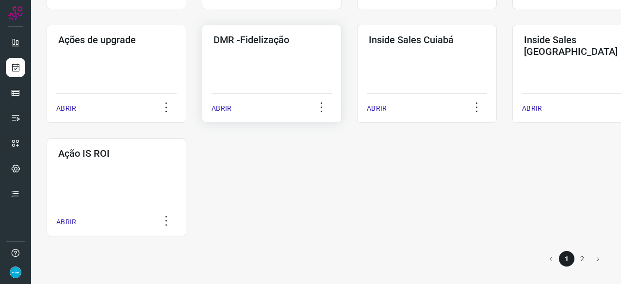
click at [227, 108] on p "ABRIR" at bounding box center [222, 108] width 20 height 10
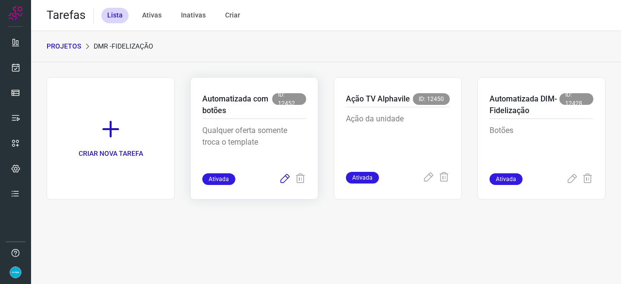
click at [286, 177] on icon at bounding box center [285, 179] width 12 height 12
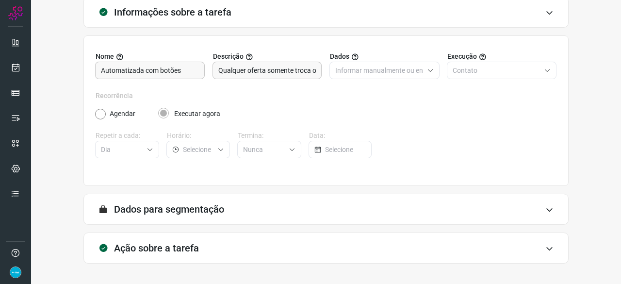
scroll to position [95, 0]
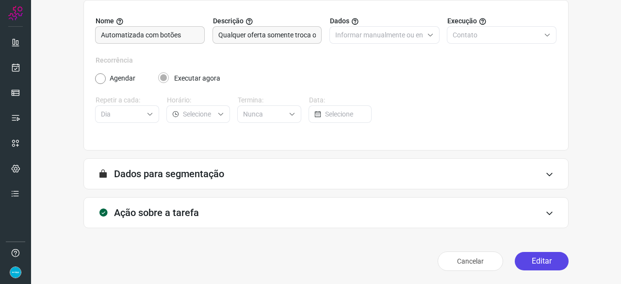
click at [533, 265] on button "Editar" at bounding box center [542, 261] width 54 height 18
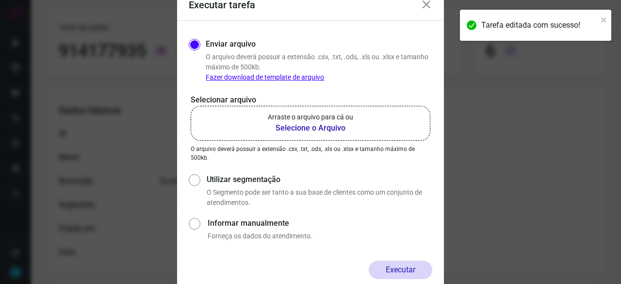
click at [302, 128] on b "Selecione o Arquivo" at bounding box center [310, 128] width 85 height 12
click at [0, 0] on input "Arraste o arquivo para cá ou Selecione o Arquivo" at bounding box center [0, 0] width 0 height 0
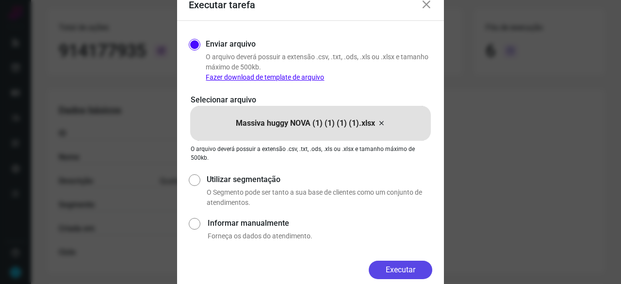
click at [406, 271] on button "Executar" at bounding box center [401, 270] width 64 height 18
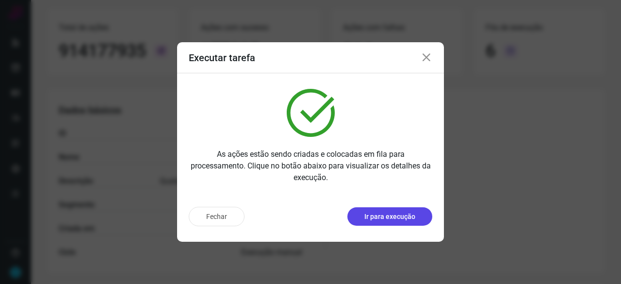
click at [383, 216] on p "Ir para execução" at bounding box center [389, 217] width 51 height 10
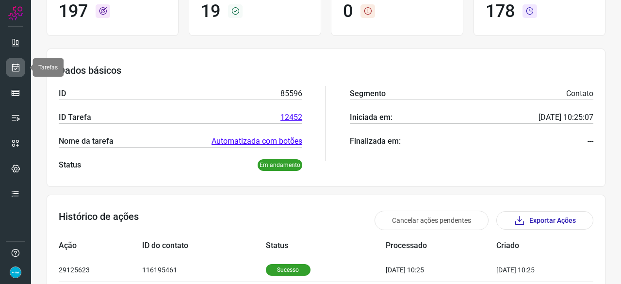
click at [17, 66] on icon at bounding box center [16, 68] width 10 height 10
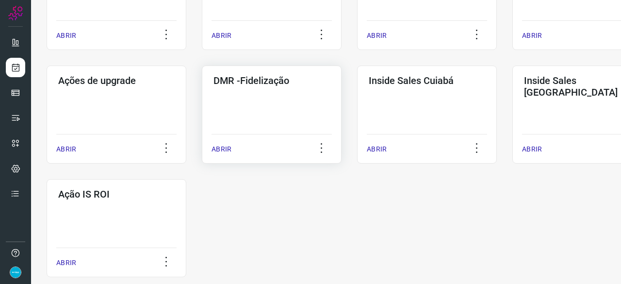
click at [221, 146] on p "ABRIR" at bounding box center [222, 149] width 20 height 10
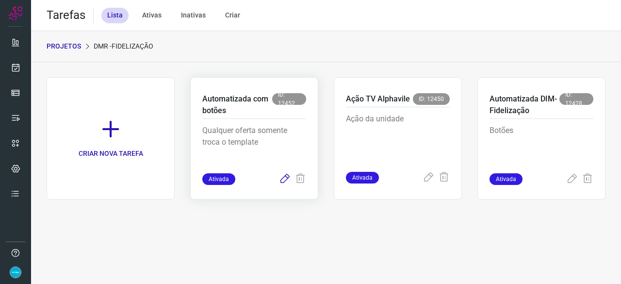
click at [282, 180] on icon at bounding box center [285, 179] width 12 height 12
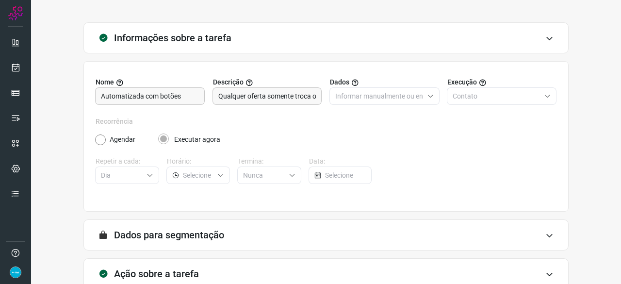
scroll to position [95, 0]
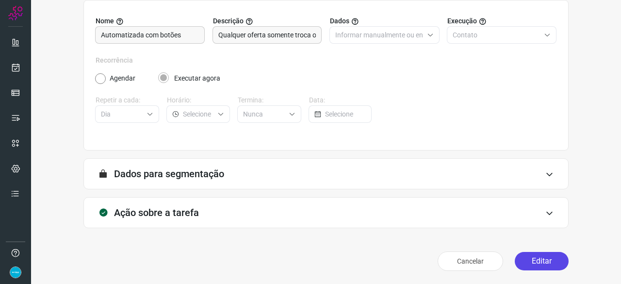
click at [536, 262] on button "Editar" at bounding box center [542, 261] width 54 height 18
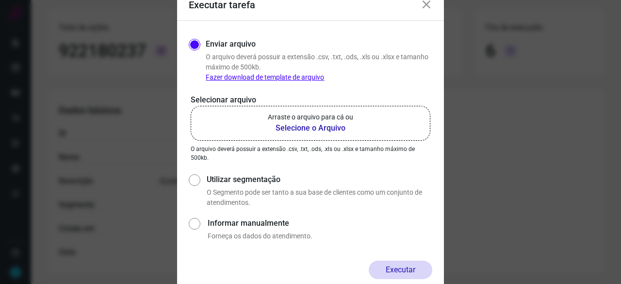
click at [307, 129] on b "Selecione o Arquivo" at bounding box center [310, 128] width 85 height 12
click at [0, 0] on input "Arraste o arquivo para cá ou Selecione o Arquivo" at bounding box center [0, 0] width 0 height 0
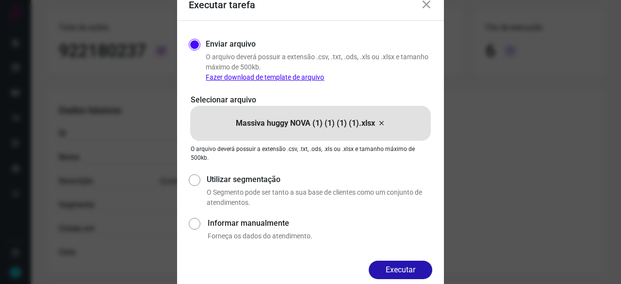
click at [411, 265] on button "Executar" at bounding box center [401, 270] width 64 height 18
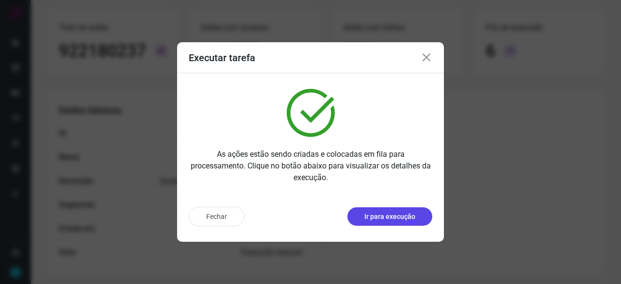
click at [394, 215] on p "Ir para execução" at bounding box center [389, 217] width 51 height 10
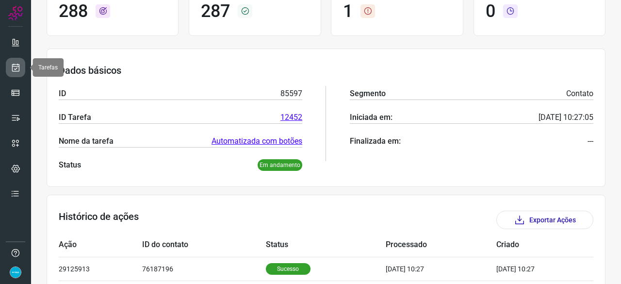
click at [16, 66] on icon at bounding box center [16, 68] width 10 height 10
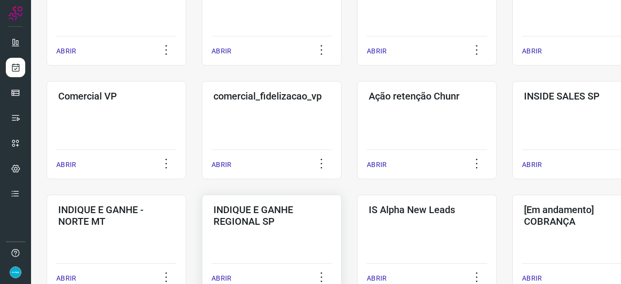
scroll to position [369, 0]
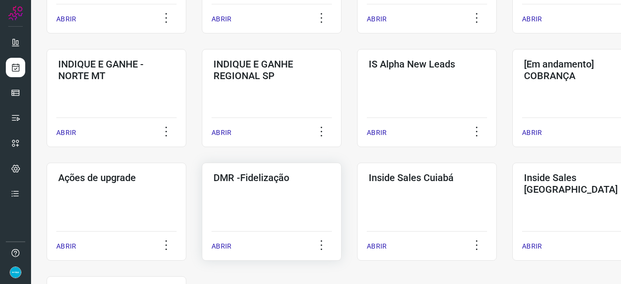
click at [227, 244] on p "ABRIR" at bounding box center [222, 246] width 20 height 10
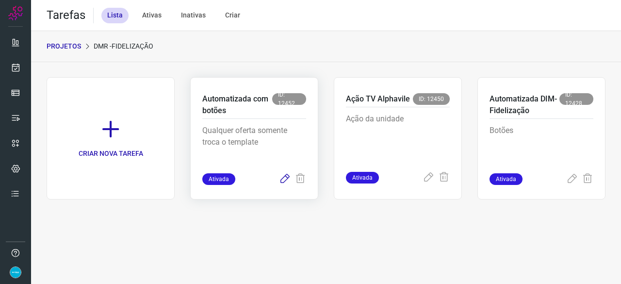
click at [283, 180] on icon at bounding box center [285, 179] width 12 height 12
